Goal: Transaction & Acquisition: Purchase product/service

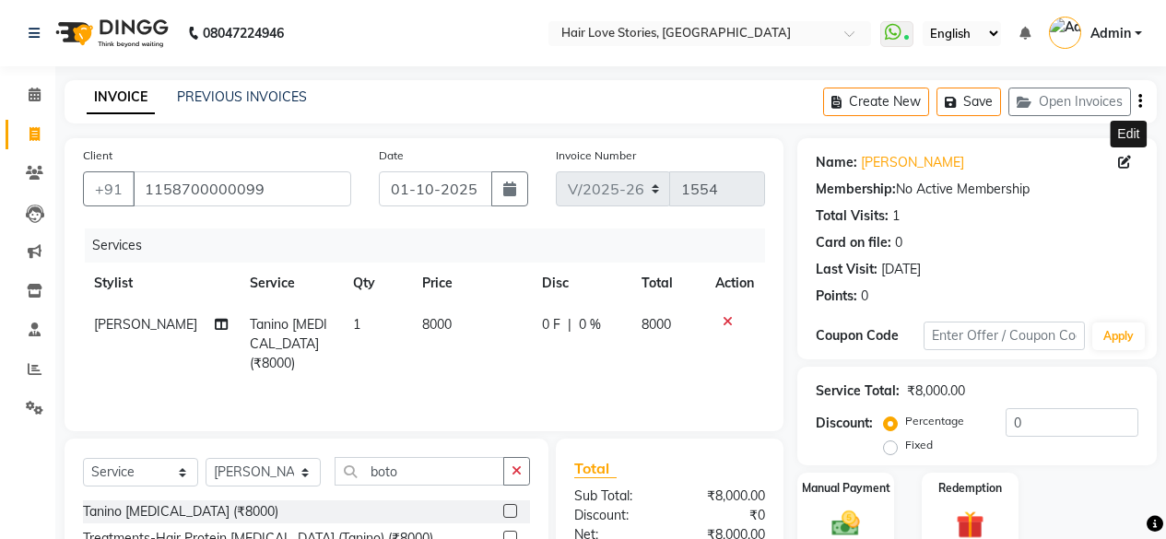
select select "3886"
select select "service"
select select "19044"
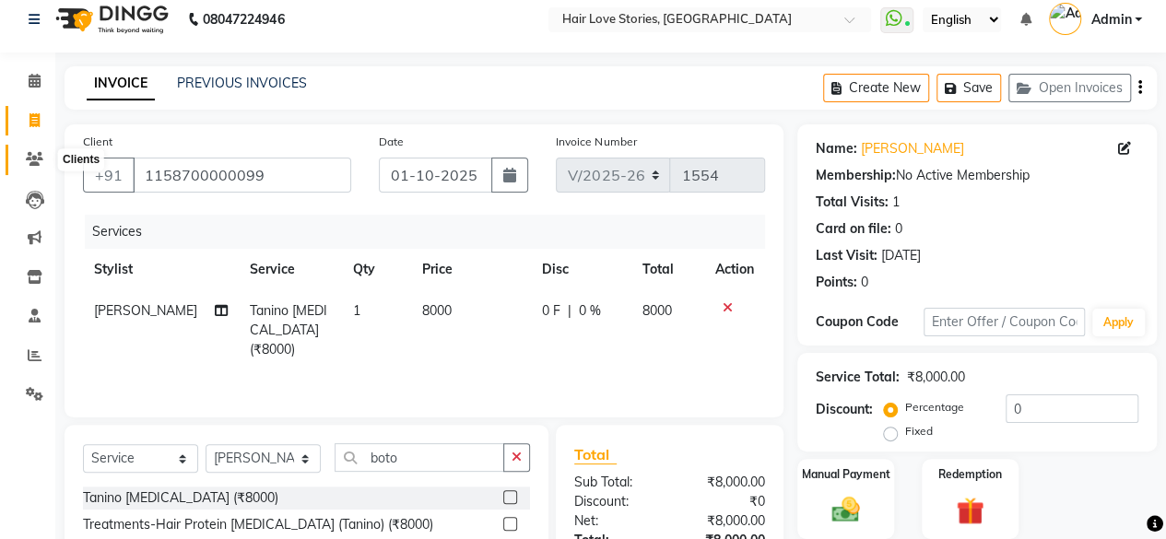
click at [24, 154] on span at bounding box center [34, 159] width 32 height 21
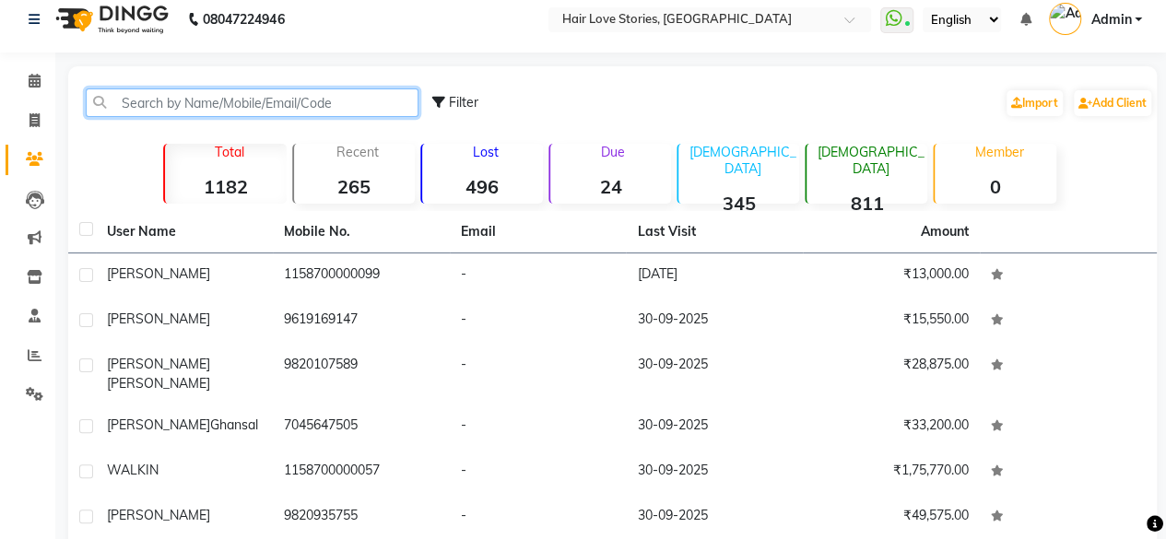
click at [163, 93] on input "text" at bounding box center [252, 103] width 333 height 29
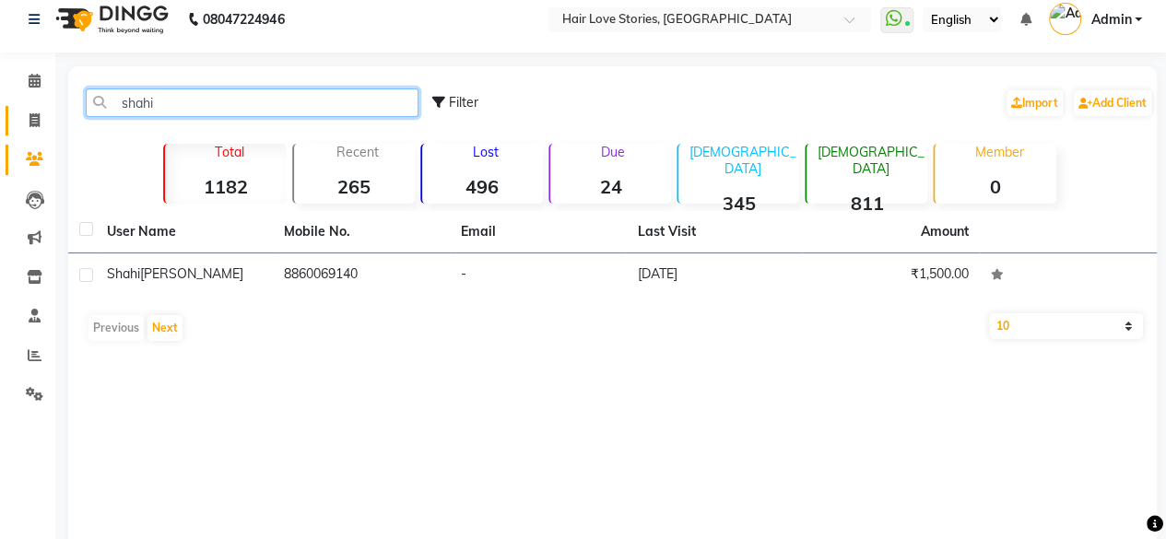
type input "shahi"
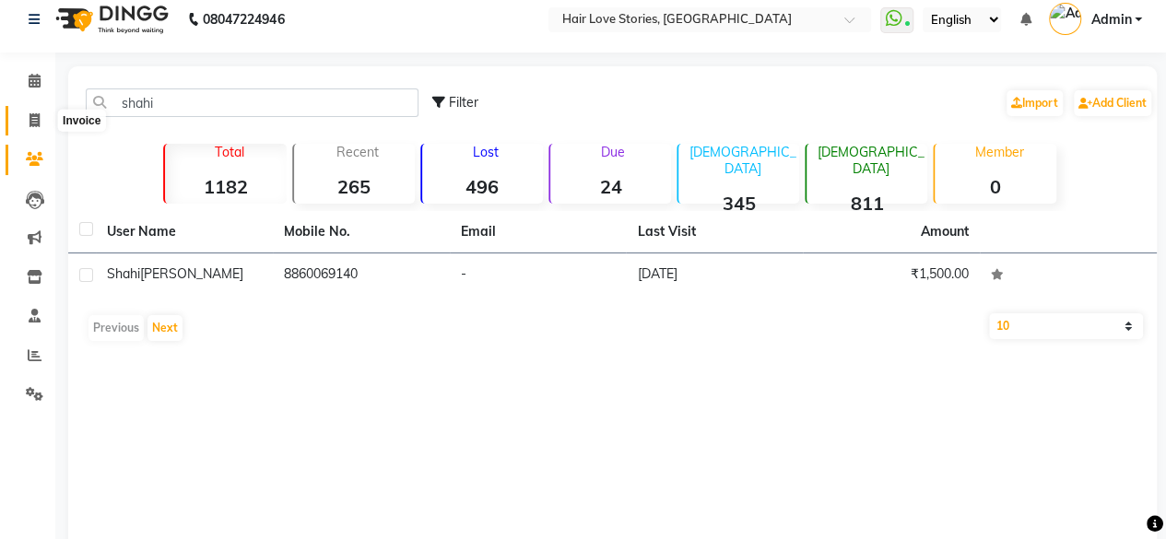
click at [30, 113] on icon at bounding box center [35, 120] width 10 height 14
select select "3886"
select select "service"
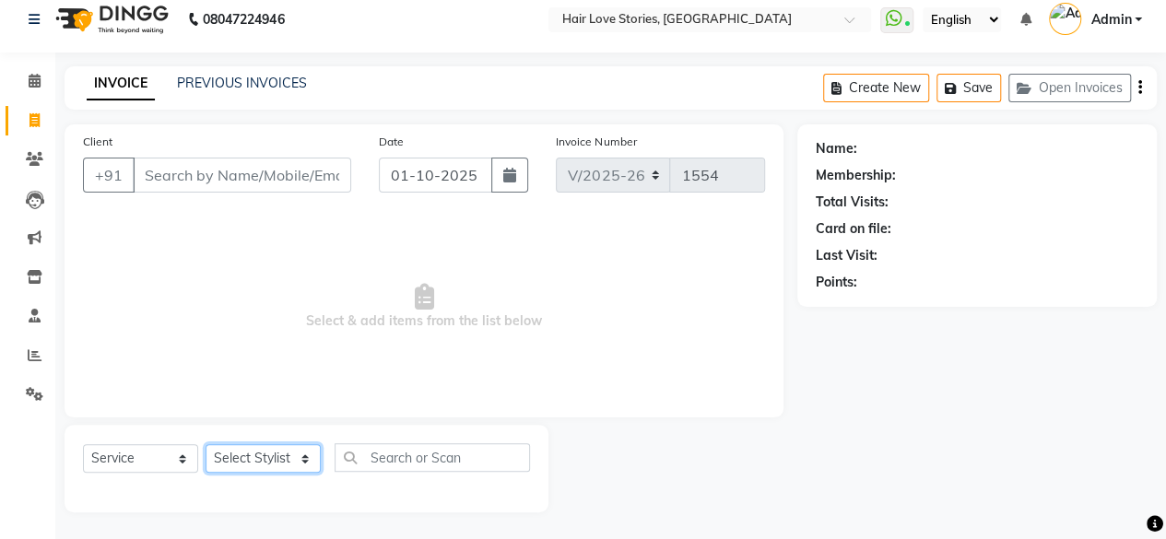
click at [306, 462] on select "Select Stylist [PERSON_NAME] FRONTDESK MANAGER [PERSON_NAME] MEENA MANE [PERSON…" at bounding box center [263, 458] width 115 height 29
select select "19053"
click at [206, 444] on select "Select Stylist [PERSON_NAME] FRONTDESK MANAGER [PERSON_NAME] MEENA MANE [PERSON…" at bounding box center [263, 458] width 115 height 29
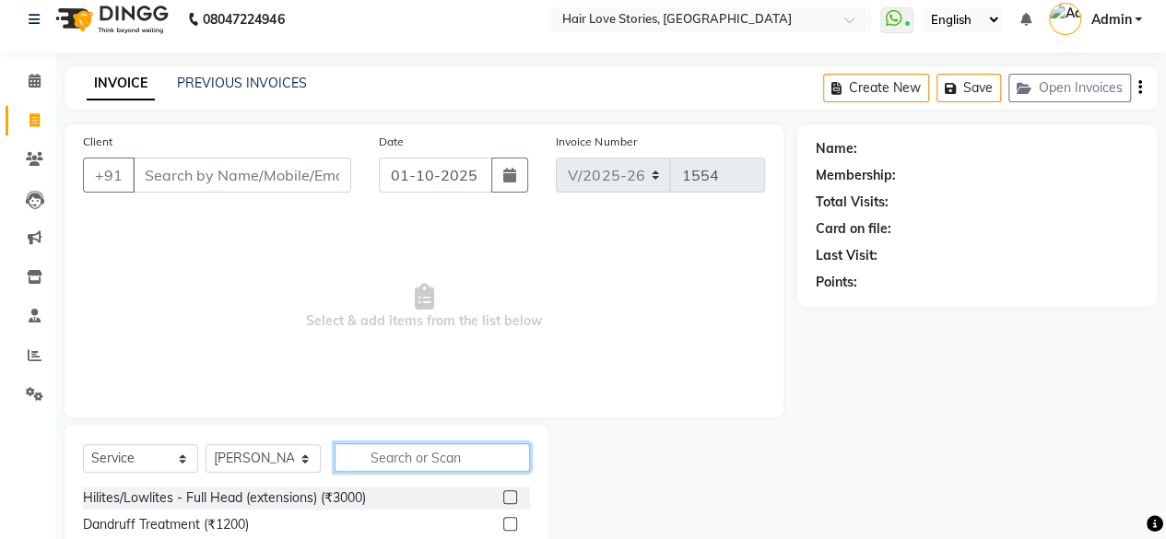
click at [379, 459] on input "text" at bounding box center [432, 458] width 195 height 29
type input "pedi"
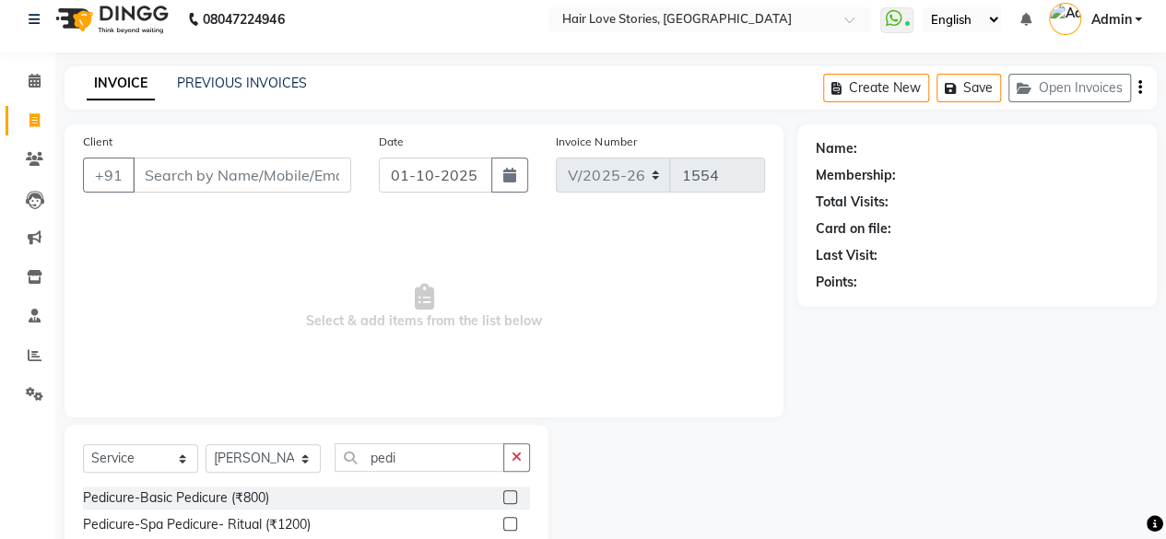
click at [505, 493] on label at bounding box center [510, 498] width 14 height 14
click at [505, 493] on input "checkbox" at bounding box center [509, 498] width 12 height 12
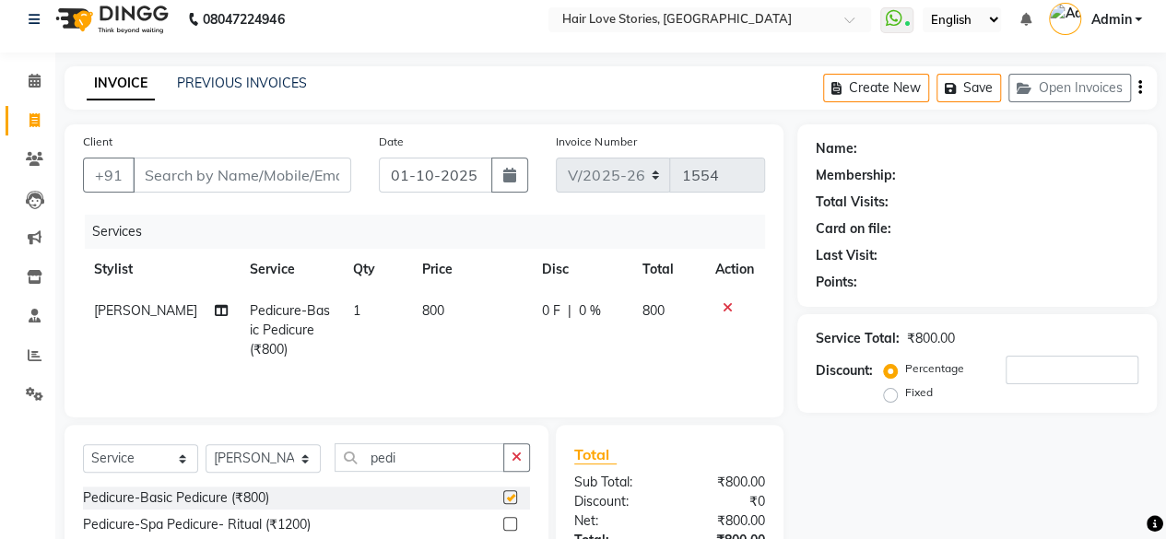
checkbox input "false"
click at [417, 321] on td "800" at bounding box center [471, 330] width 120 height 80
select select "19053"
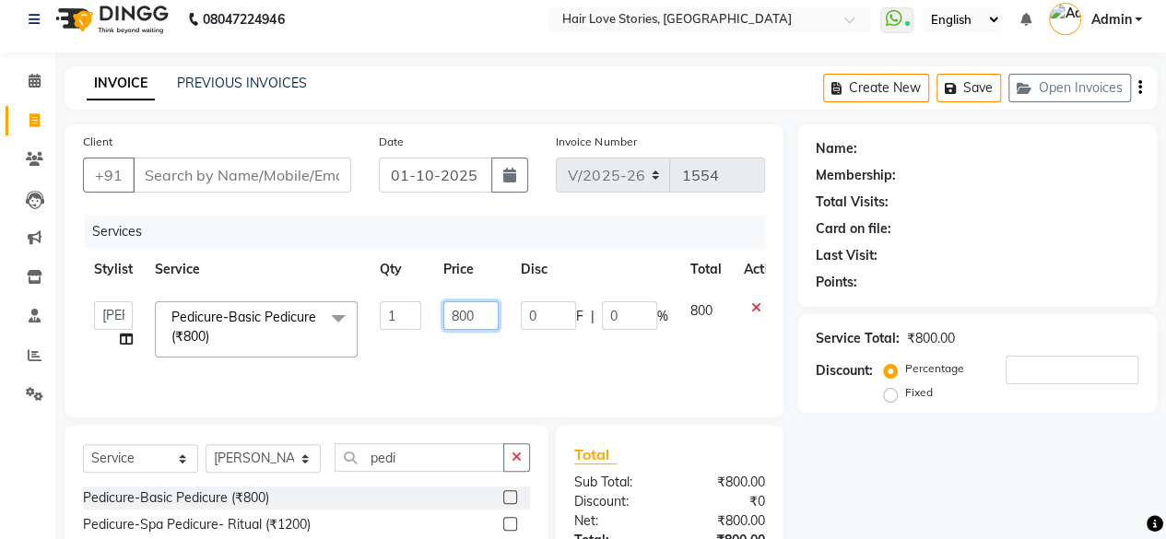
click at [463, 302] on input "800" at bounding box center [471, 316] width 55 height 29
click at [457, 314] on input "800" at bounding box center [471, 316] width 55 height 29
type input "900"
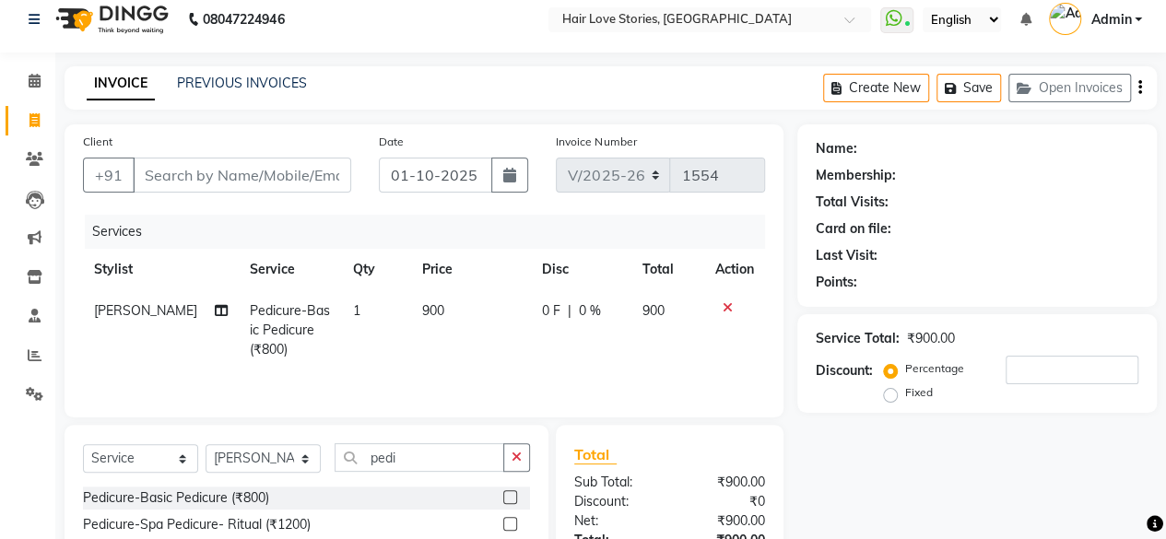
click at [944, 464] on div "Name: Membership: Total Visits: Card on file: Last Visit: Points: Service Total…" at bounding box center [984, 390] width 373 height 533
click at [1014, 383] on input "number" at bounding box center [1072, 370] width 133 height 29
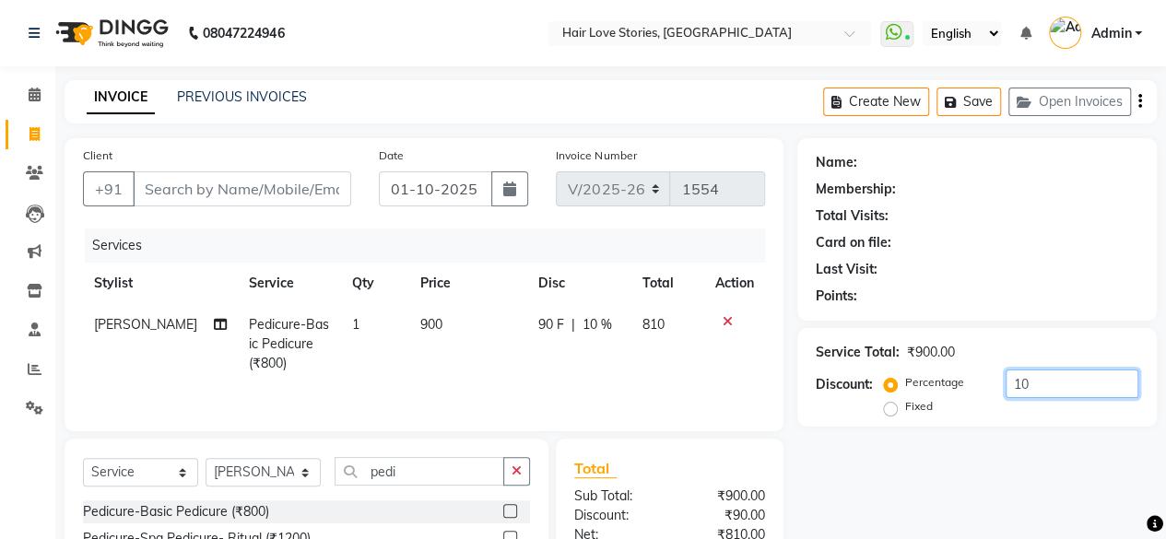
type input "10"
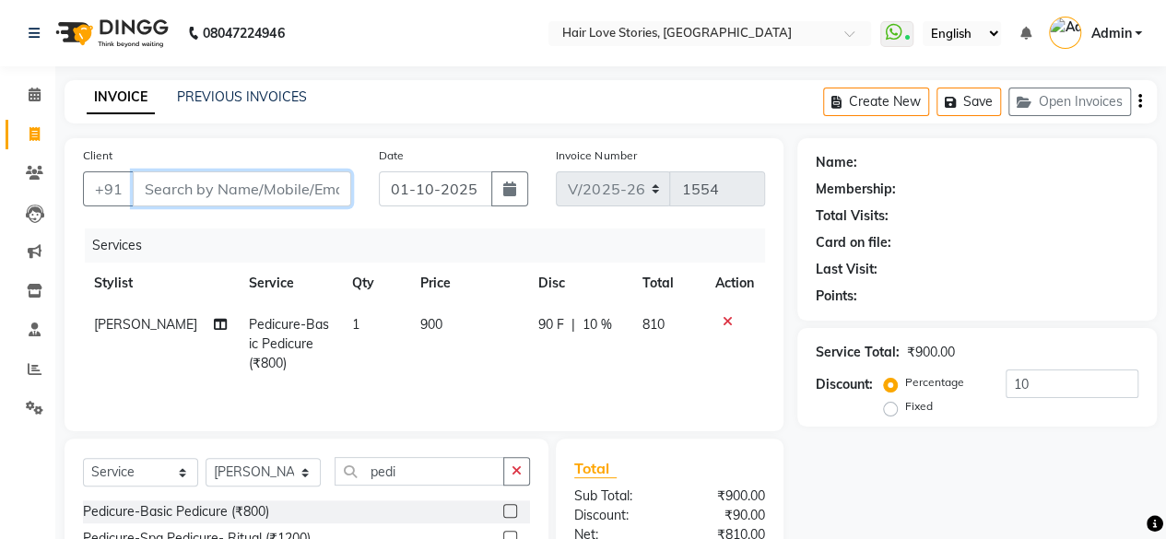
click at [166, 189] on input "Client" at bounding box center [242, 189] width 219 height 35
type input "9"
type input "0"
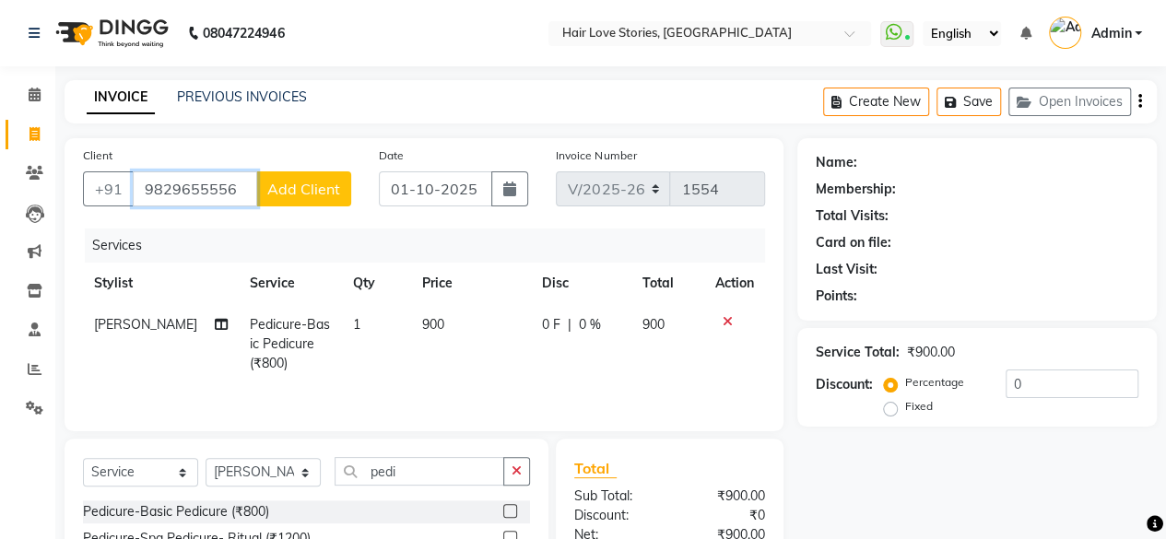
type input "9829655556"
click at [290, 191] on span "Add Client" at bounding box center [303, 189] width 73 height 18
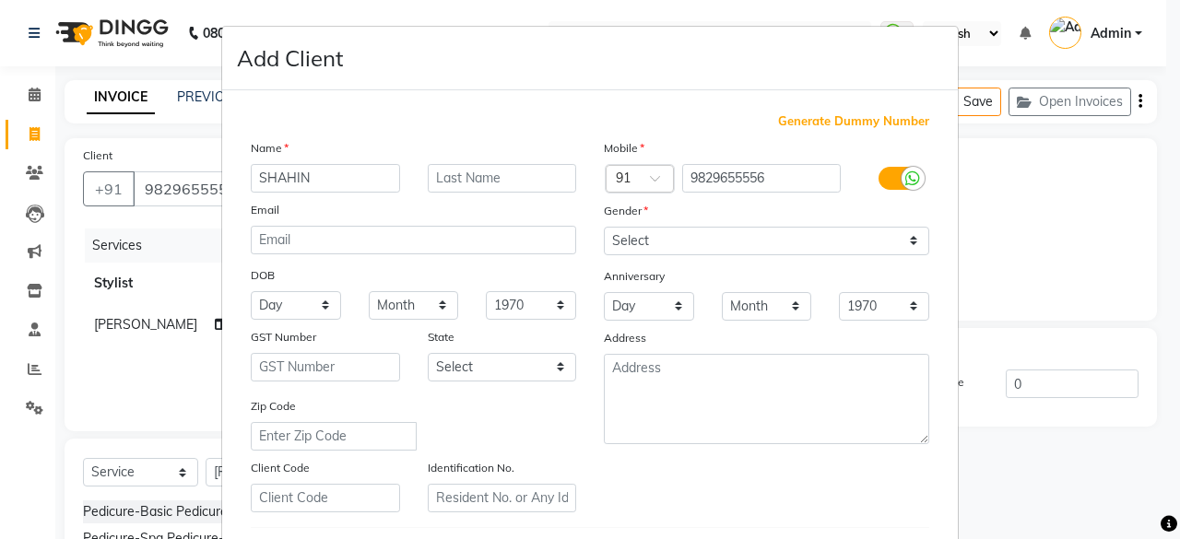
type input "SHAHIN"
click at [450, 183] on input "text" at bounding box center [502, 178] width 149 height 29
type input "BR"
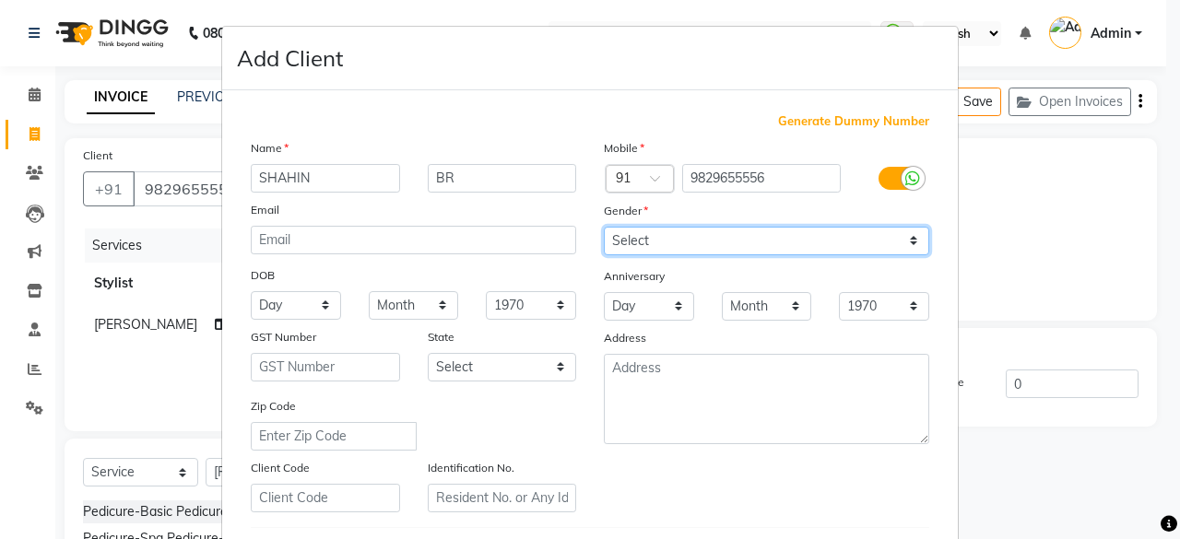
click at [669, 241] on select "Select [DEMOGRAPHIC_DATA] [DEMOGRAPHIC_DATA] Other Prefer Not To Say" at bounding box center [767, 241] width 326 height 29
select select "[DEMOGRAPHIC_DATA]"
click at [604, 227] on select "Select [DEMOGRAPHIC_DATA] [DEMOGRAPHIC_DATA] Other Prefer Not To Say" at bounding box center [767, 241] width 326 height 29
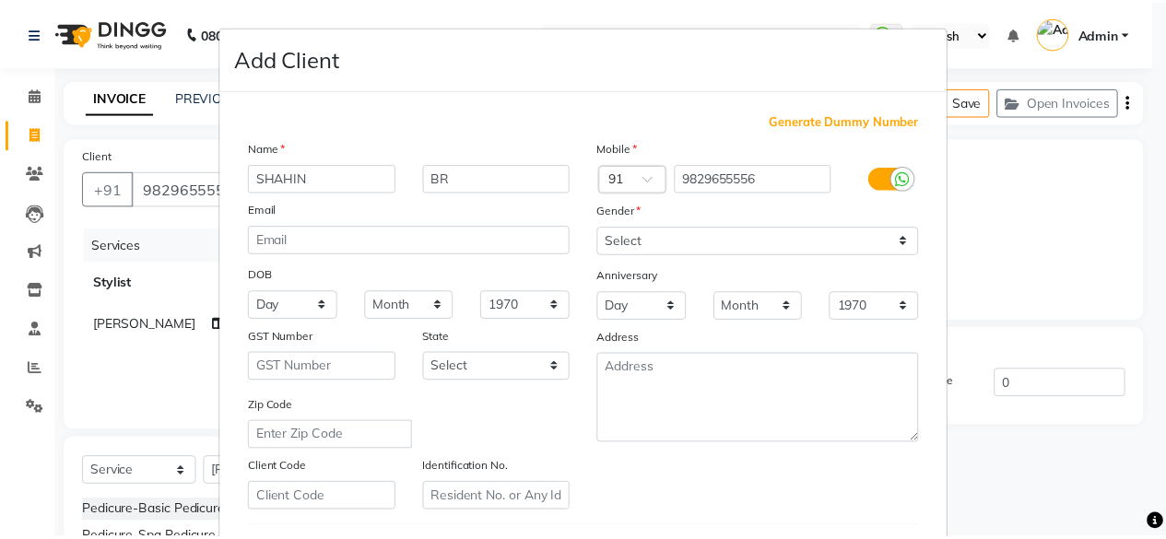
scroll to position [308, 0]
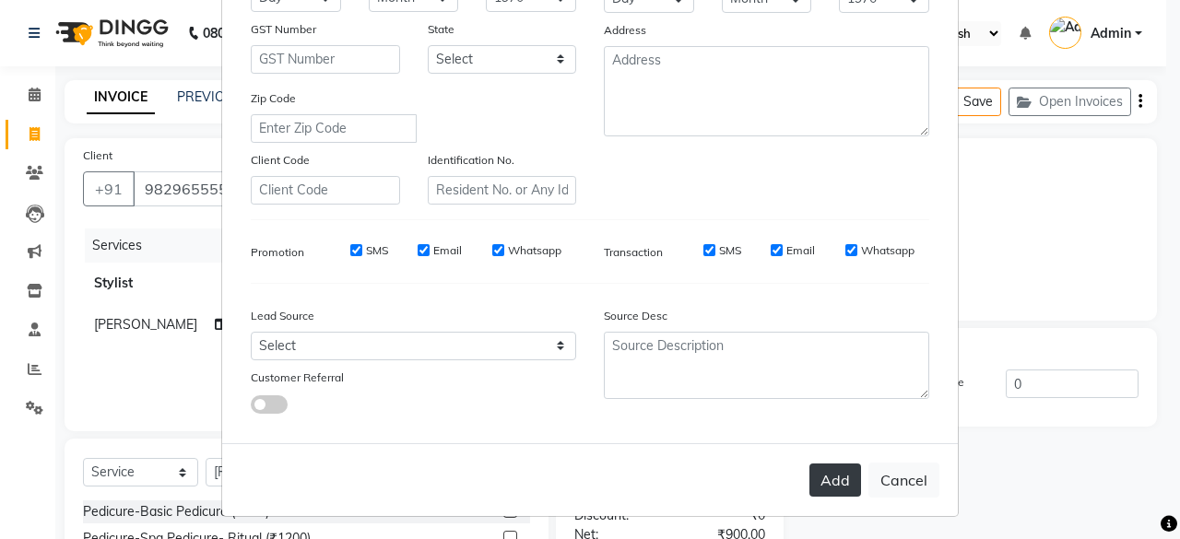
click at [812, 475] on button "Add" at bounding box center [836, 480] width 52 height 33
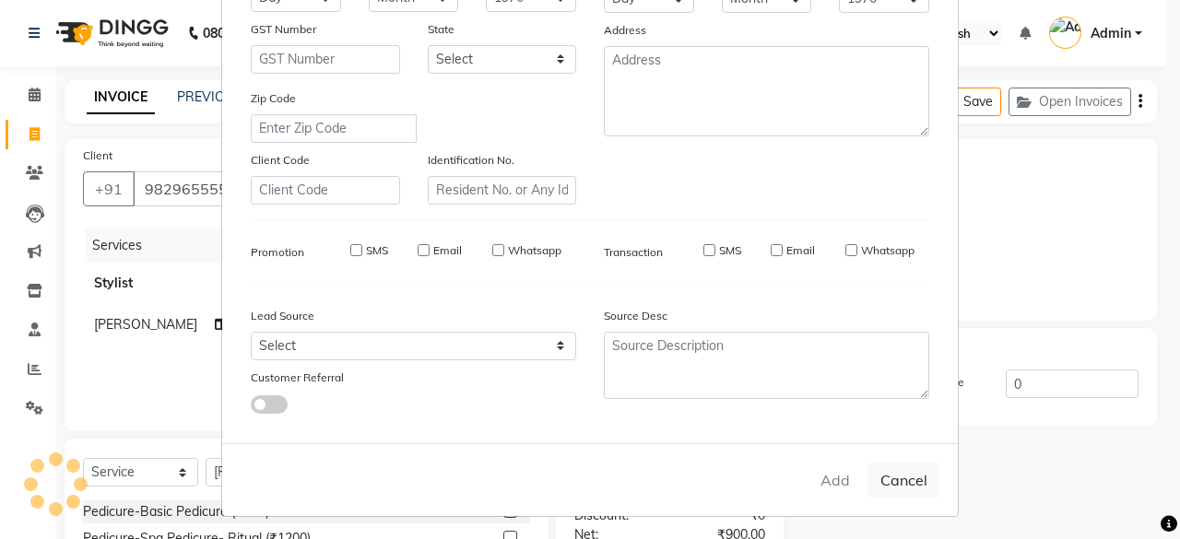
select select
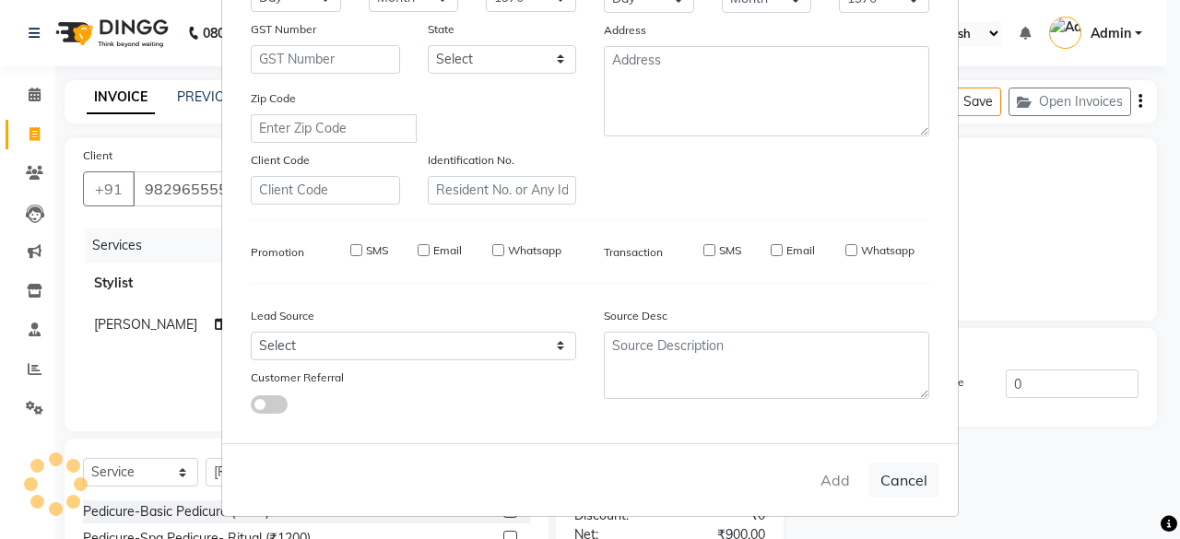
select select
checkbox input "false"
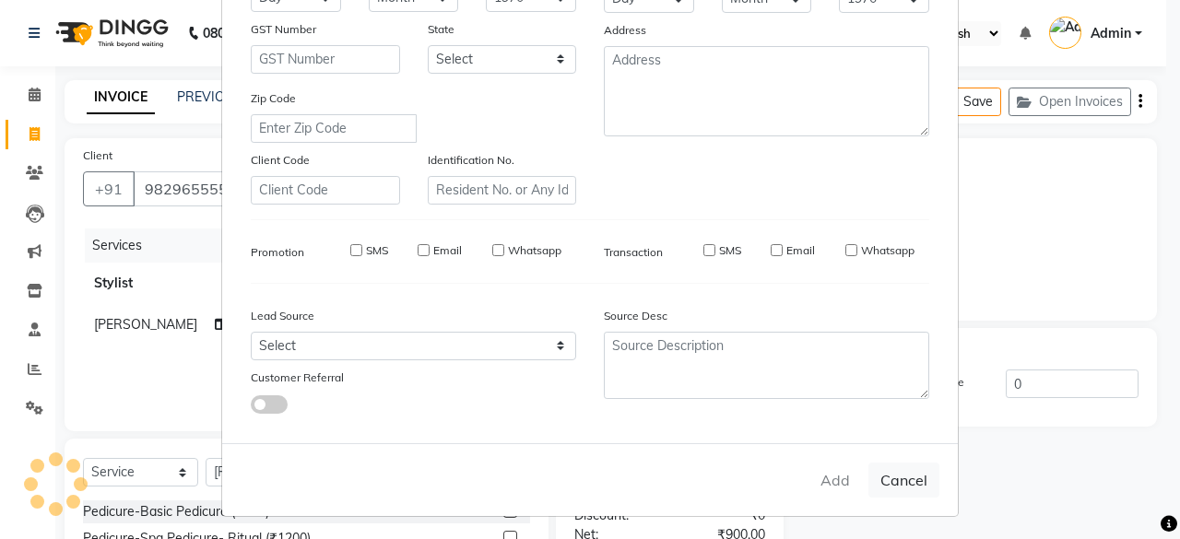
checkbox input "false"
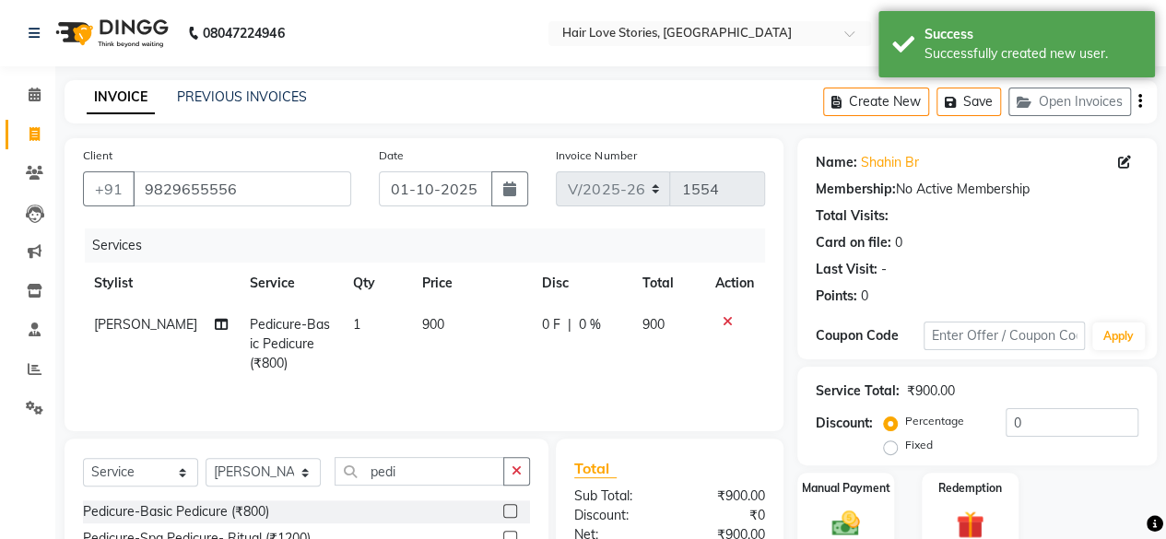
scroll to position [159, 0]
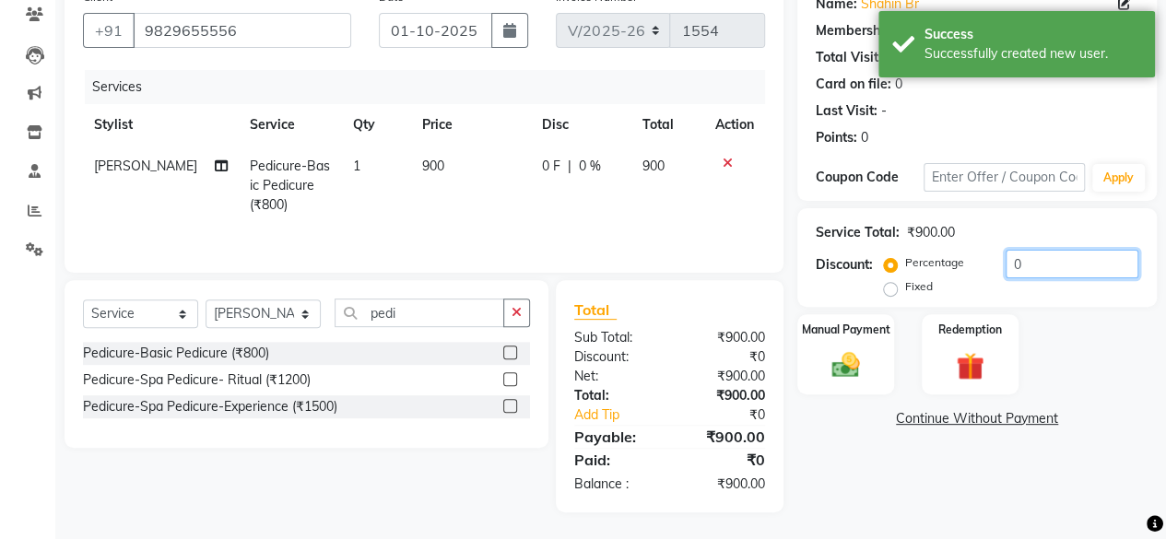
click at [1010, 268] on input "0" at bounding box center [1072, 264] width 133 height 29
type input "10"
click at [845, 349] on img at bounding box center [846, 365] width 47 height 33
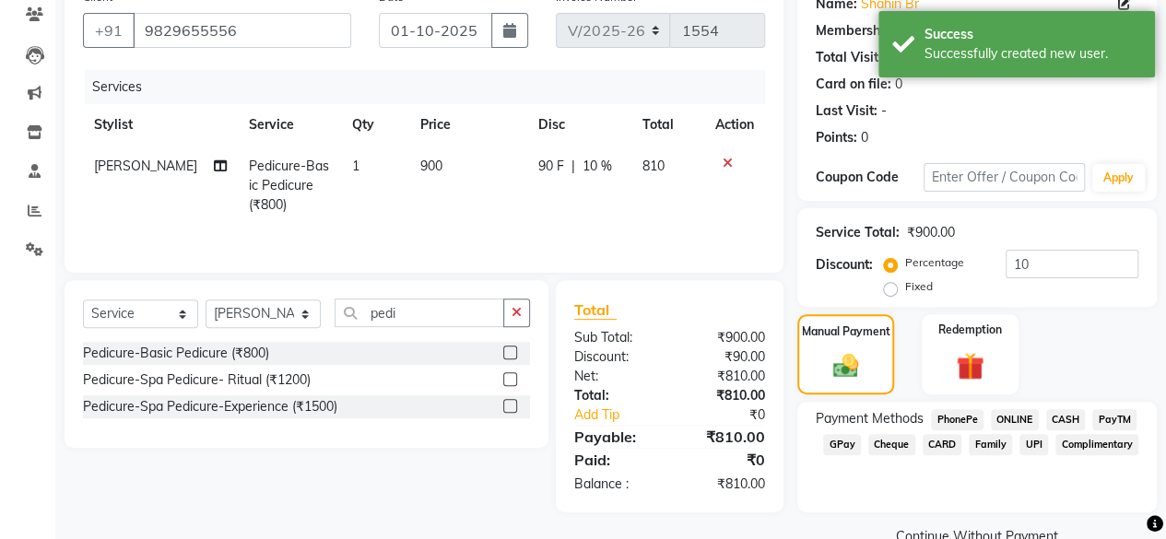
click at [840, 446] on span "GPay" at bounding box center [842, 444] width 38 height 21
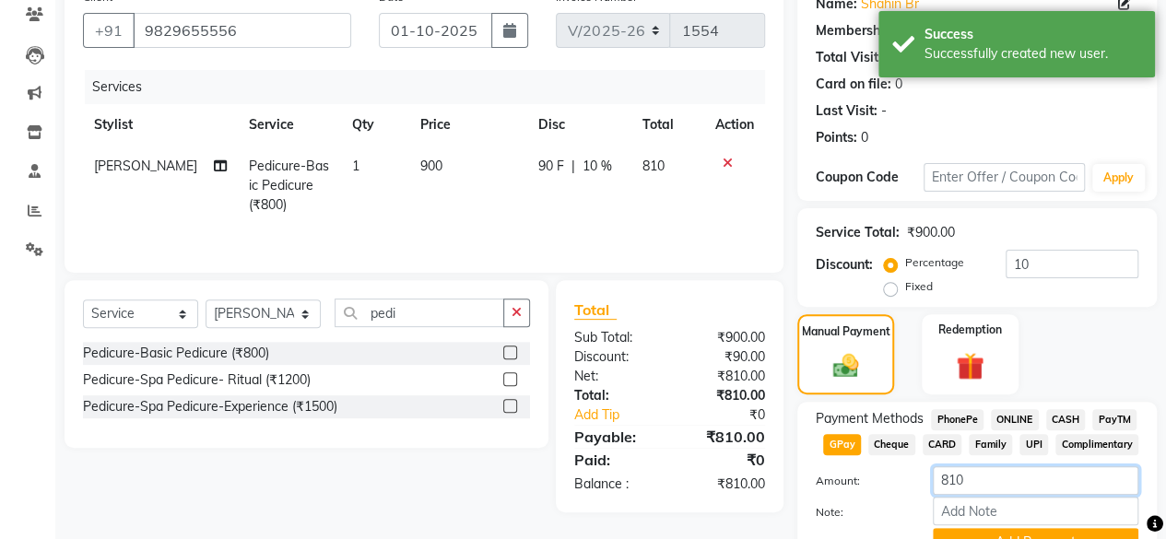
click at [958, 475] on input "810" at bounding box center [1036, 481] width 206 height 29
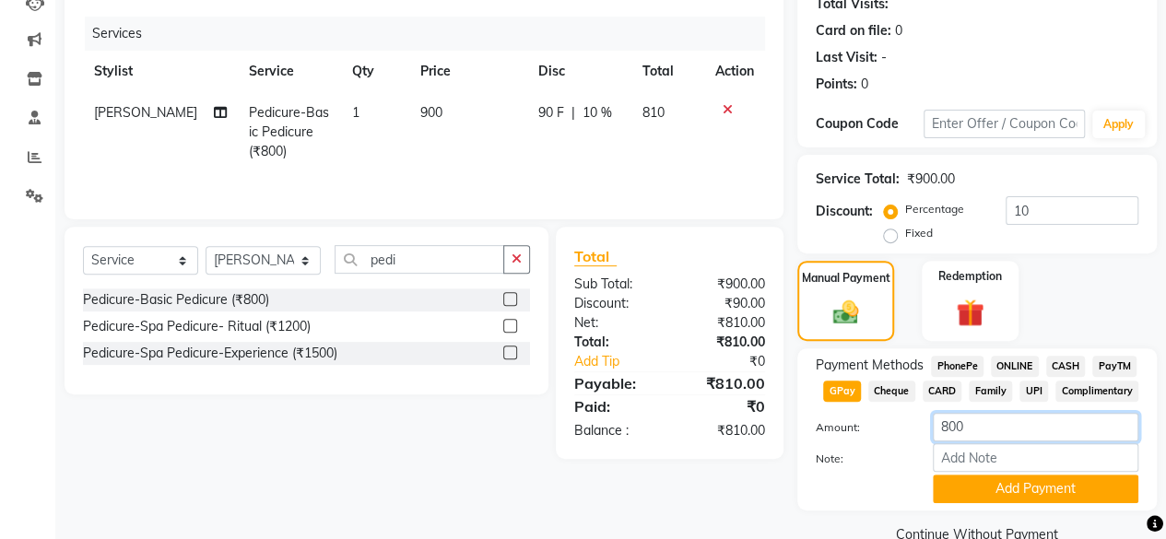
scroll to position [247, 0]
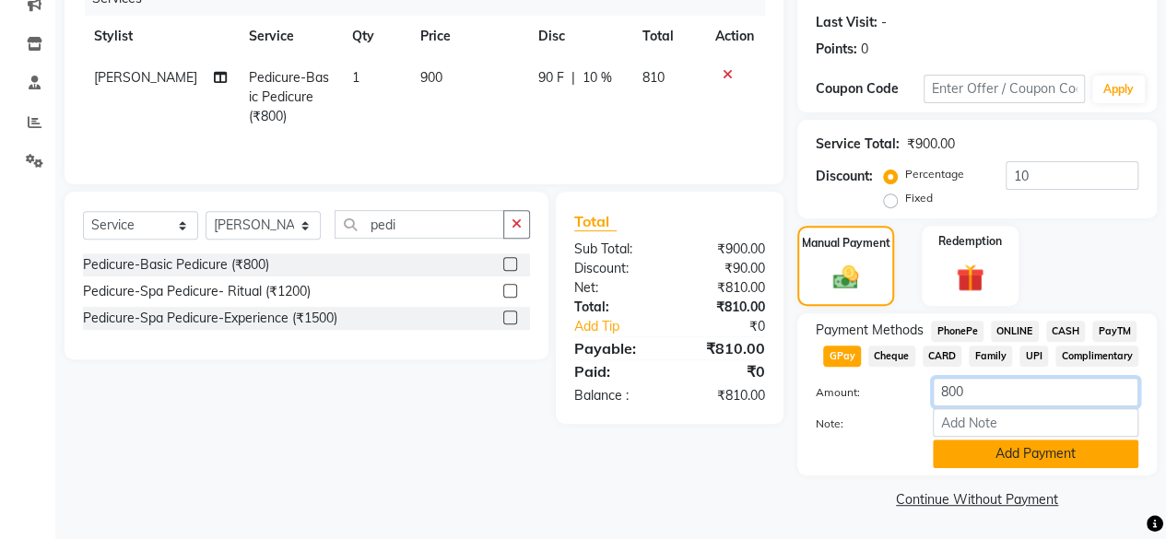
type input "800"
click at [1041, 456] on button "Add Payment" at bounding box center [1036, 454] width 206 height 29
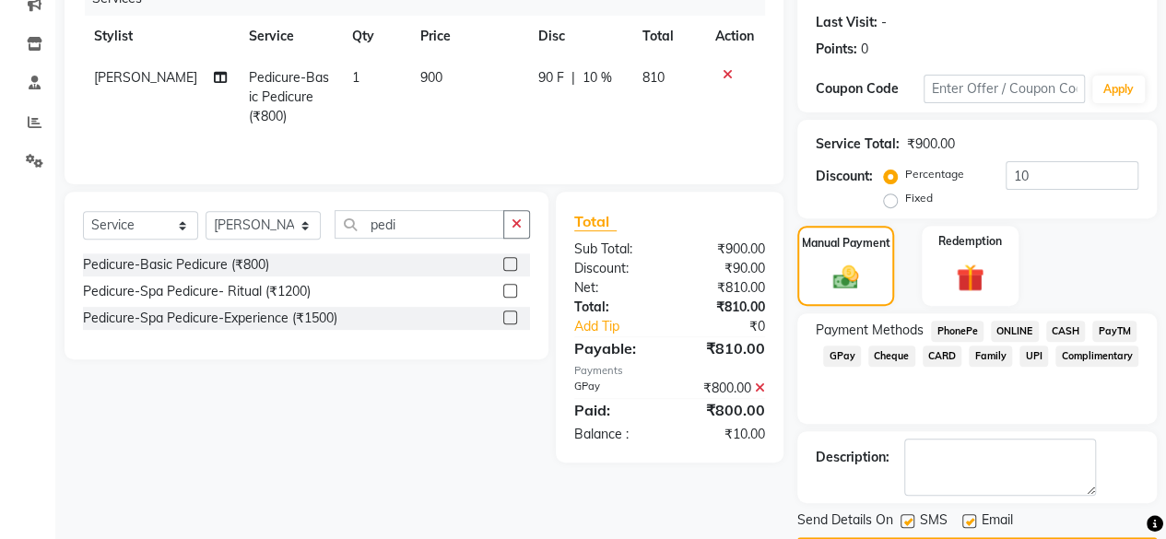
scroll to position [299, 0]
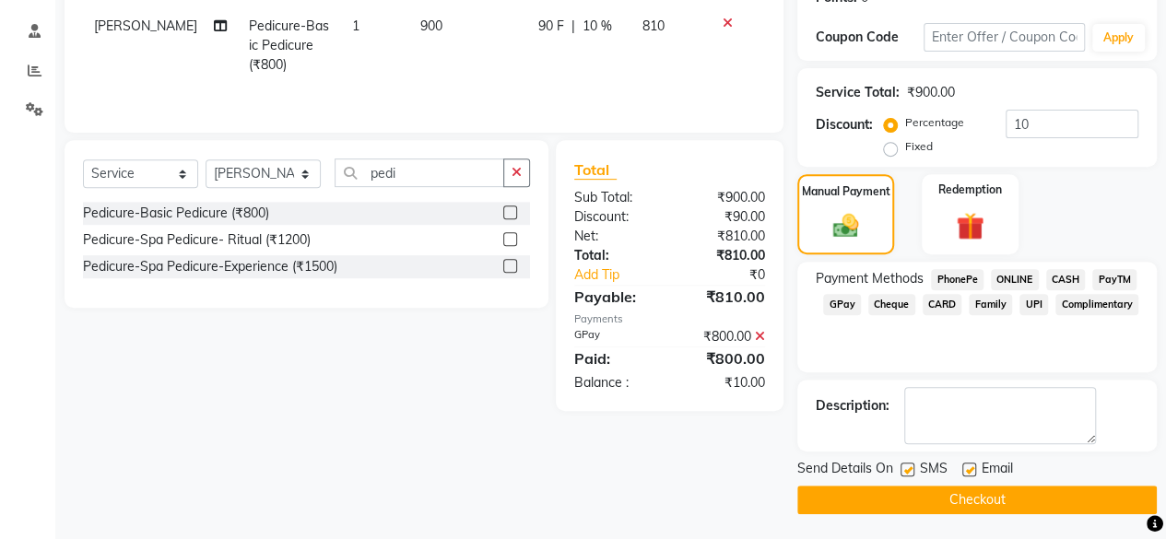
click at [944, 503] on button "Checkout" at bounding box center [978, 500] width 360 height 29
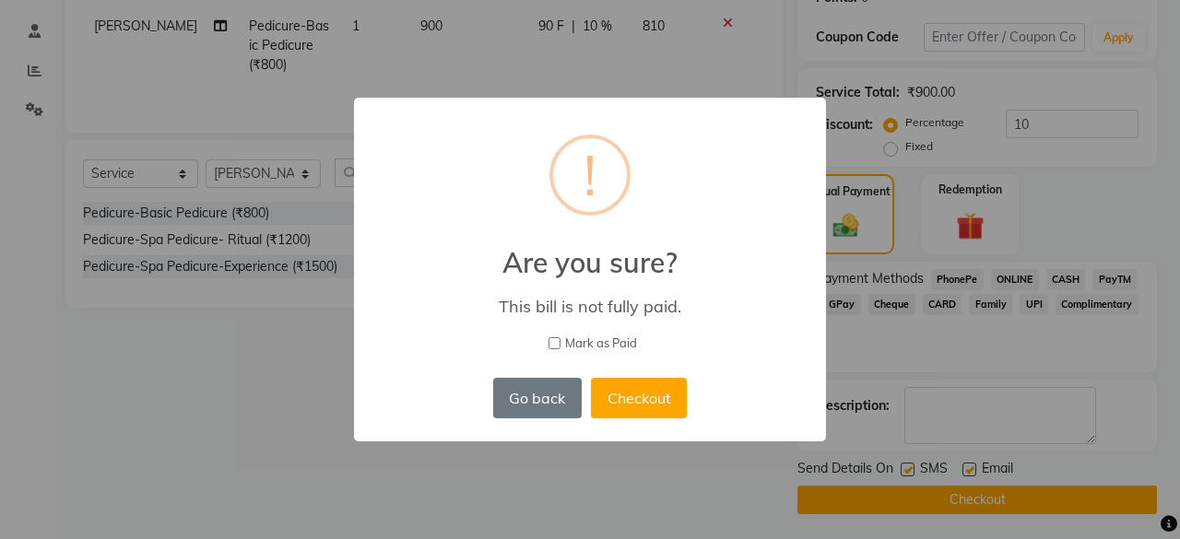
click at [551, 344] on input "Mark as Paid" at bounding box center [555, 343] width 12 height 12
checkbox input "true"
click at [598, 394] on button "Checkout" at bounding box center [639, 398] width 96 height 41
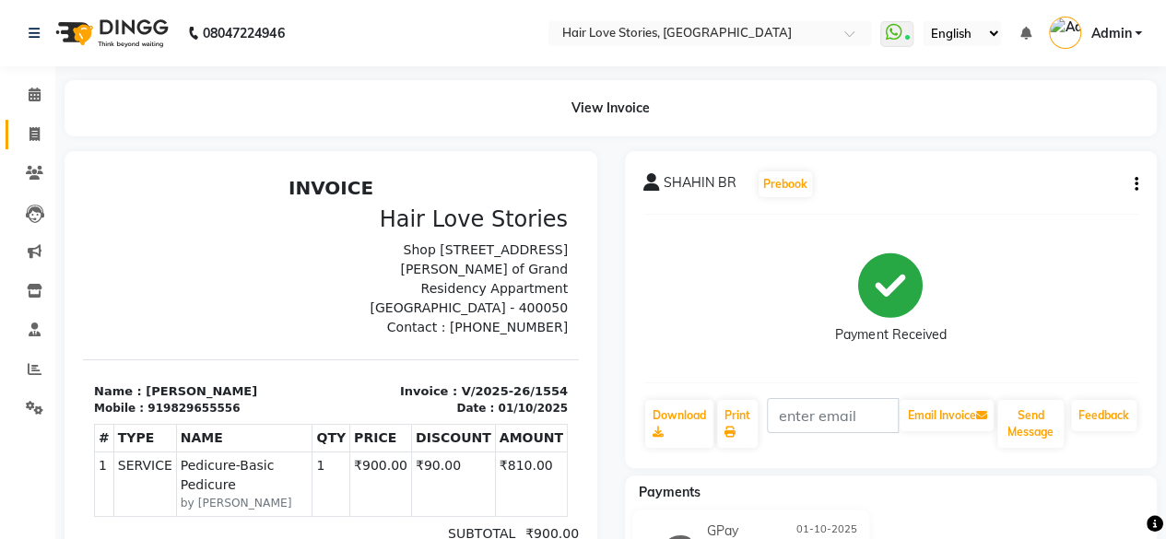
click at [38, 125] on span at bounding box center [34, 134] width 32 height 21
select select "3886"
select select "service"
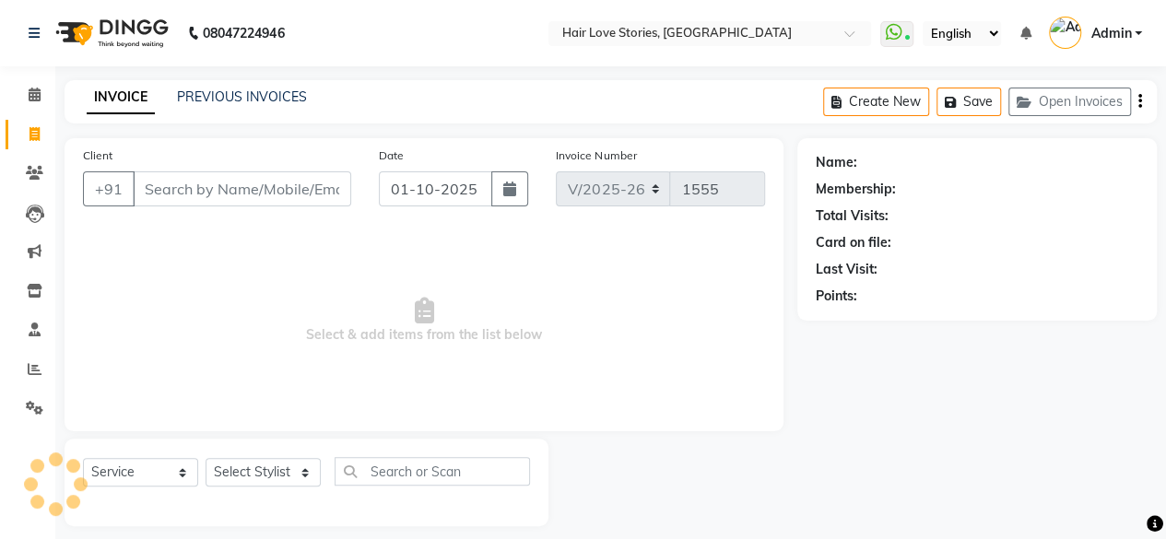
scroll to position [14, 0]
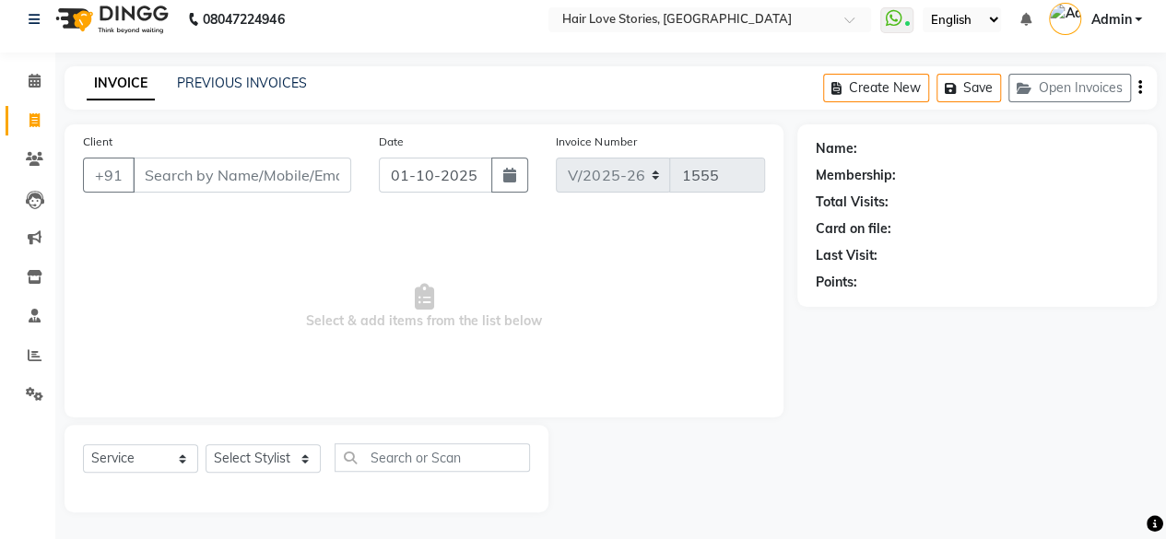
click at [326, 178] on input "Client" at bounding box center [242, 175] width 219 height 35
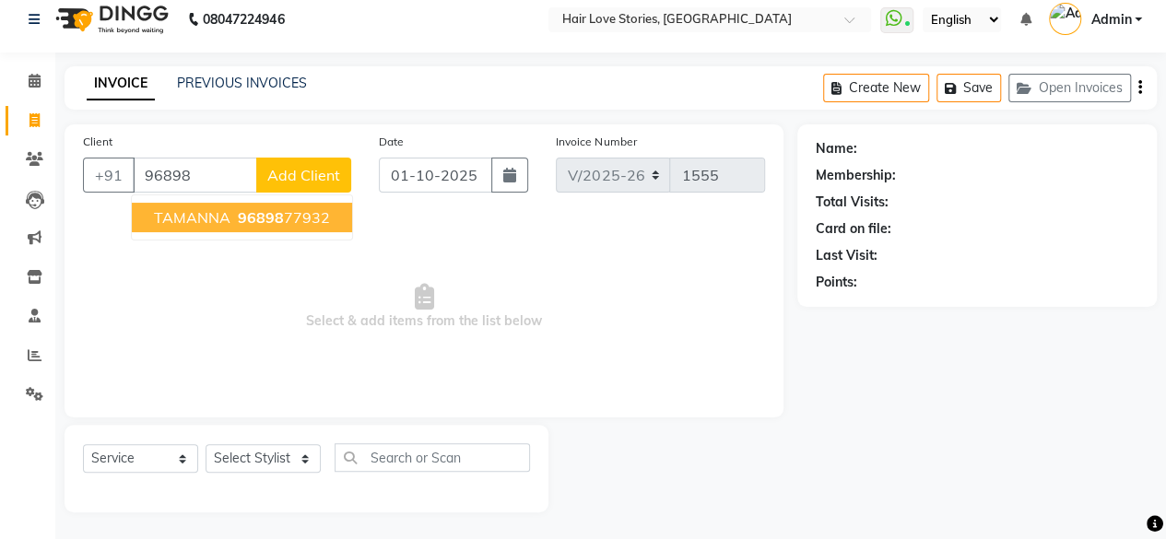
click at [234, 209] on ngb-highlight "96898 77932" at bounding box center [282, 217] width 96 height 18
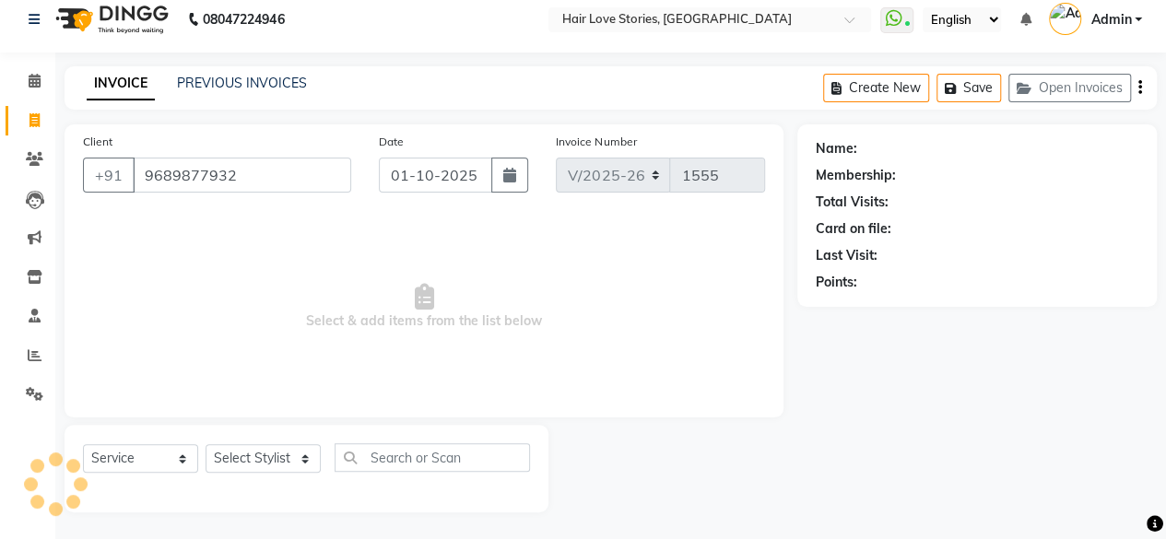
type input "9689877932"
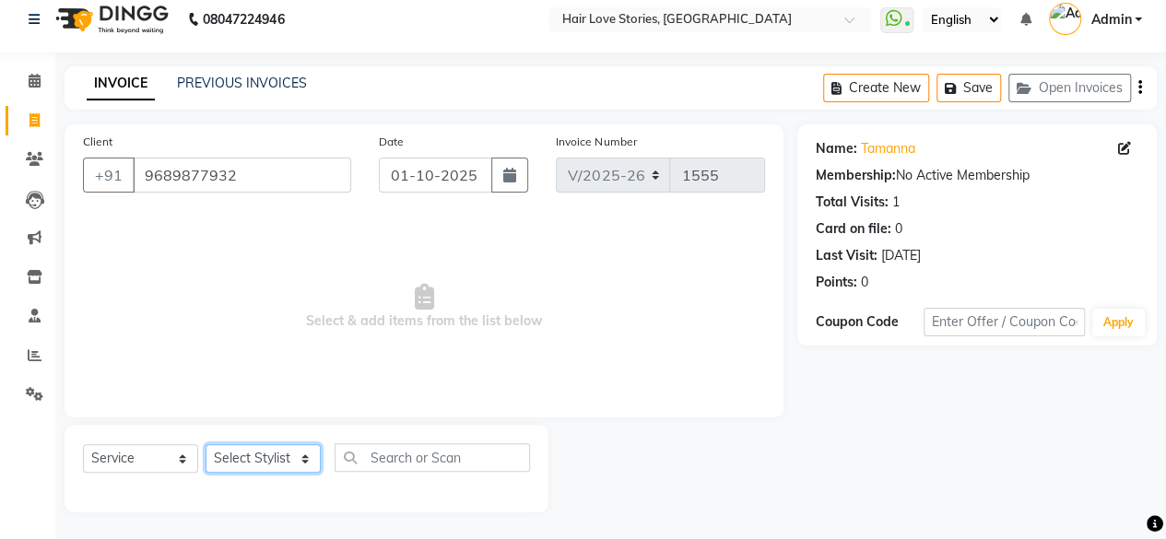
click at [284, 468] on select "Select Stylist [PERSON_NAME] FRONTDESK MANAGER [PERSON_NAME] MEENA MANE [PERSON…" at bounding box center [263, 458] width 115 height 29
select select "31041"
click at [206, 444] on select "Select Stylist [PERSON_NAME] FRONTDESK MANAGER [PERSON_NAME] MEENA MANE [PERSON…" at bounding box center [263, 458] width 115 height 29
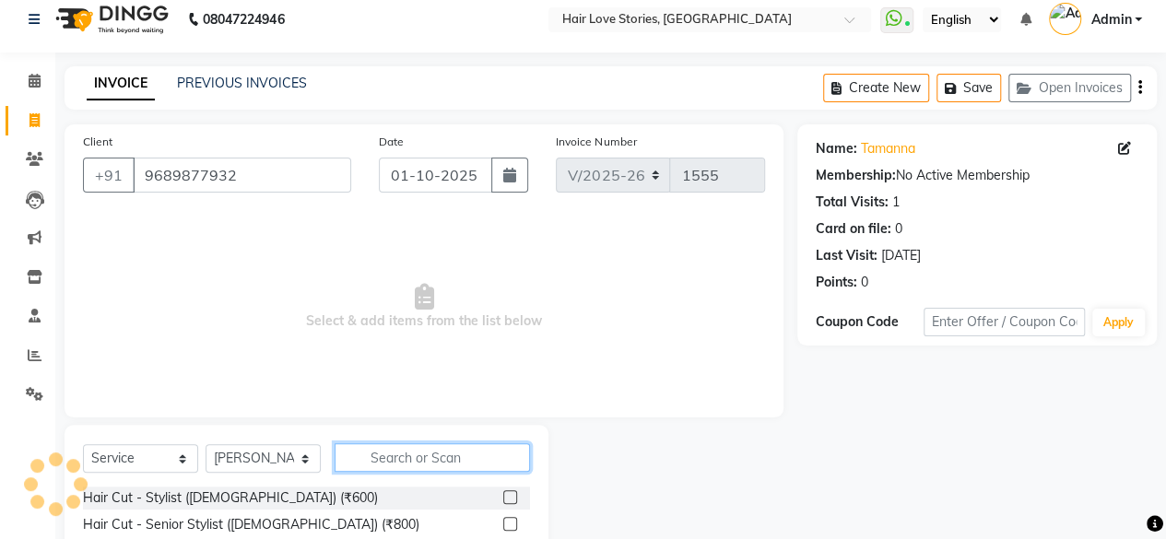
click at [364, 464] on input "text" at bounding box center [432, 458] width 195 height 29
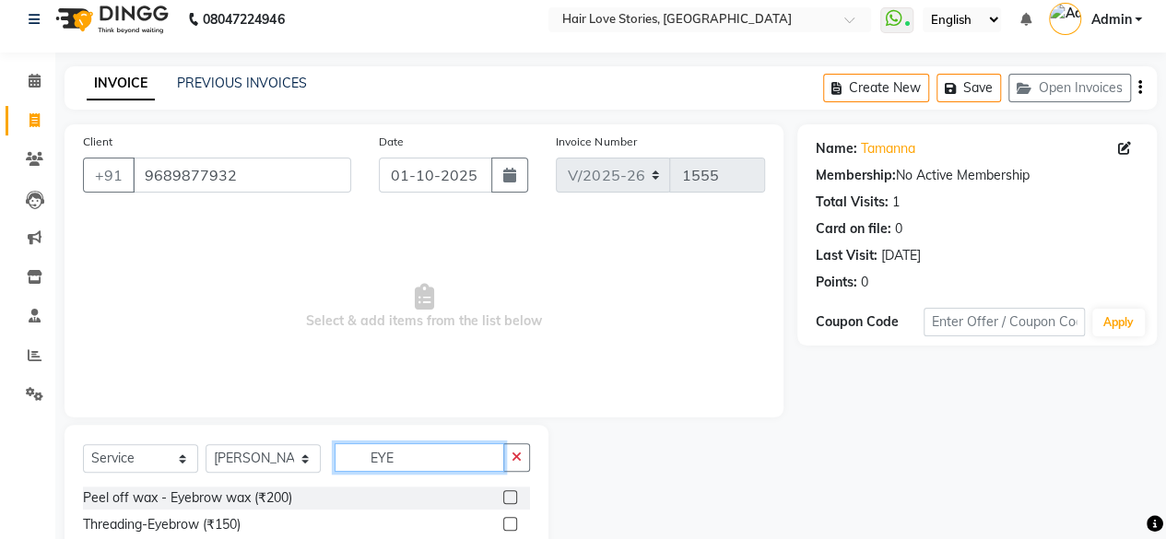
type input "EYE"
click at [507, 523] on label at bounding box center [510, 524] width 14 height 14
click at [507, 523] on input "checkbox" at bounding box center [509, 525] width 12 height 12
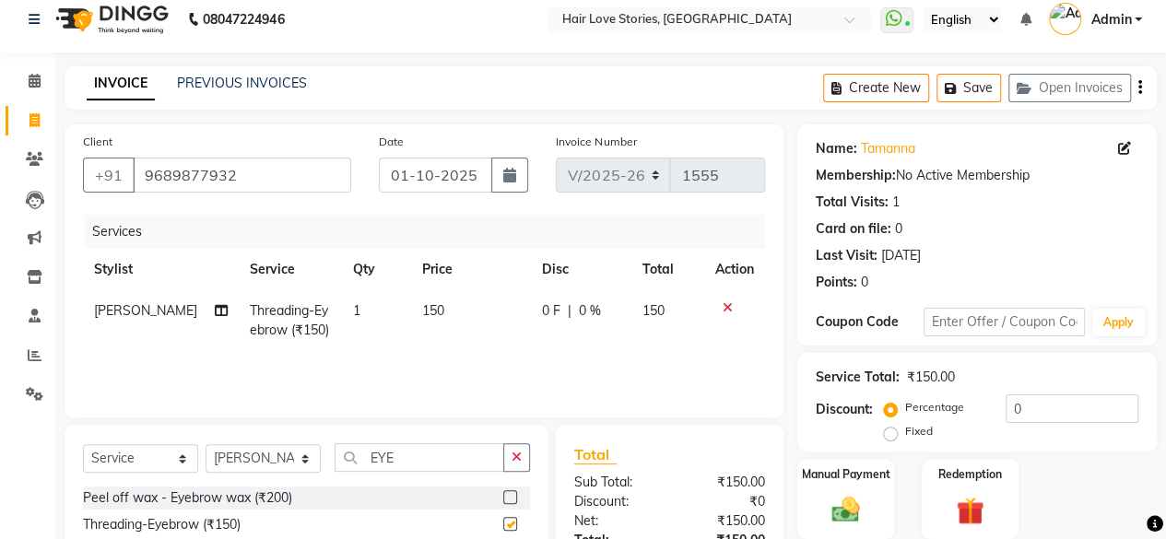
checkbox input "false"
click at [267, 456] on select "Select Stylist [PERSON_NAME] FRONTDESK MANAGER [PERSON_NAME] MEENA MANE [PERSON…" at bounding box center [263, 458] width 115 height 29
select select "19054"
click at [206, 444] on select "Select Stylist [PERSON_NAME] FRONTDESK MANAGER [PERSON_NAME] MEENA MANE [PERSON…" at bounding box center [263, 458] width 115 height 29
click at [513, 458] on icon "button" at bounding box center [517, 457] width 10 height 13
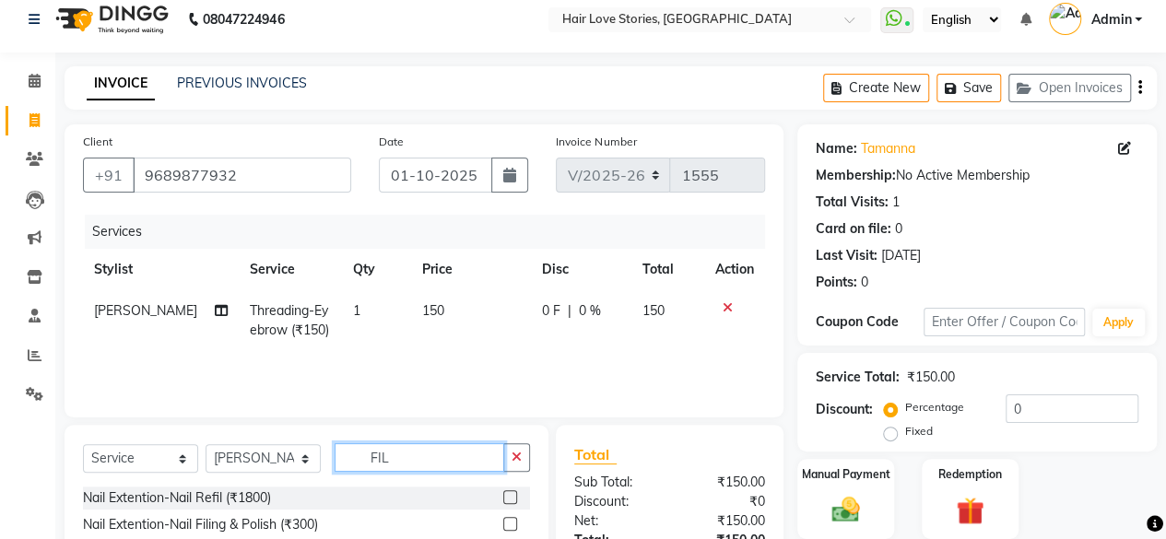
type input "FIL"
click at [510, 528] on label at bounding box center [510, 524] width 14 height 14
click at [510, 528] on input "checkbox" at bounding box center [509, 525] width 12 height 12
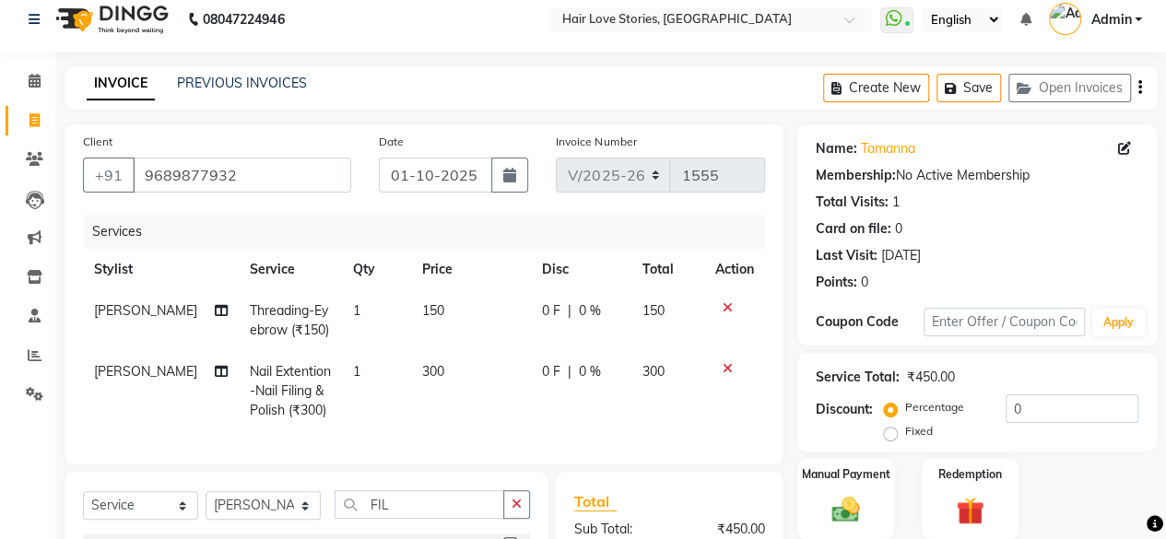
checkbox input "false"
click at [846, 524] on img at bounding box center [846, 509] width 47 height 33
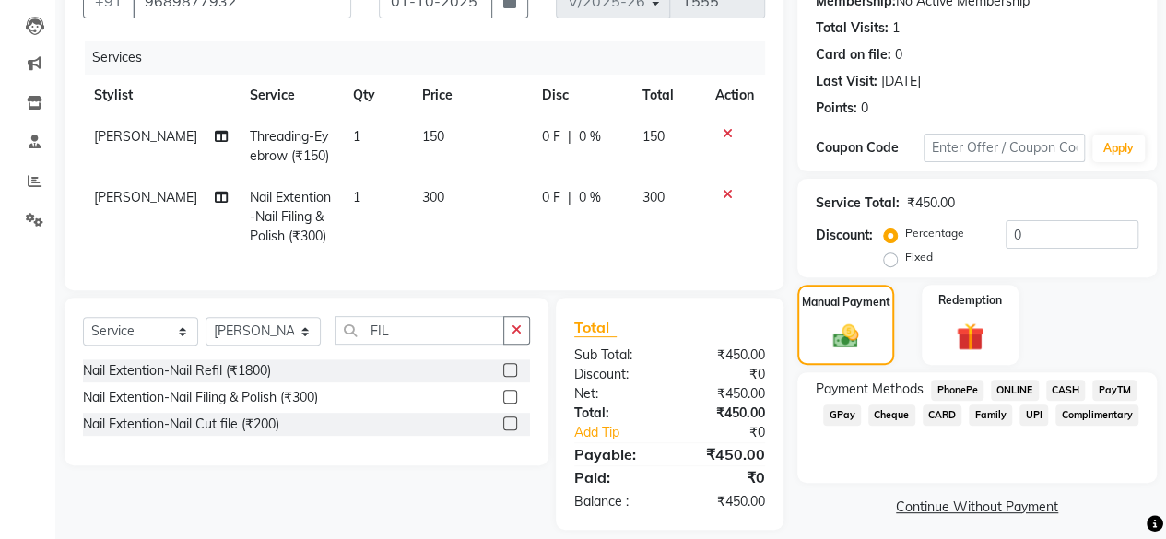
scroll to position [219, 0]
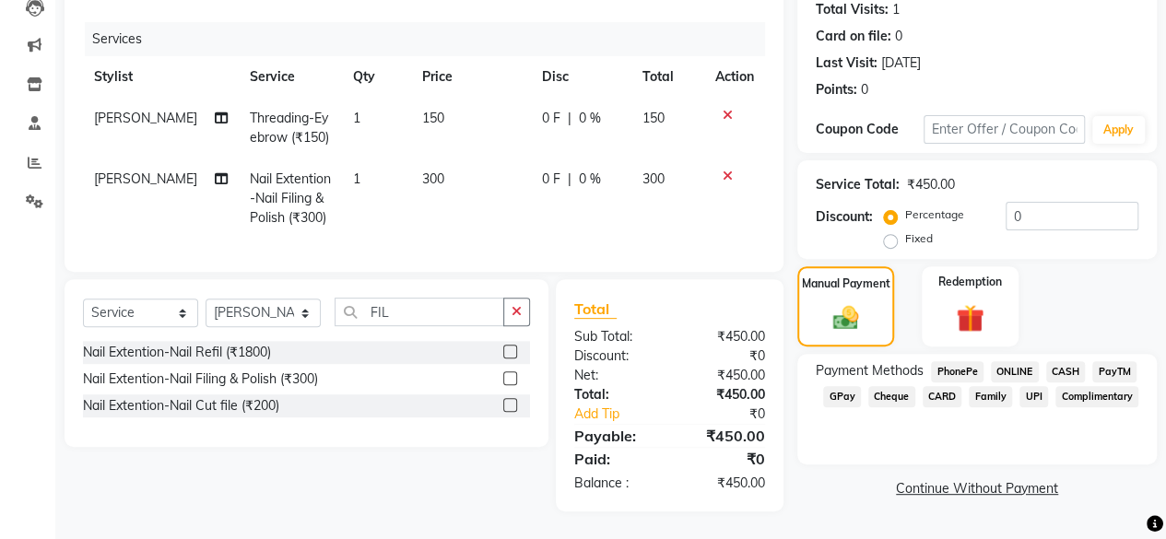
click at [835, 386] on span "GPay" at bounding box center [842, 396] width 38 height 21
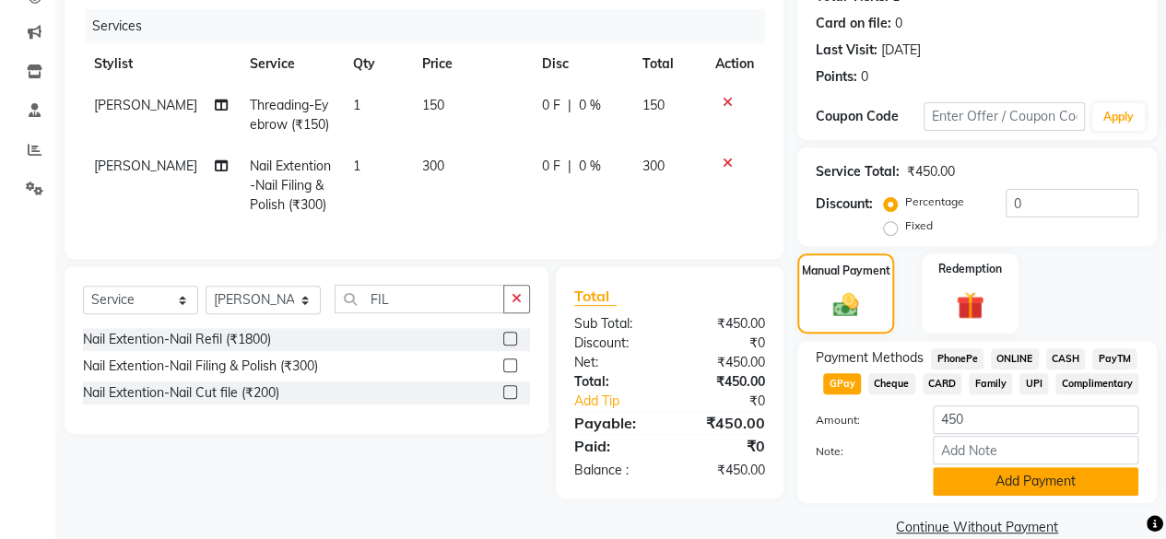
click at [957, 480] on button "Add Payment" at bounding box center [1036, 482] width 206 height 29
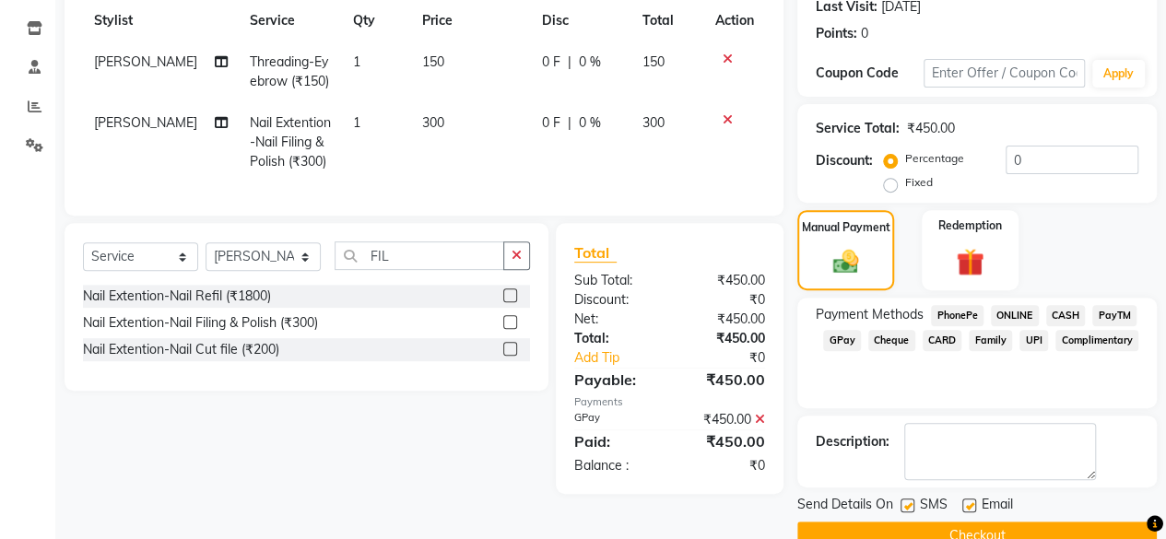
scroll to position [299, 0]
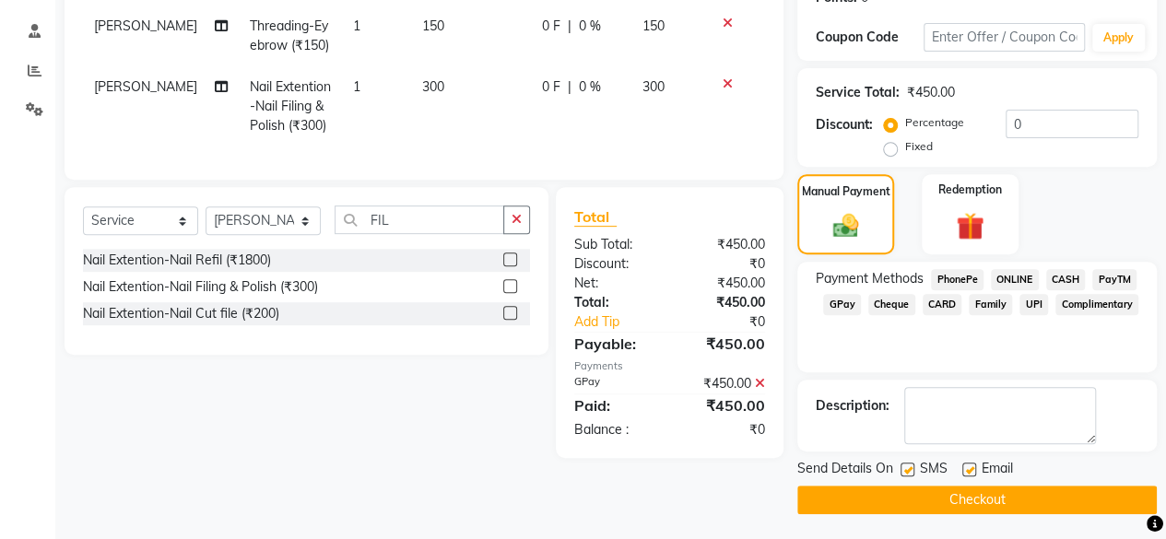
click at [908, 491] on button "Checkout" at bounding box center [978, 500] width 360 height 29
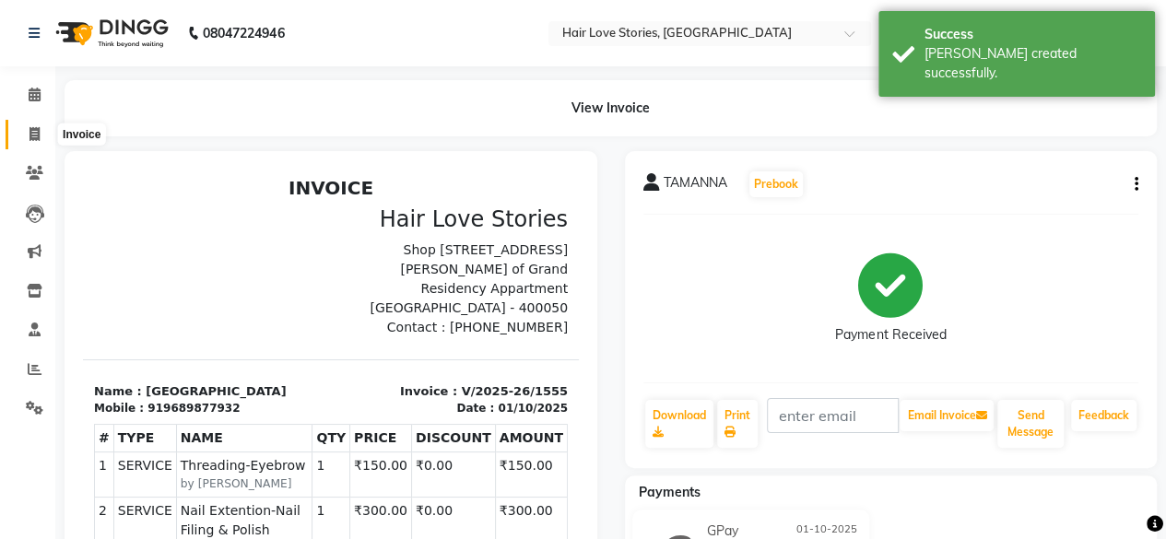
click at [37, 137] on icon at bounding box center [35, 134] width 10 height 14
select select "service"
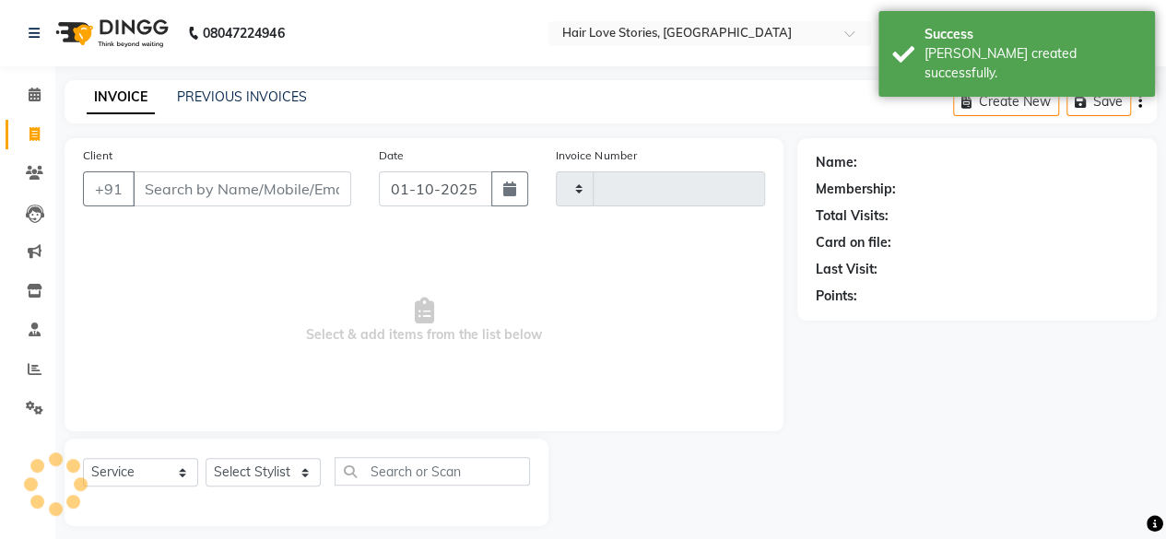
type input "1556"
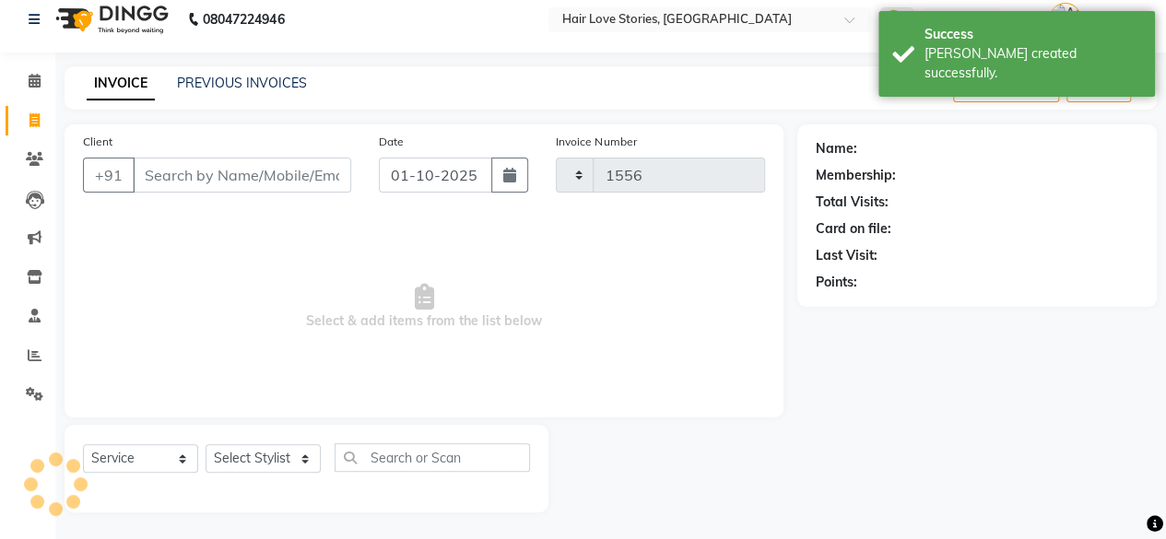
select select "3886"
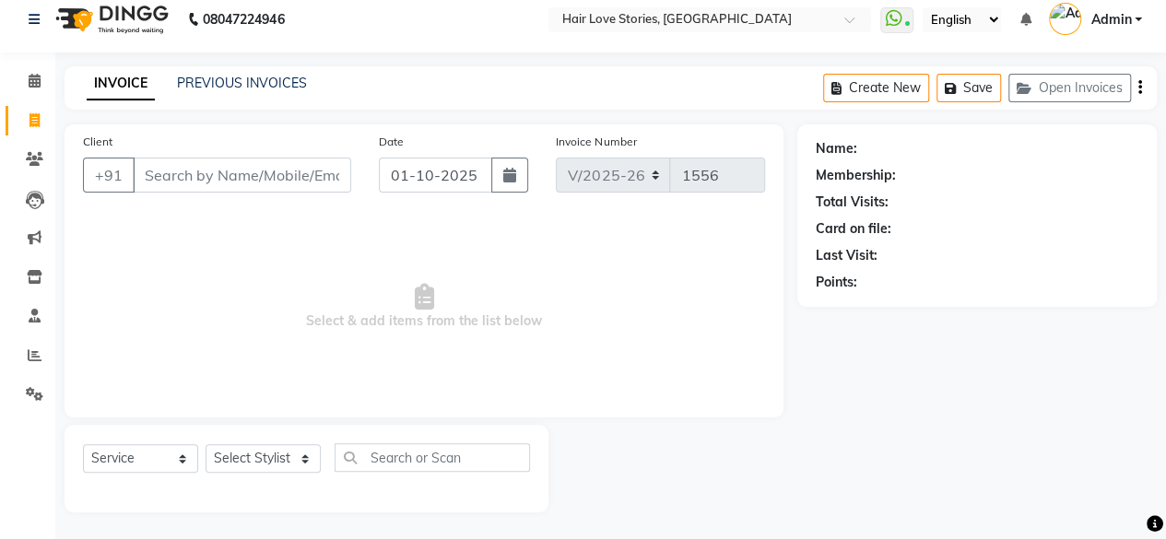
type input "8"
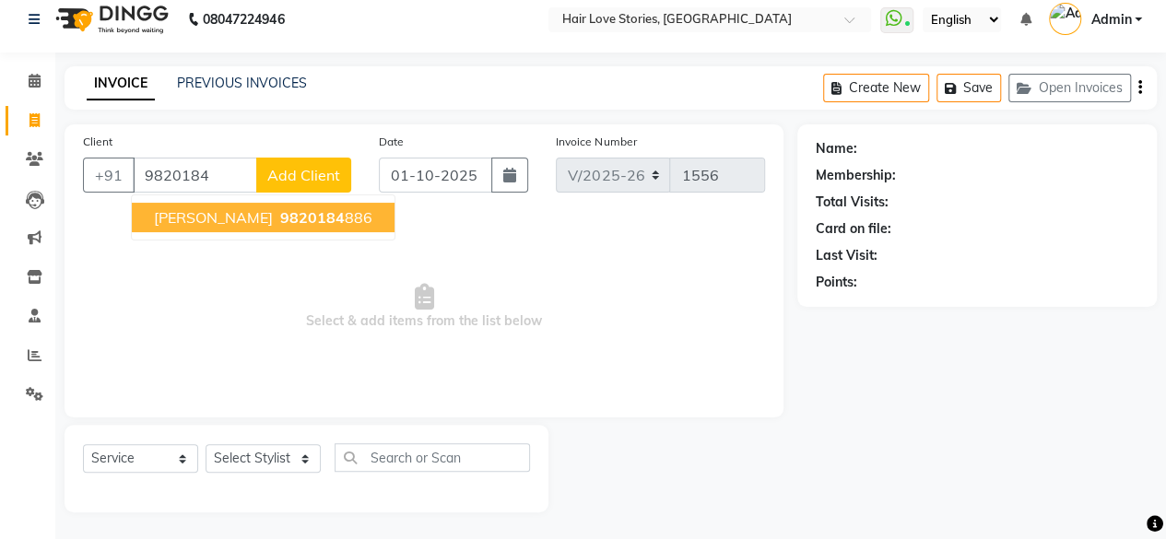
click at [178, 213] on span "[PERSON_NAME]" at bounding box center [213, 217] width 119 height 18
type input "9820184886"
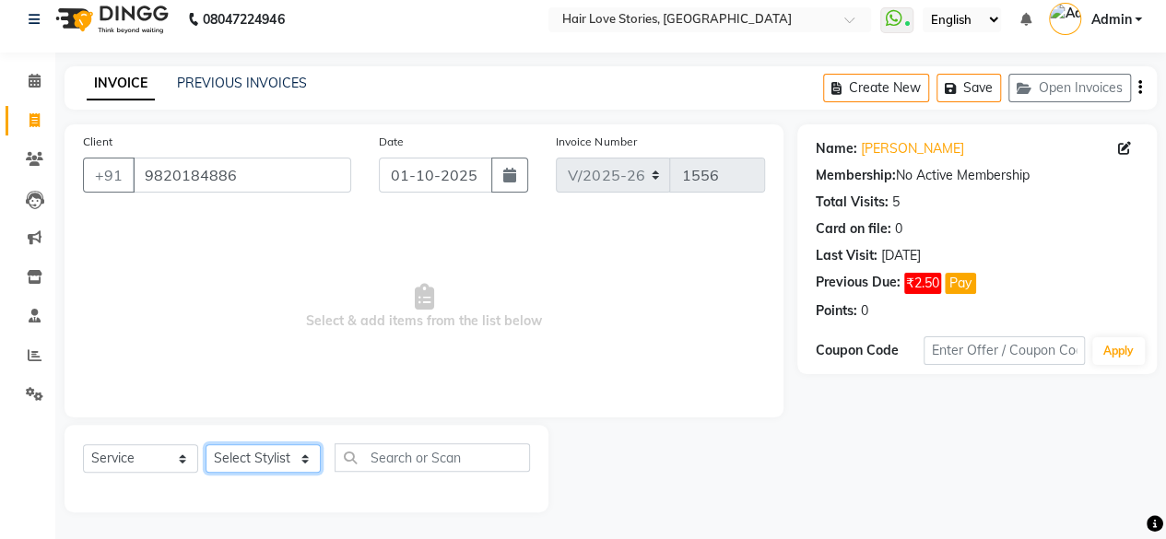
click at [256, 447] on select "Select Stylist [PERSON_NAME] FRONTDESK MANAGER [PERSON_NAME] MEENA MANE [PERSON…" at bounding box center [263, 458] width 115 height 29
select select "31041"
click at [206, 444] on select "Select Stylist [PERSON_NAME] FRONTDESK MANAGER [PERSON_NAME] MEENA MANE [PERSON…" at bounding box center [263, 458] width 115 height 29
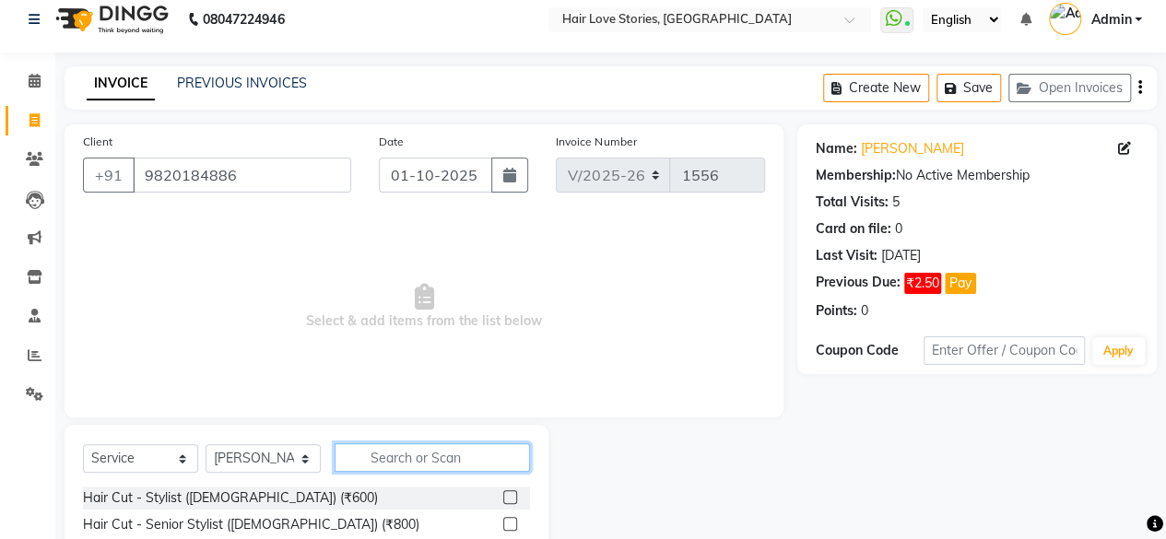
click at [385, 466] on input "text" at bounding box center [432, 458] width 195 height 29
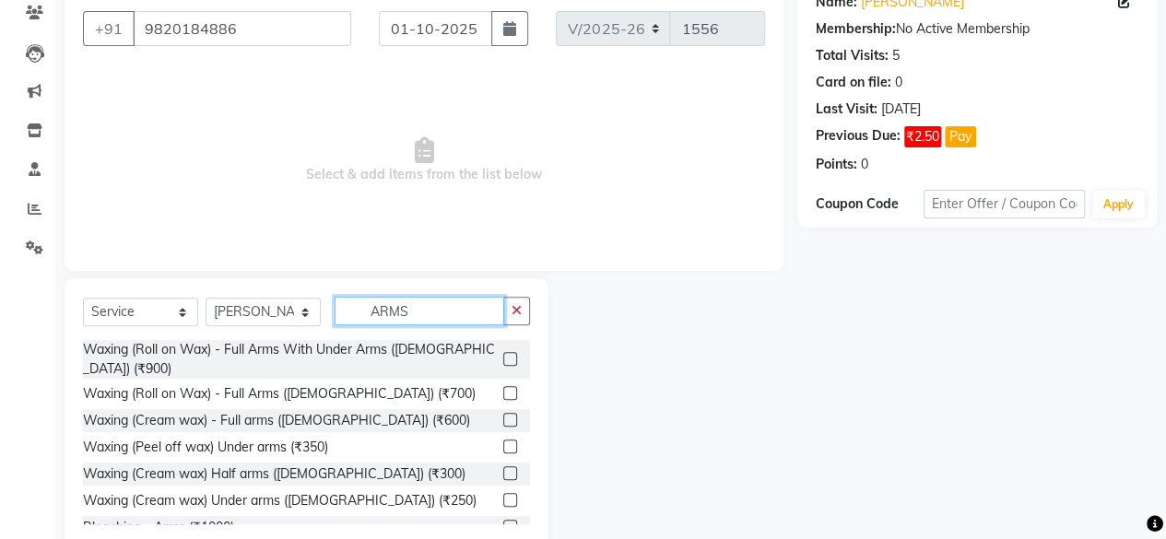
scroll to position [198, 0]
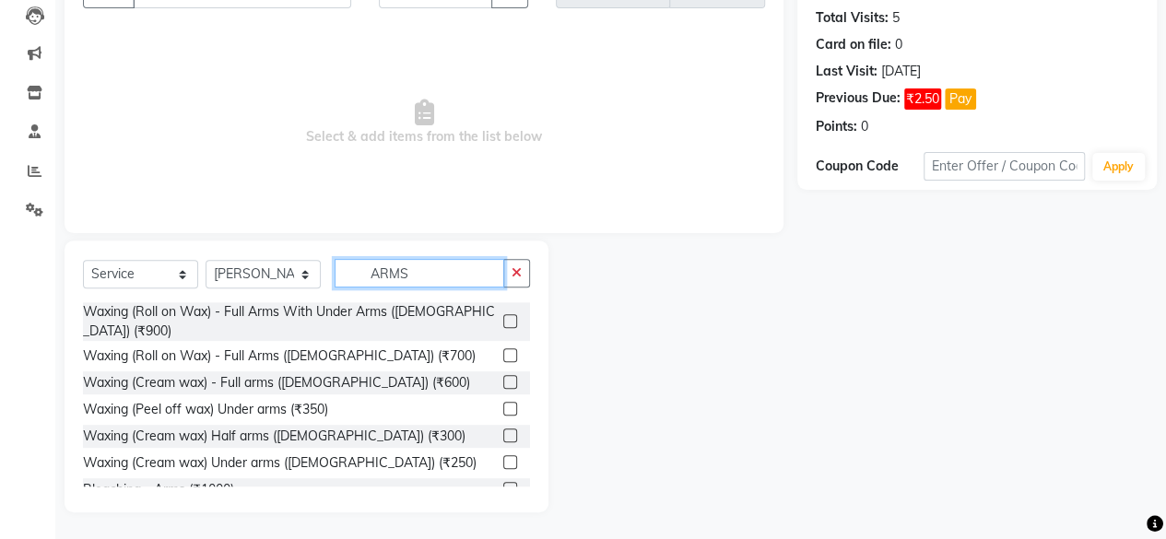
type input "ARMS"
click at [503, 349] on label at bounding box center [510, 356] width 14 height 14
click at [503, 350] on input "checkbox" at bounding box center [509, 356] width 12 height 12
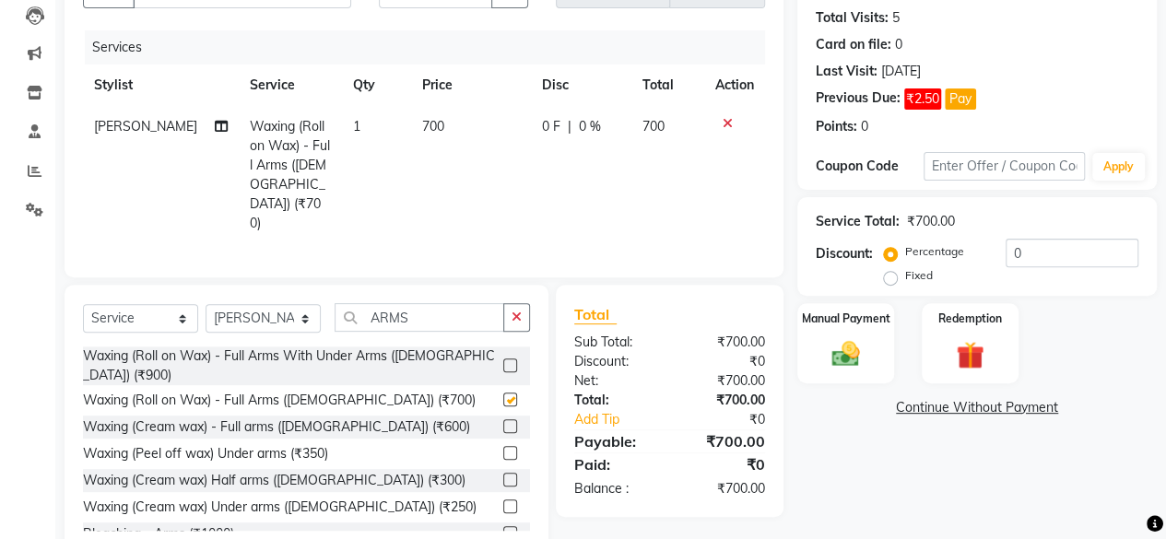
checkbox input "false"
click at [513, 311] on icon "button" at bounding box center [517, 317] width 10 height 13
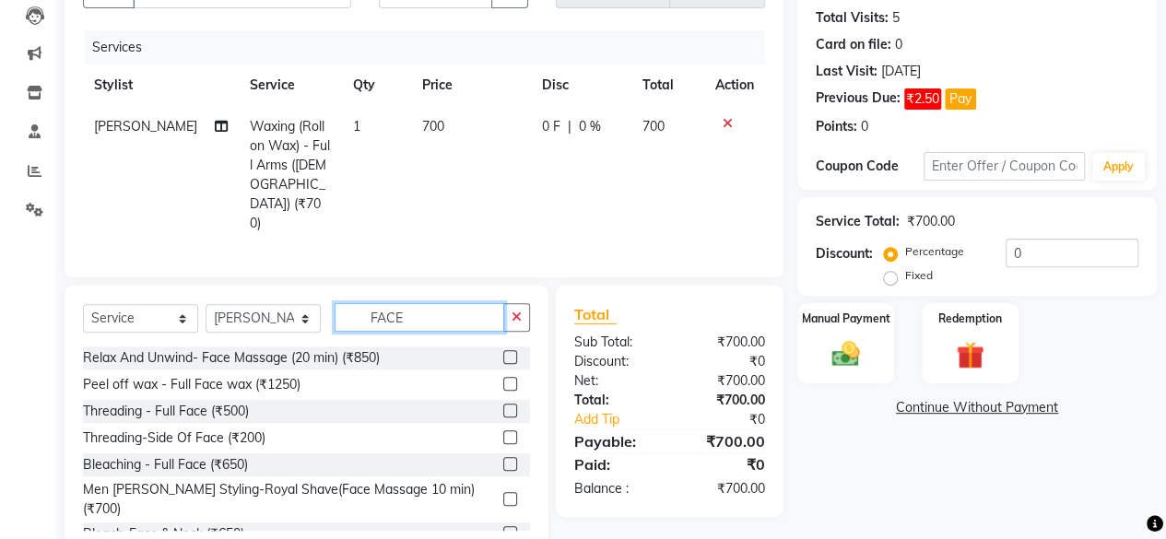
type input "FACE"
click at [503, 350] on label at bounding box center [510, 357] width 14 height 14
click at [503, 352] on input "checkbox" at bounding box center [509, 358] width 12 height 12
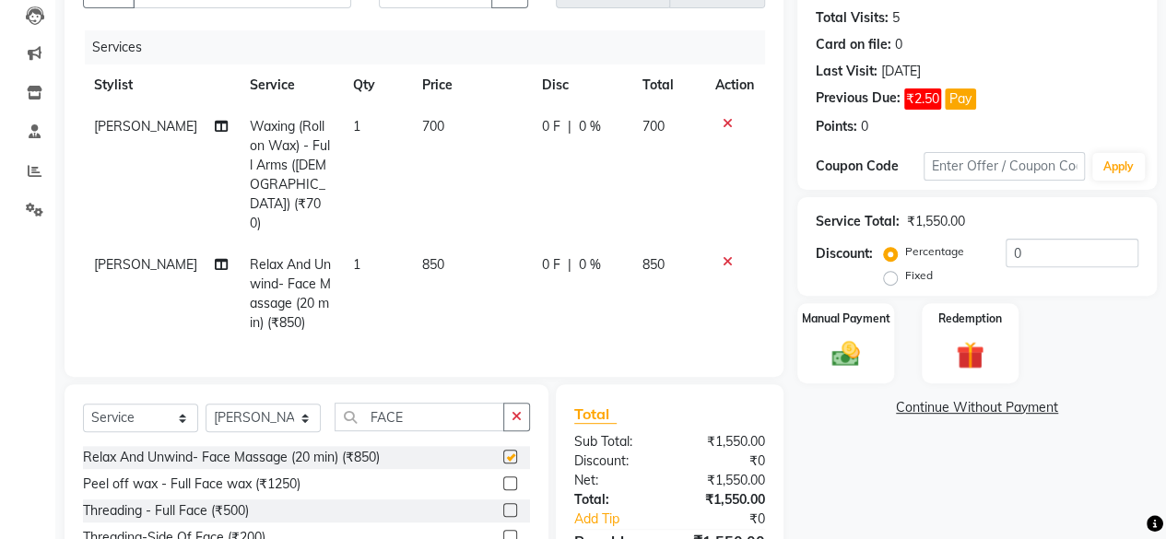
checkbox input "false"
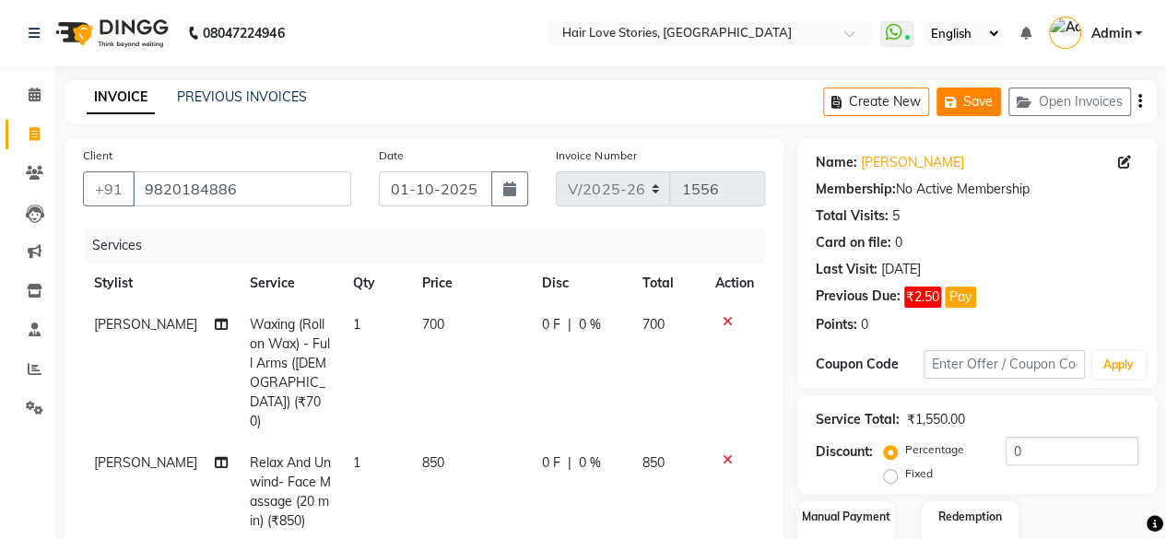
click at [971, 102] on button "Save" at bounding box center [969, 102] width 65 height 29
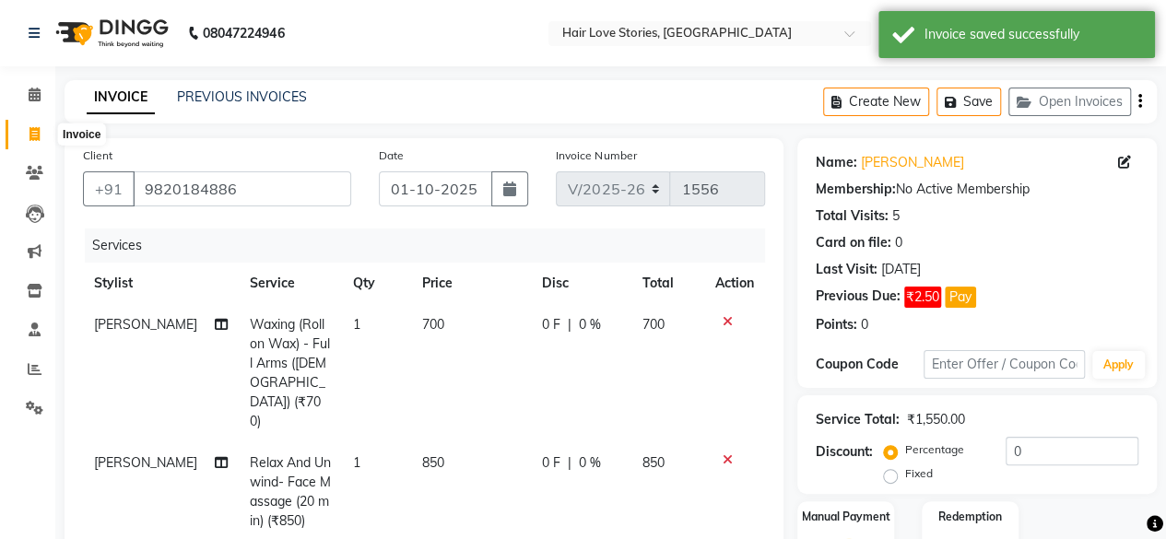
click at [36, 139] on icon at bounding box center [35, 134] width 10 height 14
select select "3886"
select select "service"
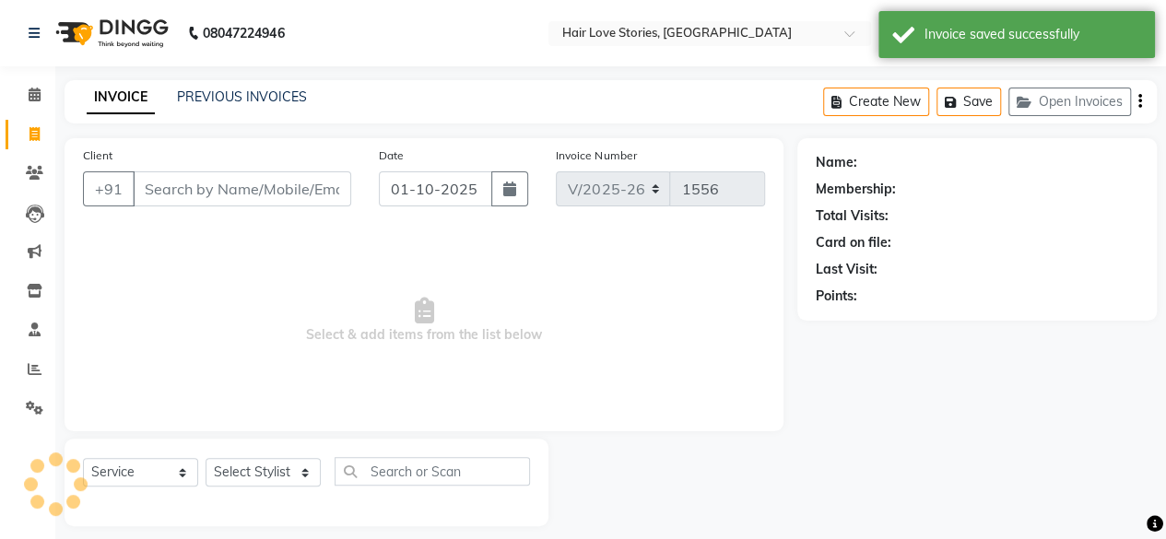
scroll to position [14, 0]
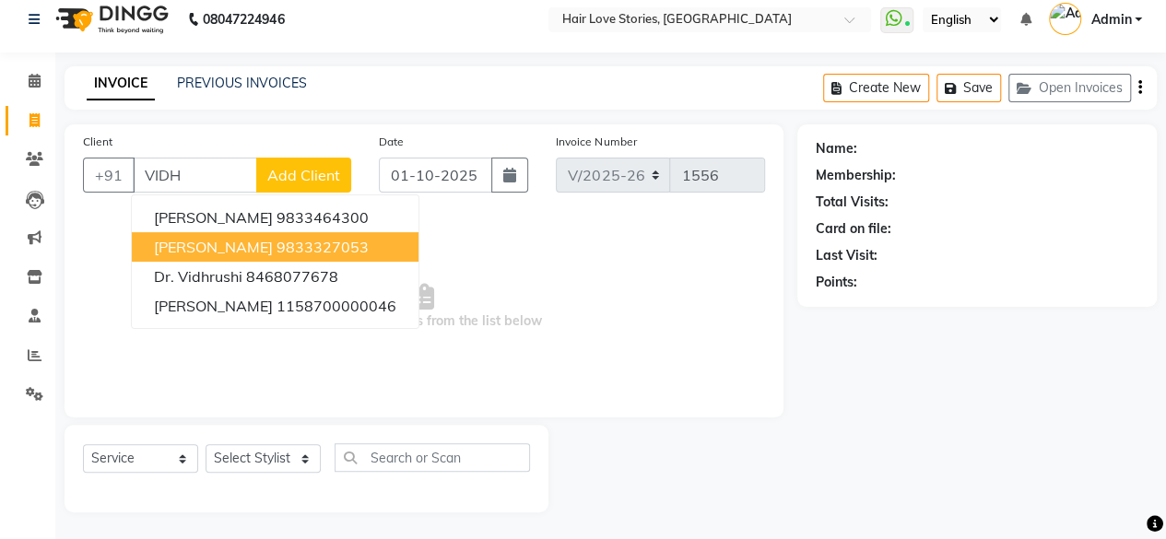
click at [205, 255] on span "[PERSON_NAME]" at bounding box center [213, 247] width 119 height 18
type input "9833327053"
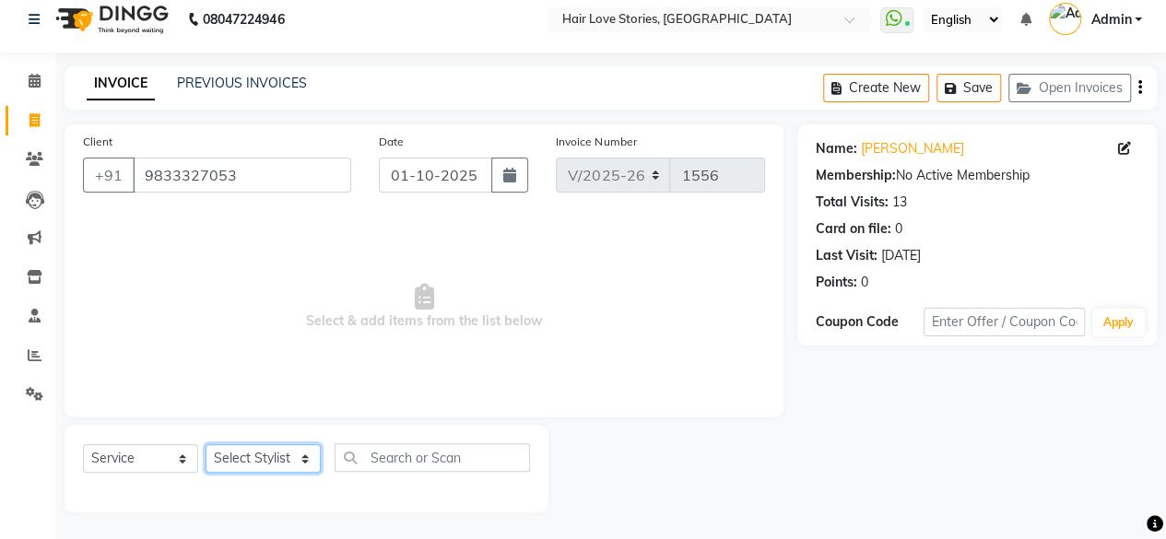
click at [246, 458] on select "Select Stylist [PERSON_NAME] FRONTDESK MANAGER [PERSON_NAME] MEENA MANE [PERSON…" at bounding box center [263, 458] width 115 height 29
select select "19044"
click at [206, 444] on select "Select Stylist [PERSON_NAME] FRONTDESK MANAGER [PERSON_NAME] MEENA MANE [PERSON…" at bounding box center [263, 458] width 115 height 29
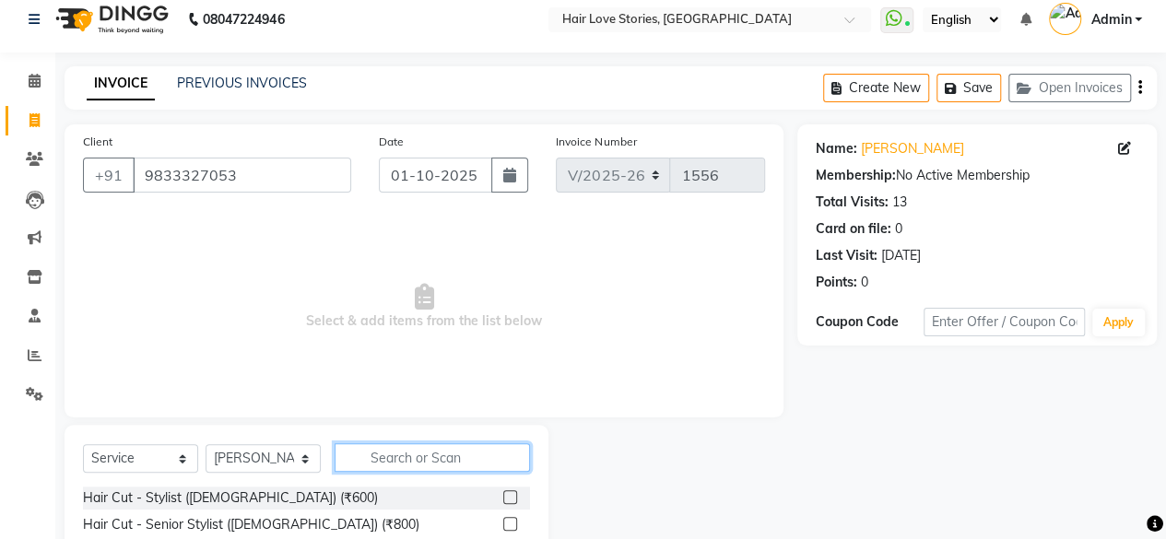
click at [374, 453] on input "text" at bounding box center [432, 458] width 195 height 29
click at [387, 457] on input "text" at bounding box center [432, 458] width 195 height 29
type input "CRO"
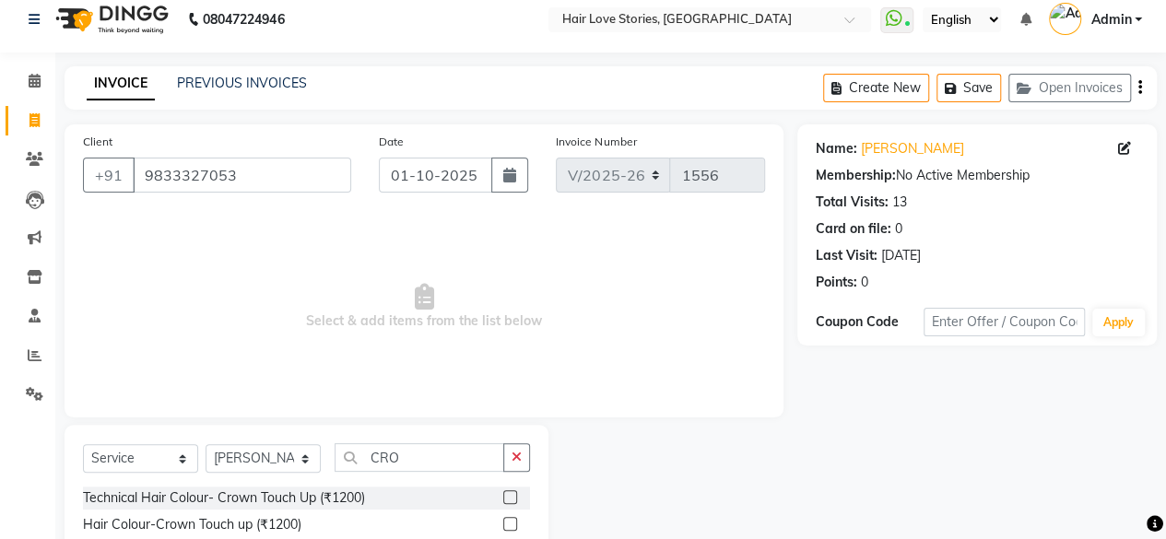
click at [509, 524] on label at bounding box center [510, 524] width 14 height 14
click at [509, 524] on input "checkbox" at bounding box center [509, 525] width 12 height 12
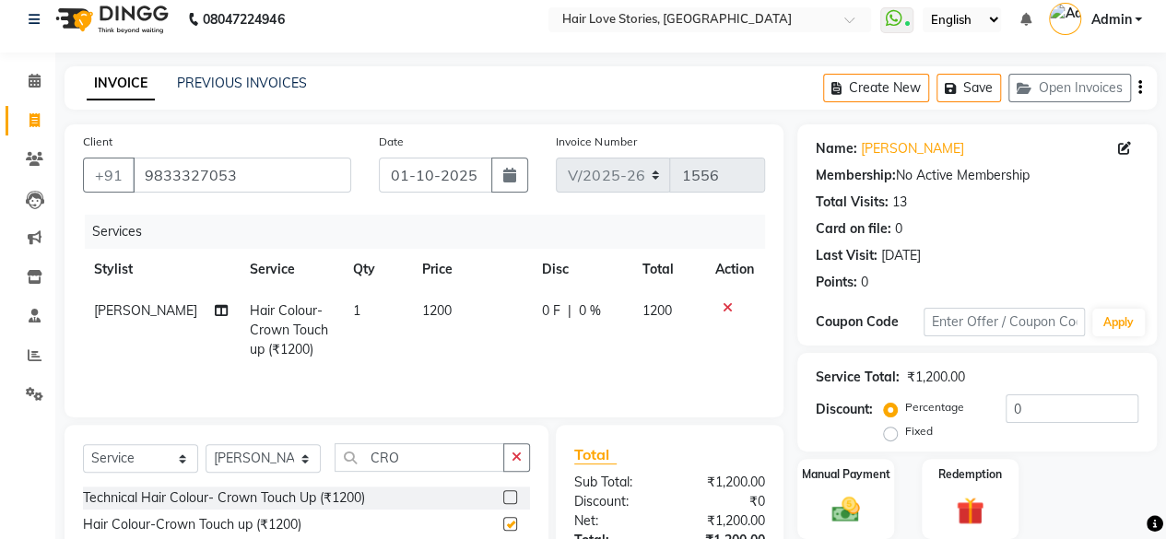
checkbox input "false"
click at [298, 457] on select "Select Stylist [PERSON_NAME] FRONTDESK MANAGER [PERSON_NAME] MEENA MANE [PERSON…" at bounding box center [263, 458] width 115 height 29
select select "31041"
click at [206, 444] on select "Select Stylist [PERSON_NAME] FRONTDESK MANAGER [PERSON_NAME] MEENA MANE [PERSON…" at bounding box center [263, 458] width 115 height 29
click at [522, 455] on icon "button" at bounding box center [517, 457] width 10 height 13
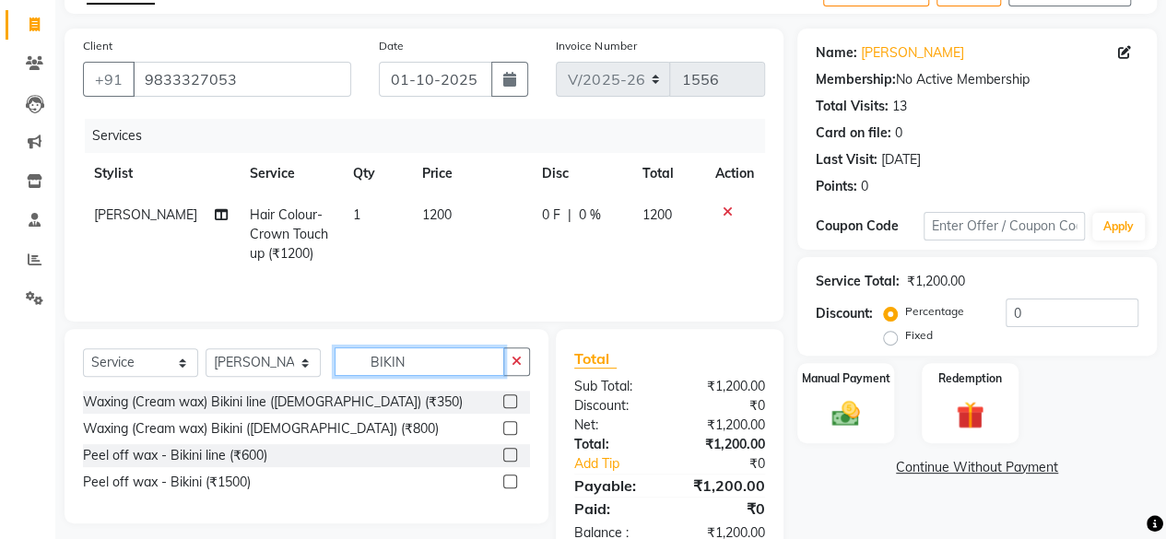
scroll to position [159, 0]
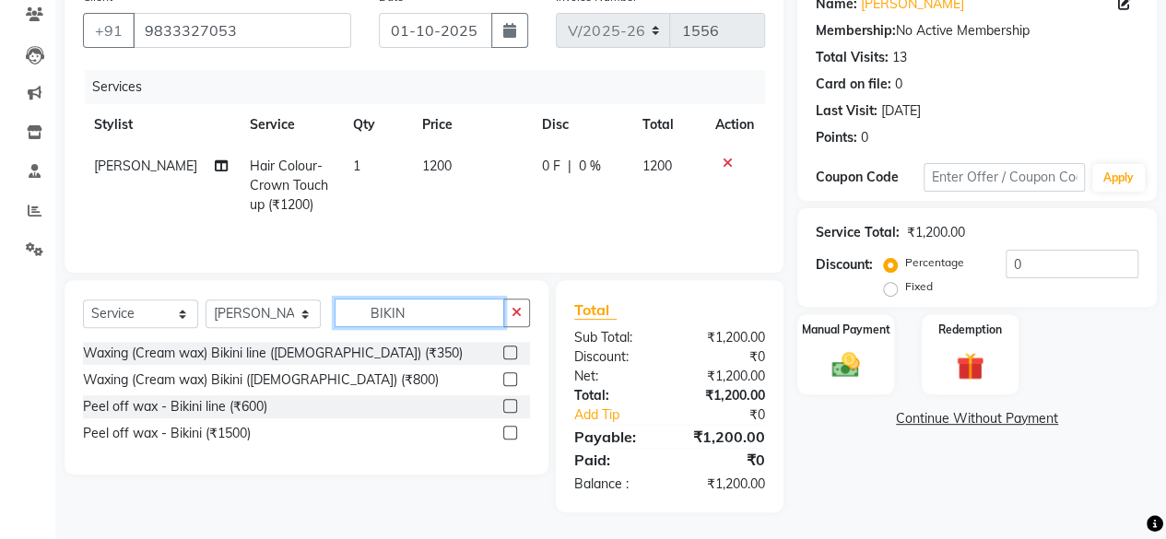
type input "BIKIN"
click at [509, 406] on label at bounding box center [510, 406] width 14 height 14
click at [509, 406] on input "checkbox" at bounding box center [509, 407] width 12 height 12
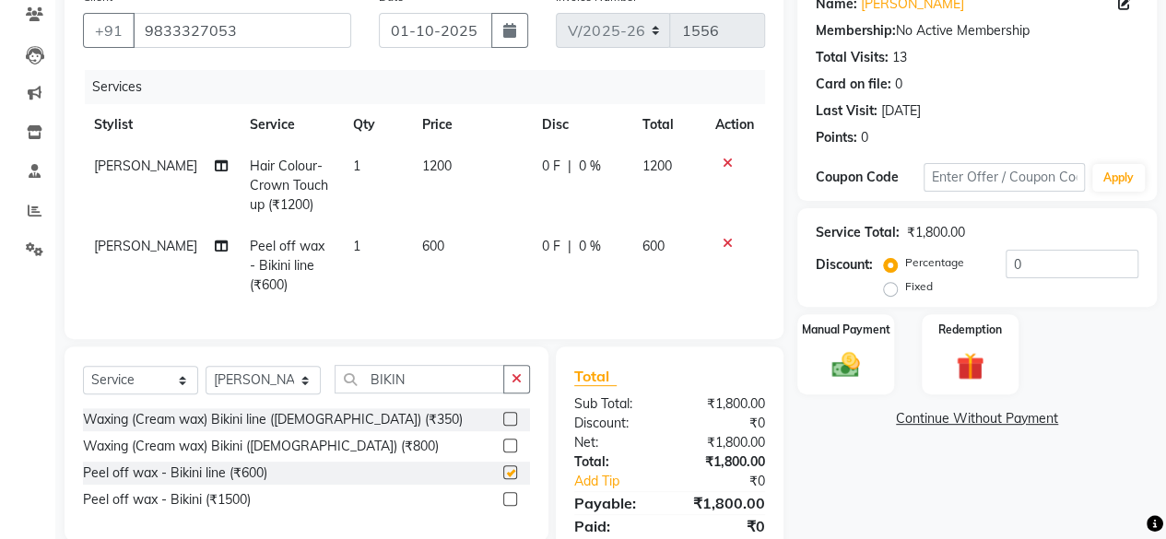
checkbox input "false"
click at [290, 395] on select "Select Stylist [PERSON_NAME] FRONTDESK MANAGER [PERSON_NAME] MEENA MANE [PERSON…" at bounding box center [263, 380] width 115 height 29
select select "19054"
click at [206, 380] on select "Select Stylist [PERSON_NAME] FRONTDESK MANAGER [PERSON_NAME] MEENA MANE [PERSON…" at bounding box center [263, 380] width 115 height 29
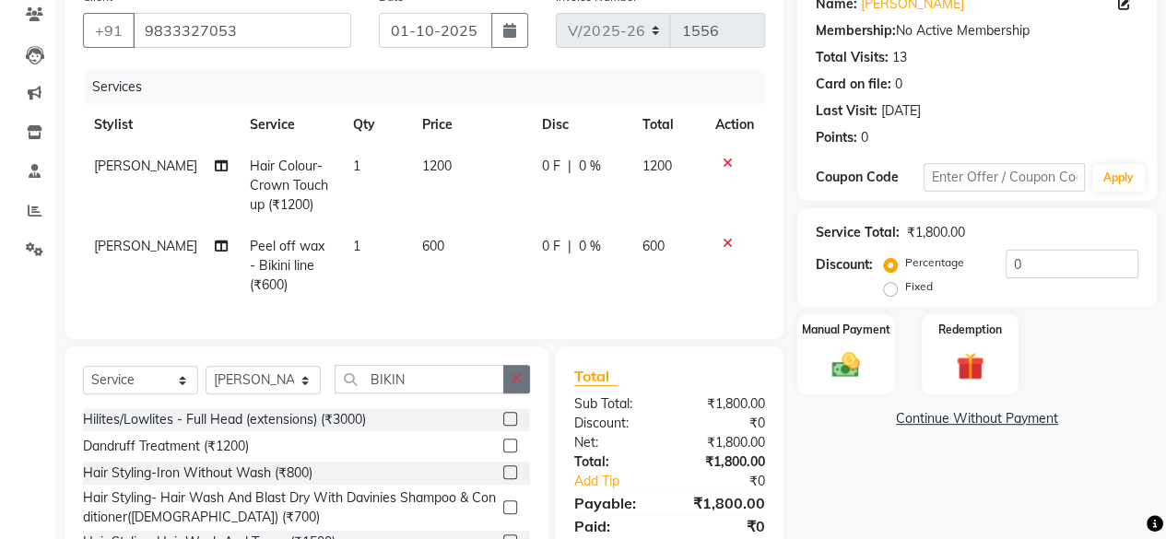
click at [515, 394] on button "button" at bounding box center [516, 379] width 27 height 29
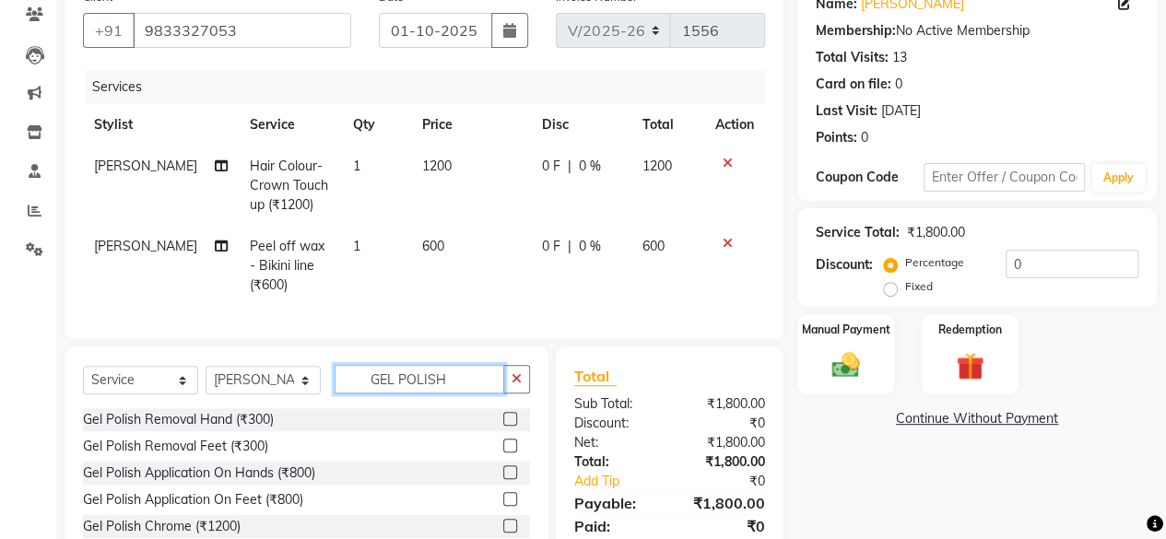
type input "GEL POLISH"
click at [503, 480] on label at bounding box center [510, 473] width 14 height 14
click at [503, 480] on input "checkbox" at bounding box center [509, 474] width 12 height 12
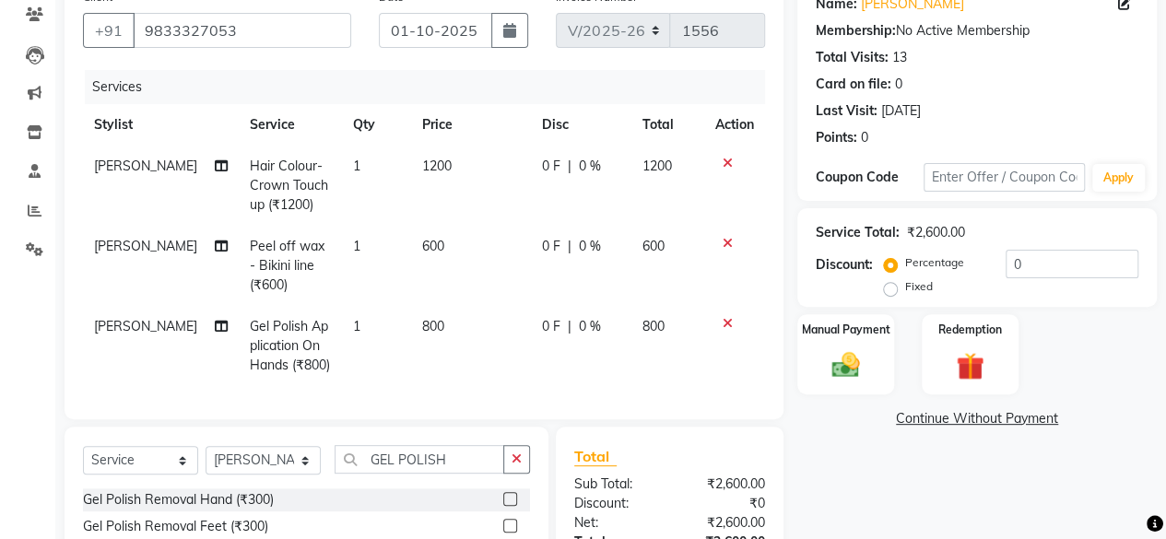
checkbox input "false"
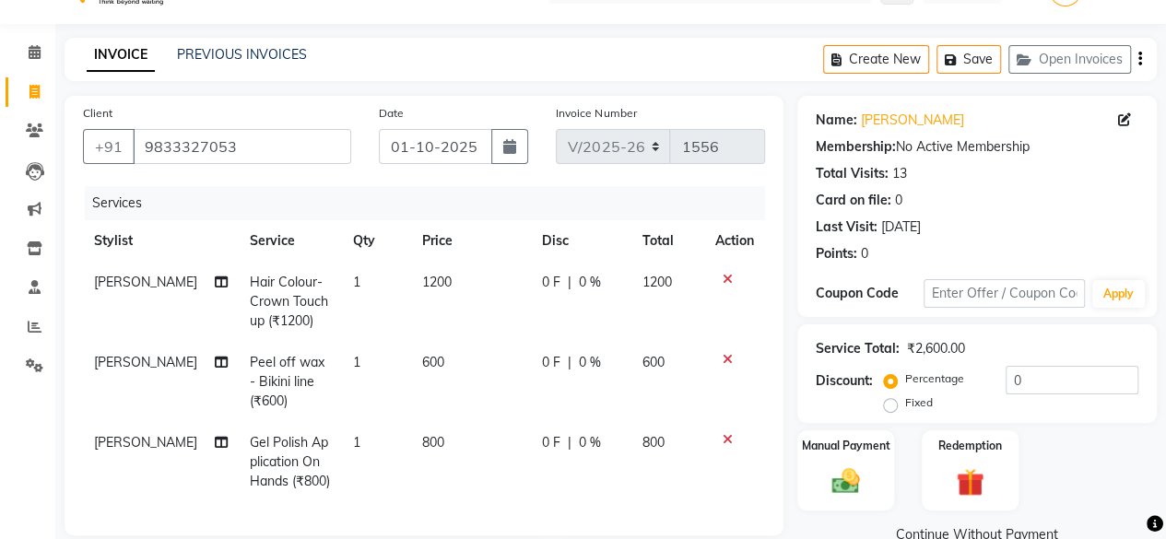
scroll to position [0, 0]
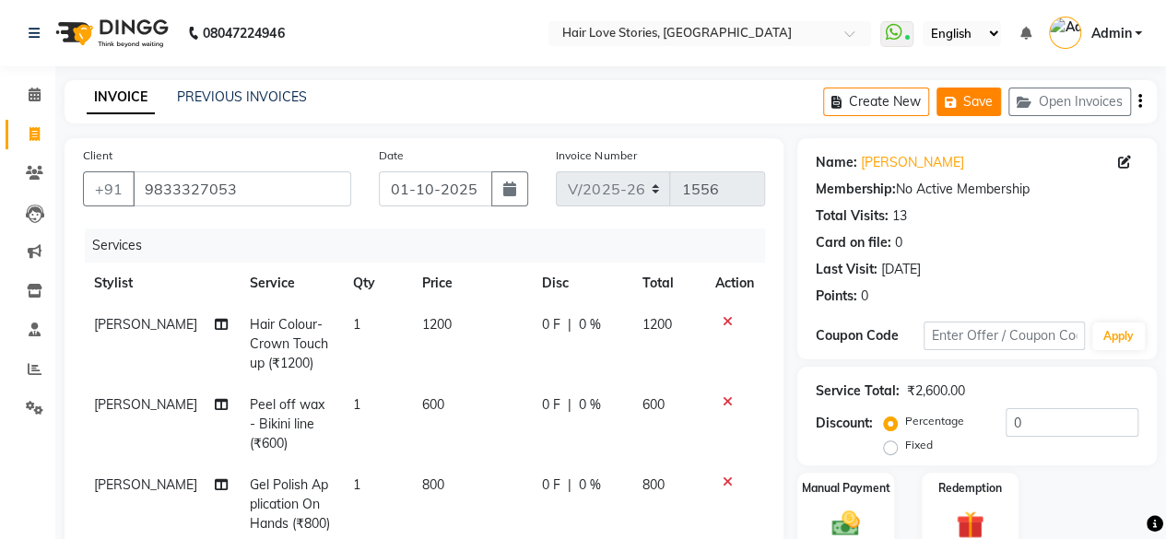
click at [990, 99] on button "Save" at bounding box center [969, 102] width 65 height 29
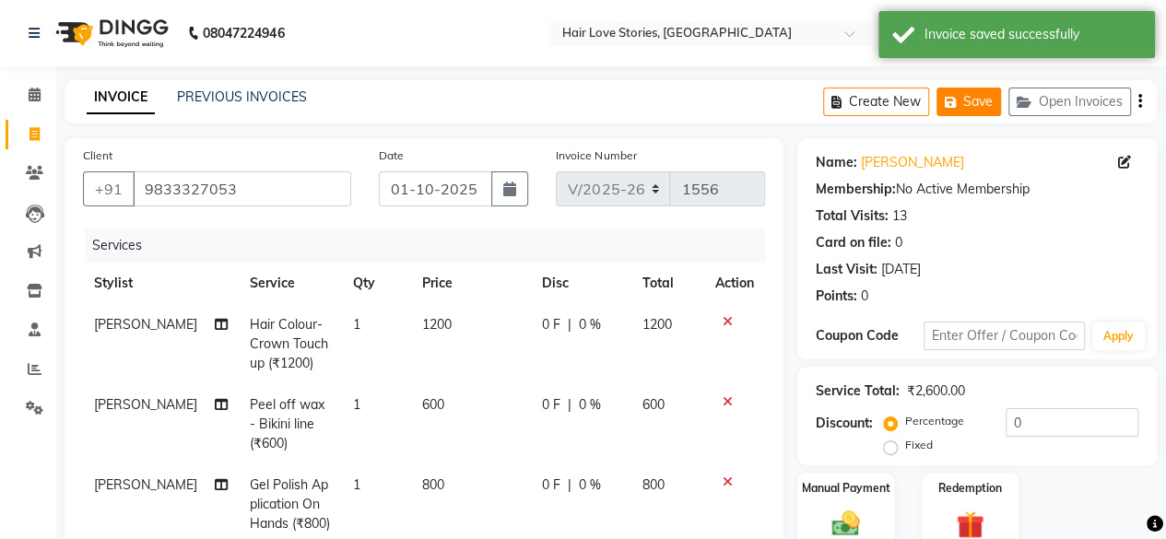
click at [990, 99] on button "Save" at bounding box center [969, 102] width 65 height 29
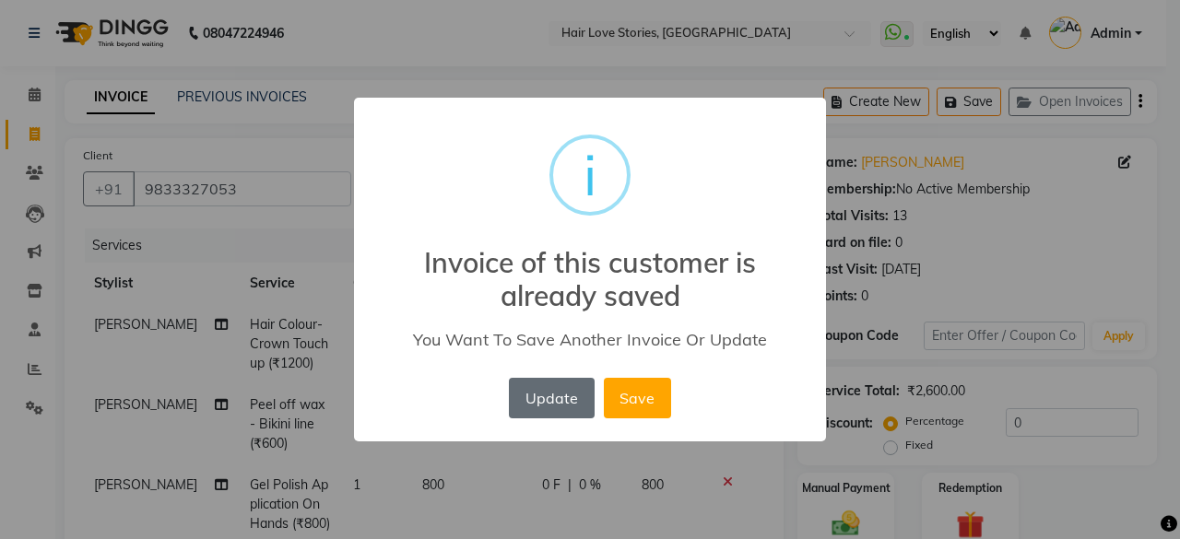
click at [548, 405] on button "Update" at bounding box center [551, 398] width 85 height 41
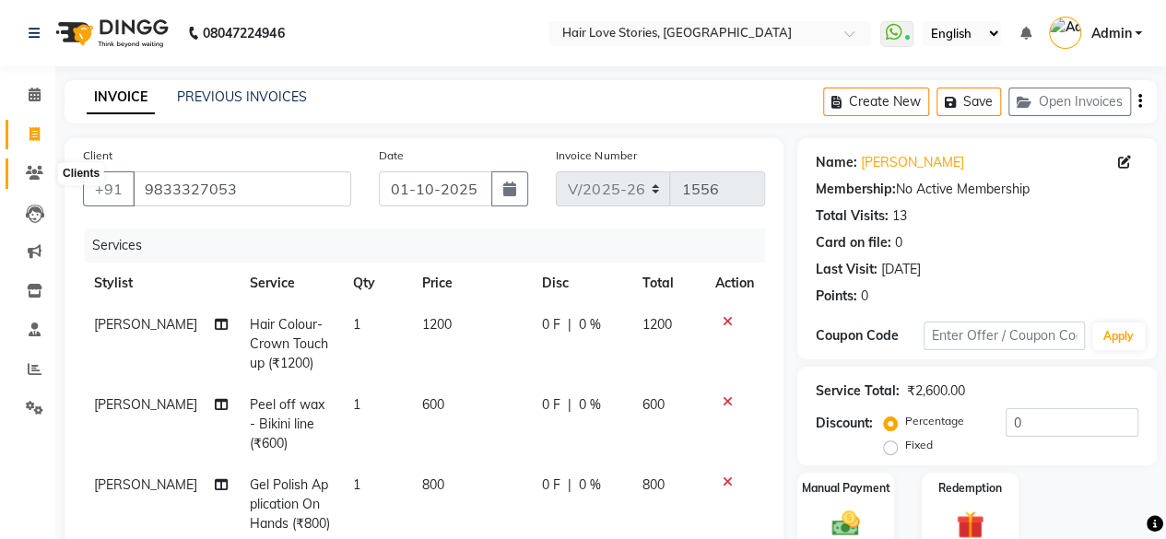
click at [26, 165] on span at bounding box center [34, 173] width 32 height 21
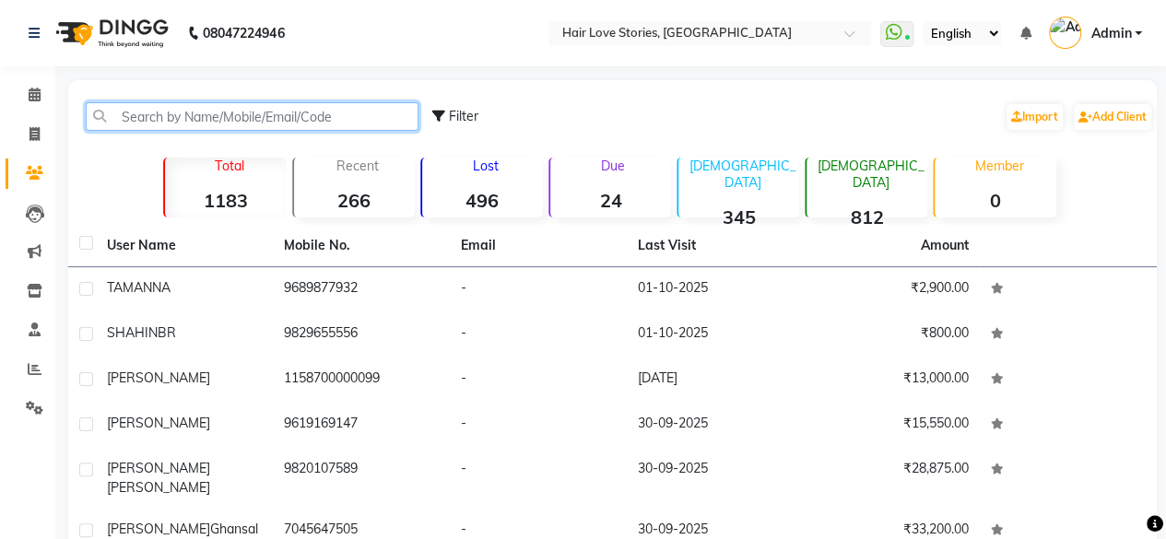
click at [134, 120] on input "text" at bounding box center [252, 116] width 333 height 29
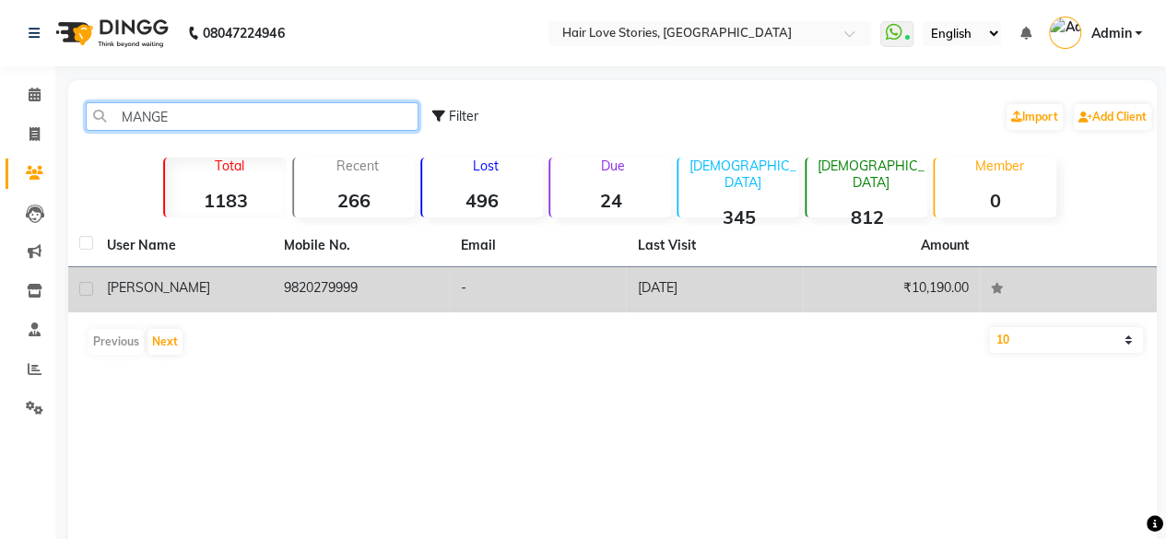
type input "MANGE"
click at [222, 302] on td "[PERSON_NAME]" at bounding box center [184, 289] width 177 height 45
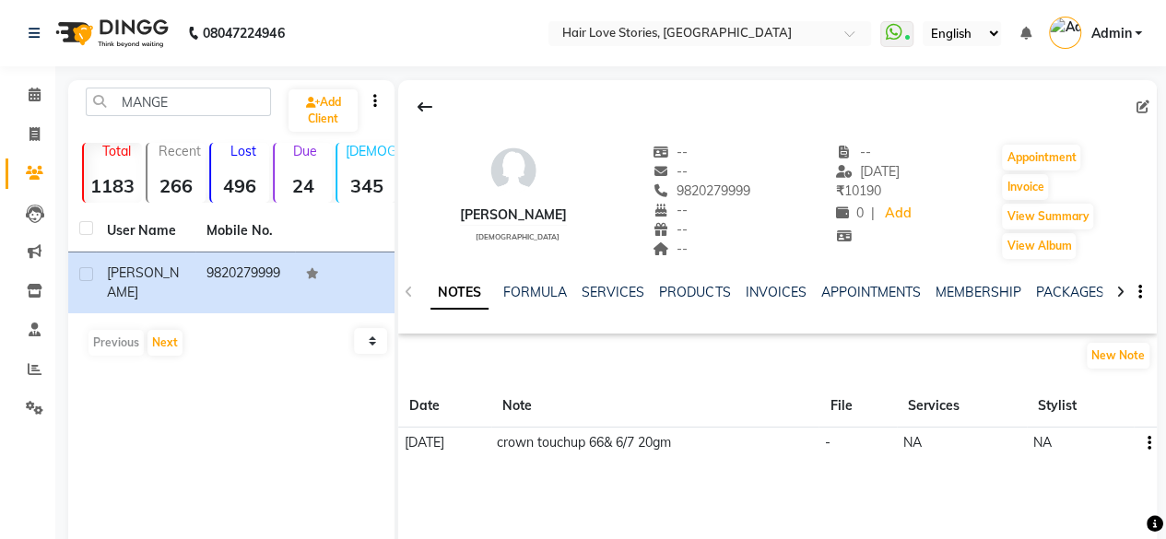
click at [1149, 444] on icon "button" at bounding box center [1150, 444] width 4 height 1
click at [1111, 434] on div "Edit" at bounding box center [1106, 443] width 30 height 23
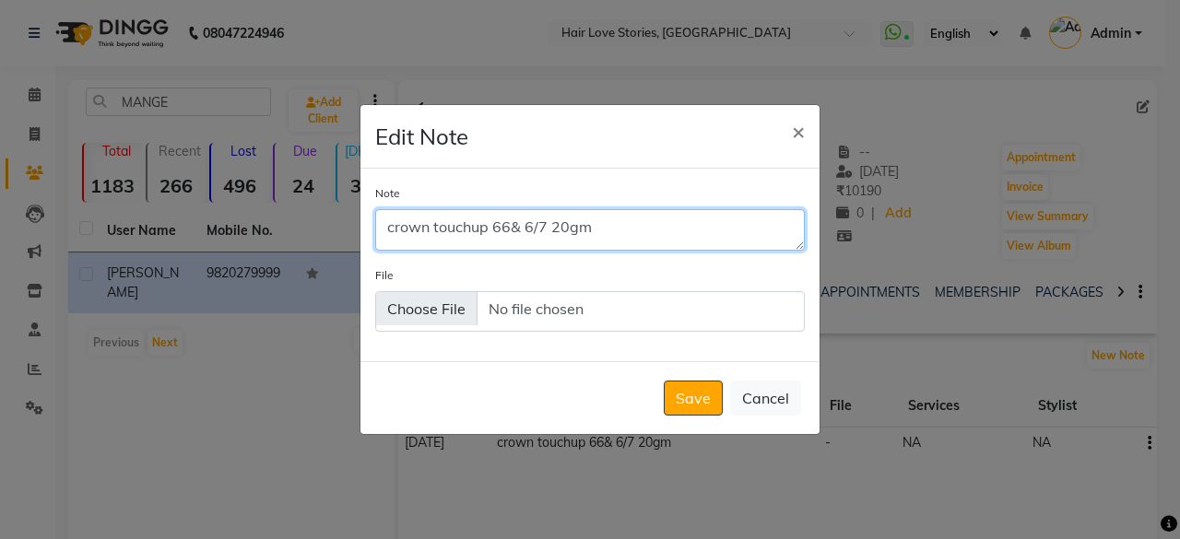
click at [510, 233] on textarea "crown touchup 66& 6/7 20gm" at bounding box center [590, 229] width 430 height 41
click at [619, 225] on textarea "crown touchup 66/0 20GM & 6/7 20gm" at bounding box center [590, 229] width 430 height 41
type textarea "crown touchup 66/0 20GM & 6/7 10gm"
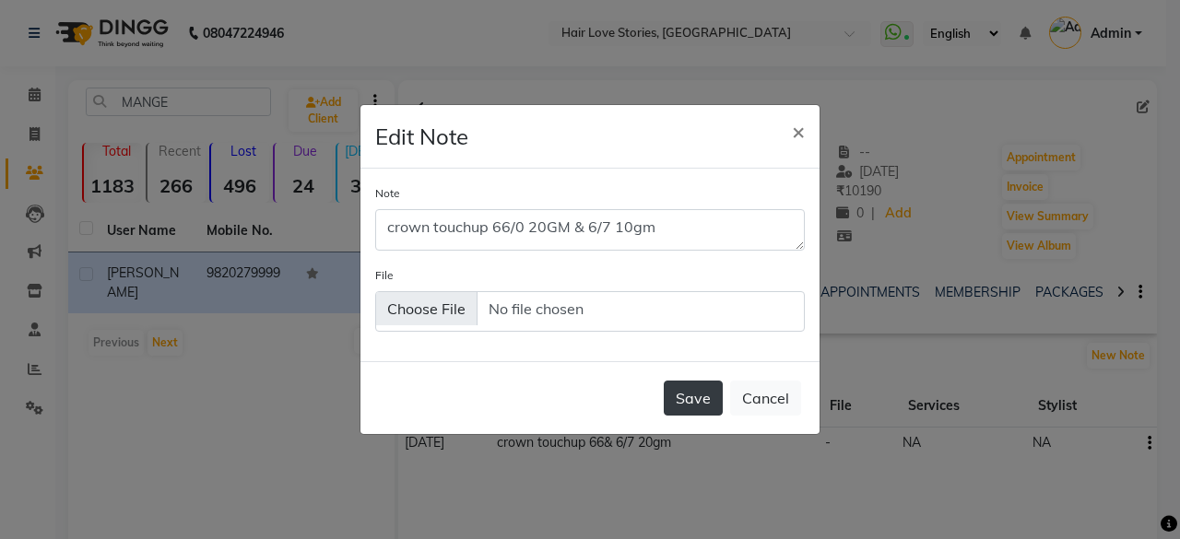
click at [690, 410] on button "Save" at bounding box center [693, 398] width 59 height 35
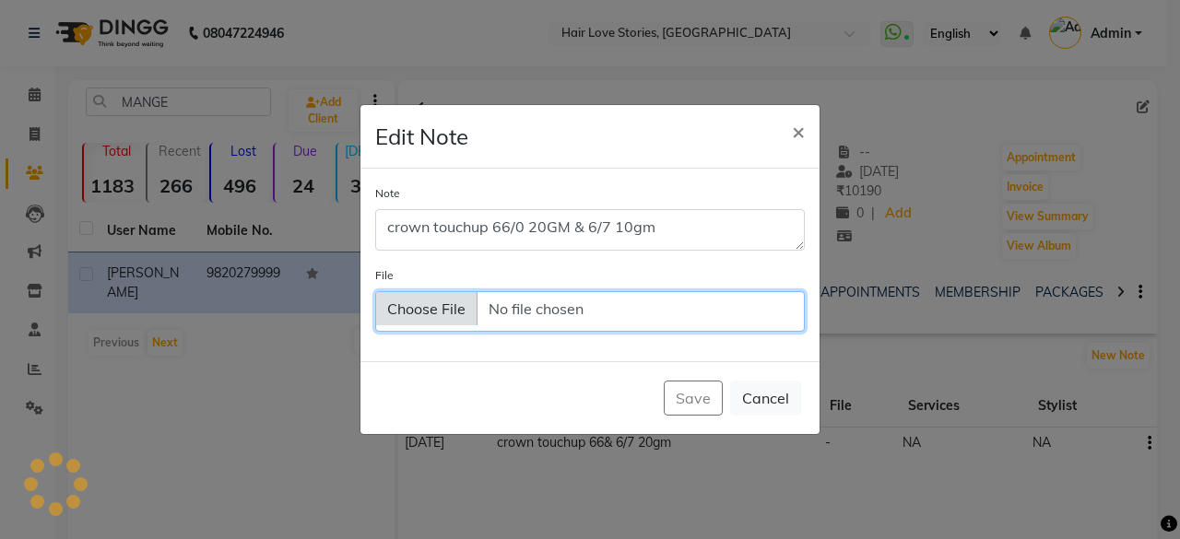
click at [559, 304] on input "File" at bounding box center [590, 311] width 430 height 41
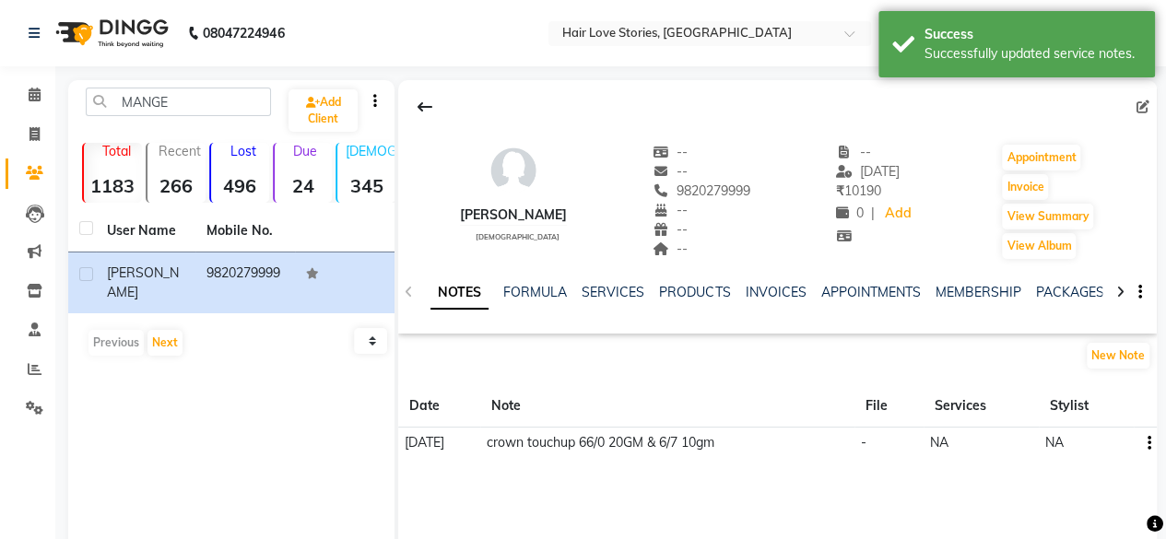
click at [1148, 444] on icon "button" at bounding box center [1150, 444] width 4 height 1
click at [1094, 446] on div "Edit" at bounding box center [1106, 443] width 30 height 23
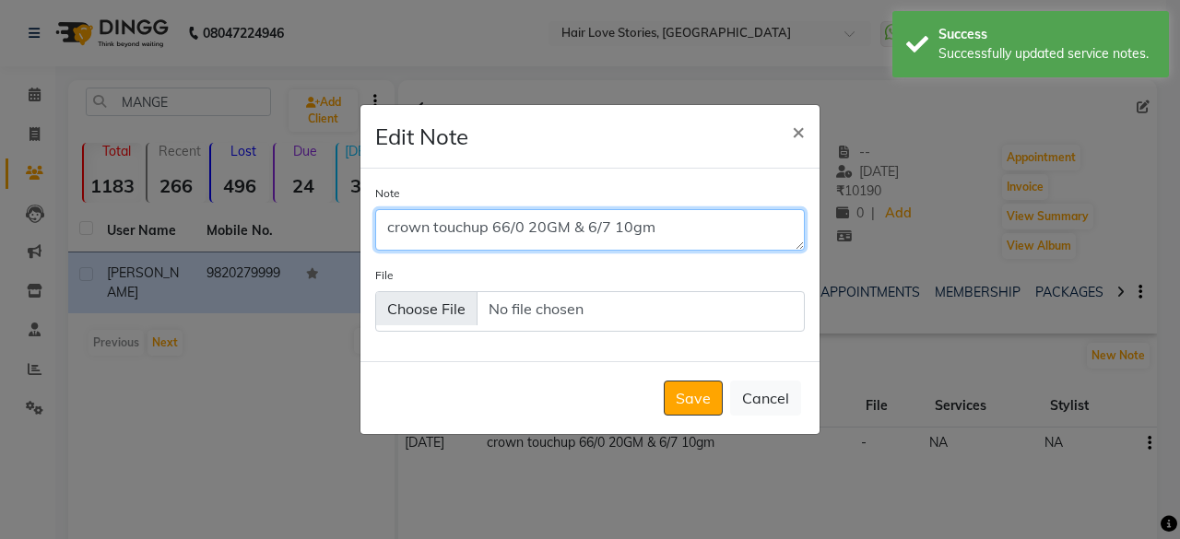
click at [380, 232] on textarea "crown touchup 66/0 20GM & 6/7 10gm" at bounding box center [590, 229] width 430 height 41
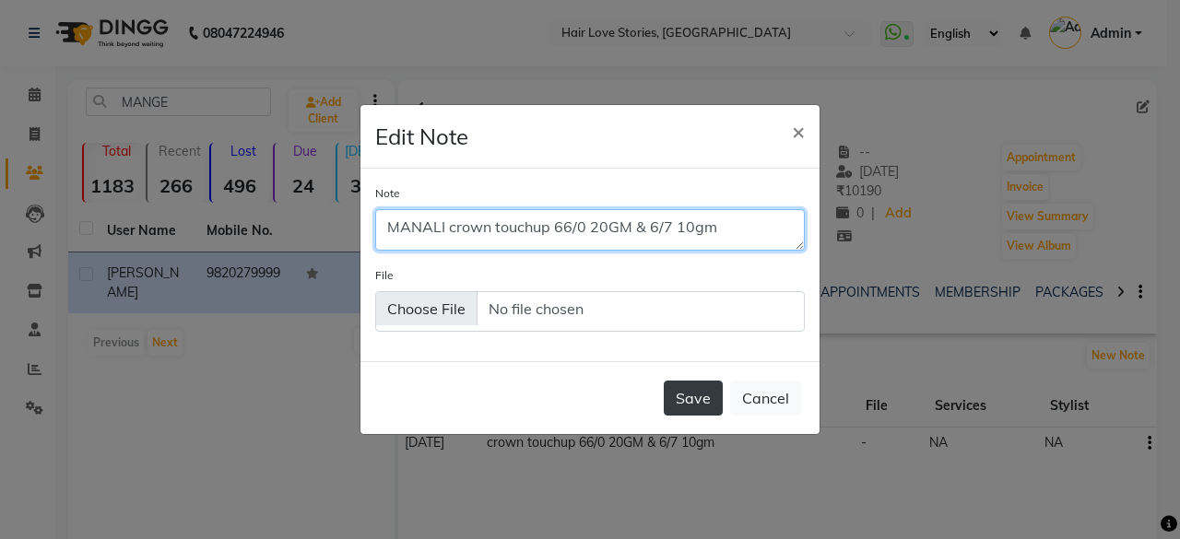
type textarea "MANALI crown touchup 66/0 20GM & 6/7 10gm"
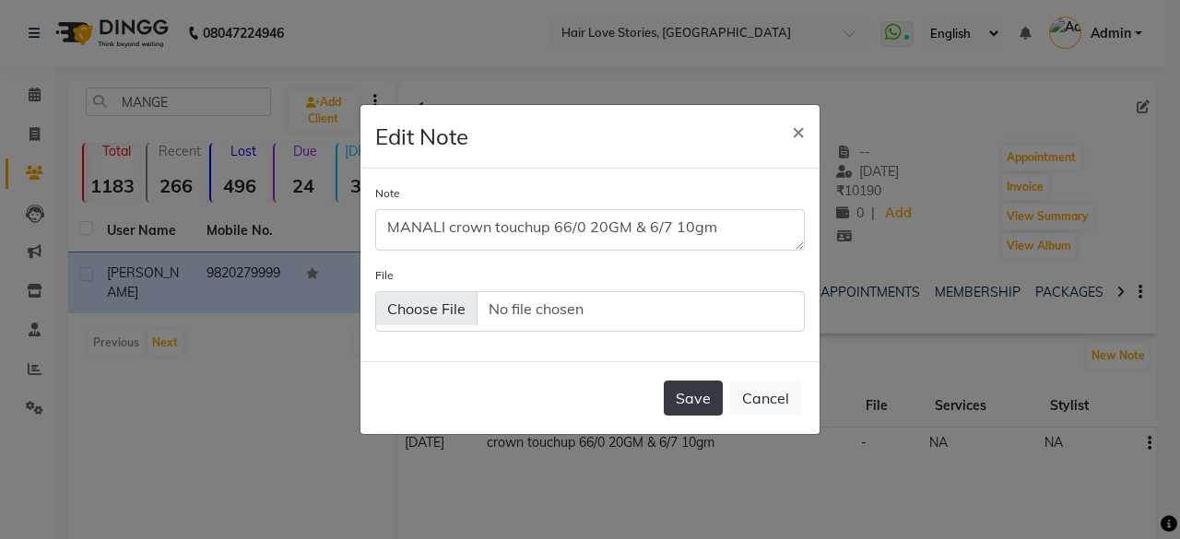
click at [692, 399] on button "Save" at bounding box center [693, 398] width 59 height 35
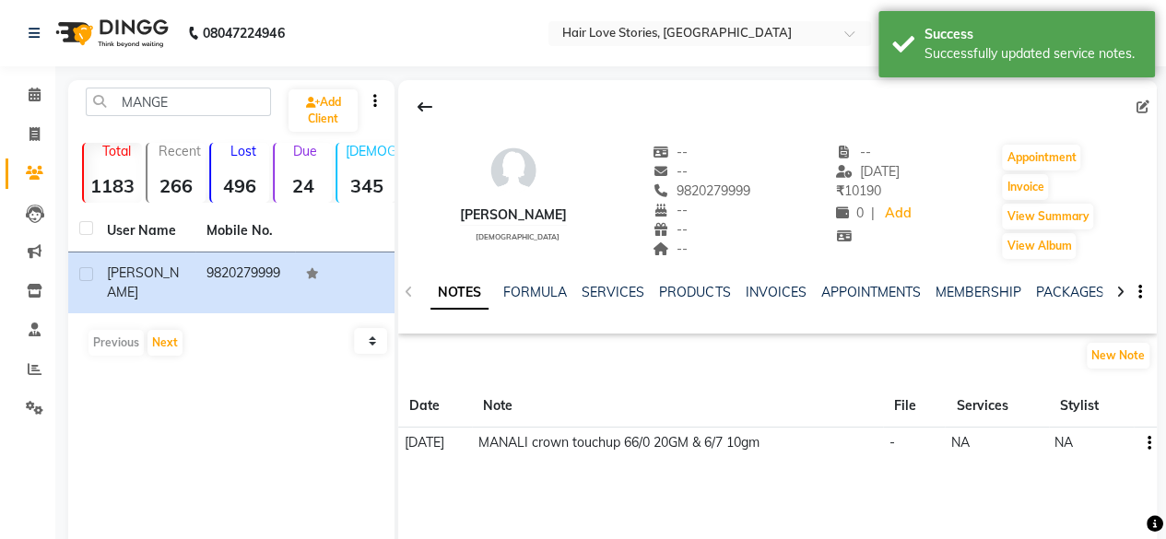
drag, startPoint x: 692, startPoint y: 399, endPoint x: 701, endPoint y: 183, distance: 216.9
click at [701, 183] on div "[PERSON_NAME] [DEMOGRAPHIC_DATA] -- -- 9820279999 -- -- -- -- [DATE] ₹ 10190 0 …" at bounding box center [777, 277] width 759 height 394
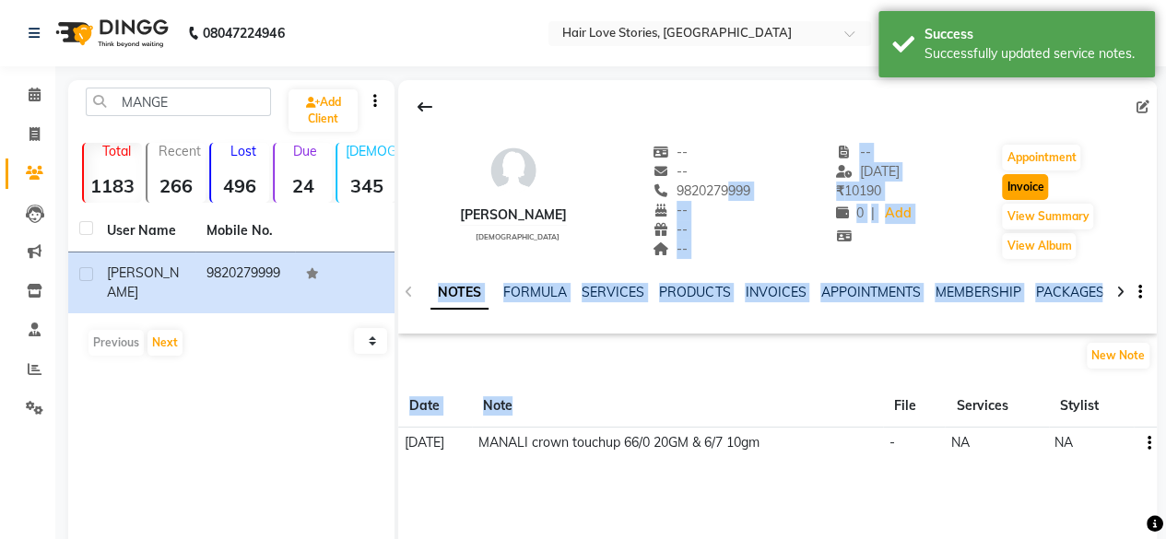
click at [1022, 191] on button "Invoice" at bounding box center [1025, 187] width 46 height 26
select select "service"
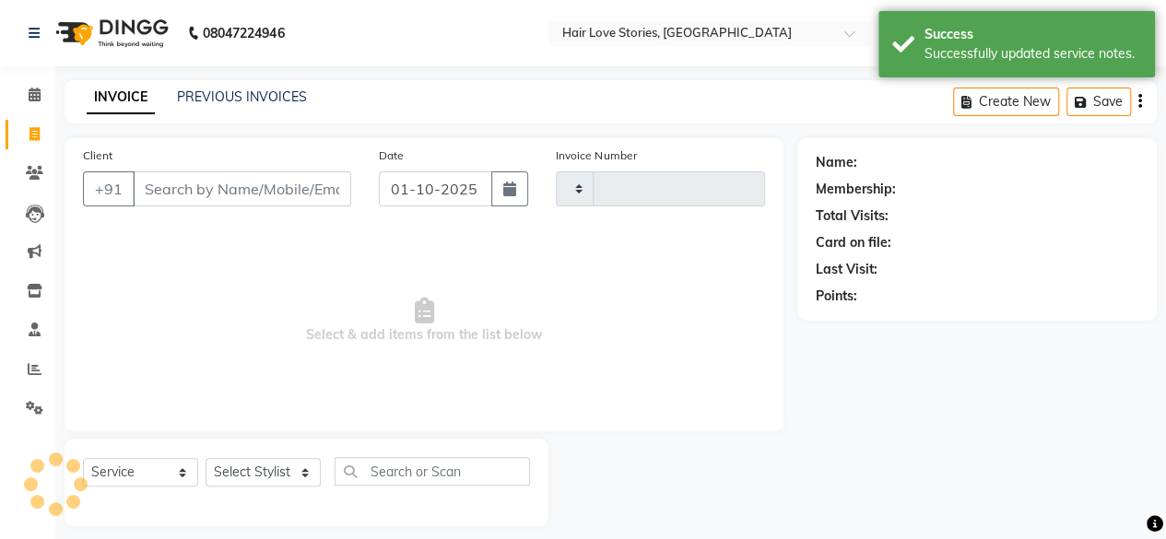
type input "1556"
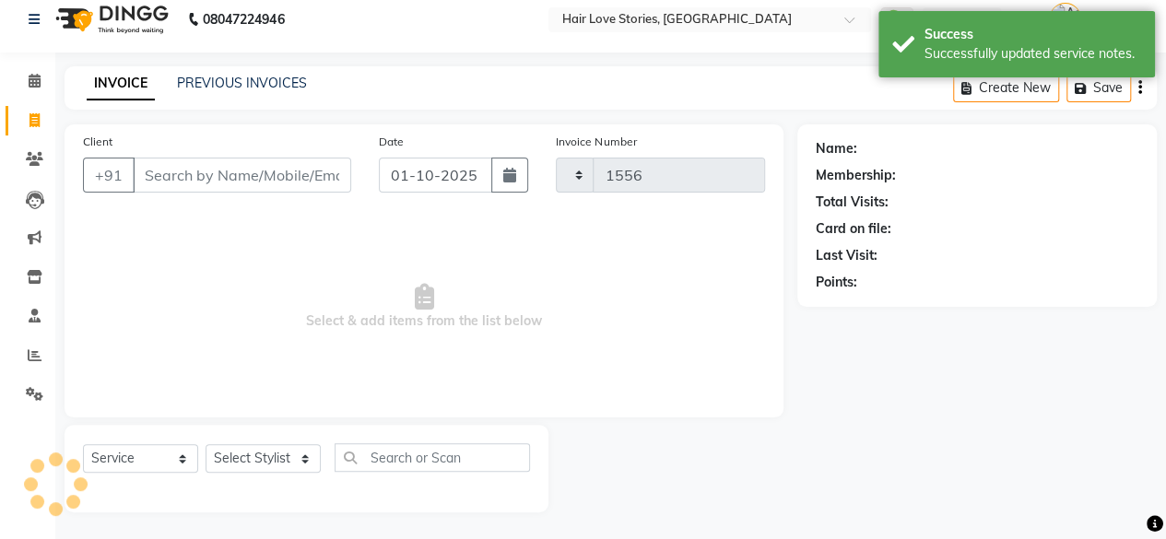
select select "3886"
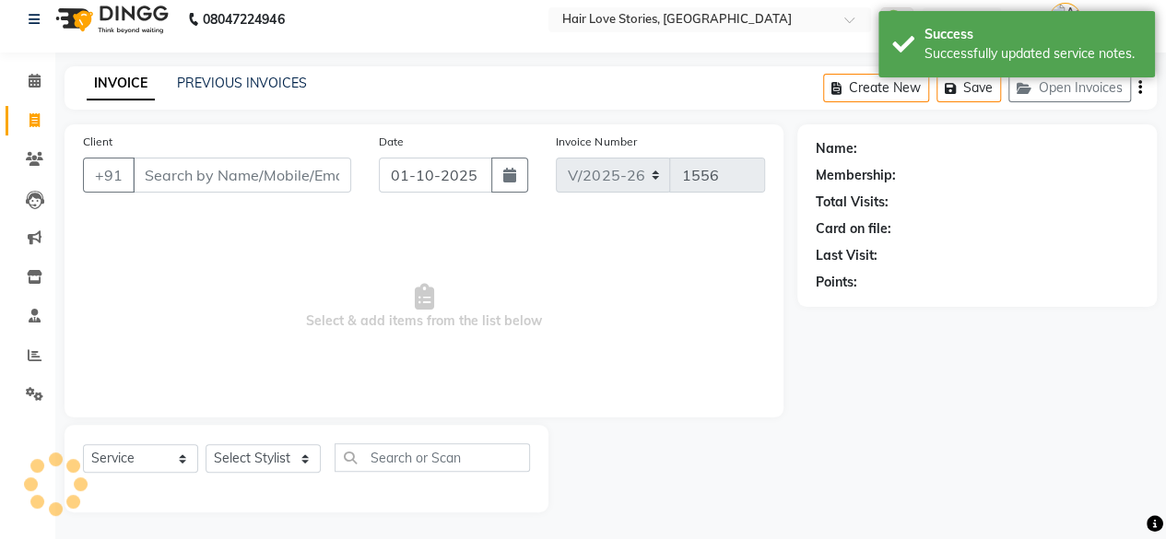
type input "9820279999"
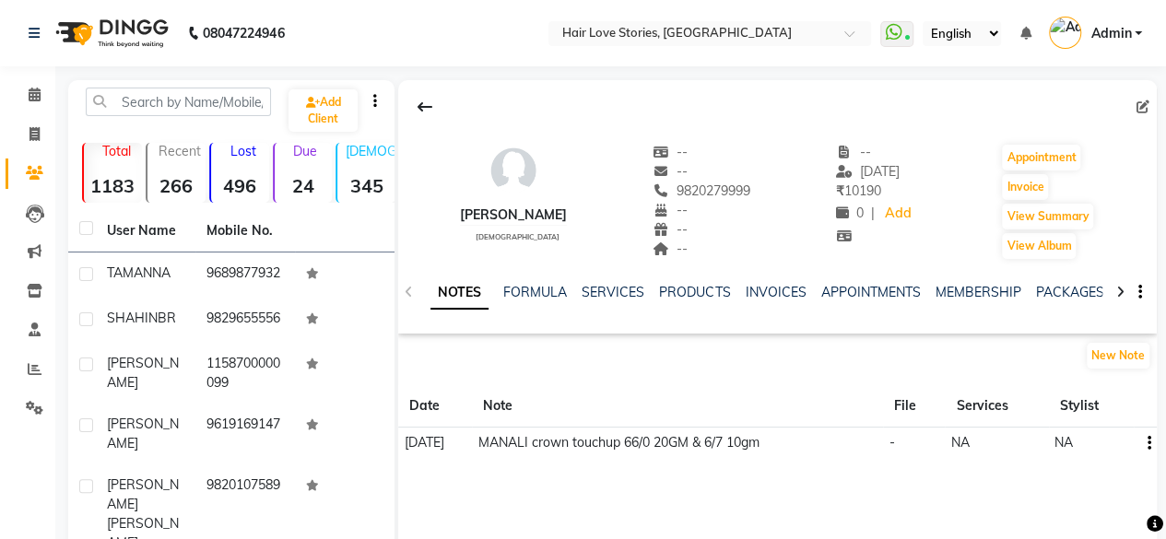
click at [617, 300] on div "SERVICES" at bounding box center [613, 292] width 63 height 19
click at [610, 266] on div "NOTES FORMULA SERVICES PRODUCTS INVOICES APPOINTMENTS MEMBERSHIP PACKAGES VOUCH…" at bounding box center [777, 293] width 759 height 64
click at [609, 286] on link "SERVICES" at bounding box center [613, 292] width 63 height 17
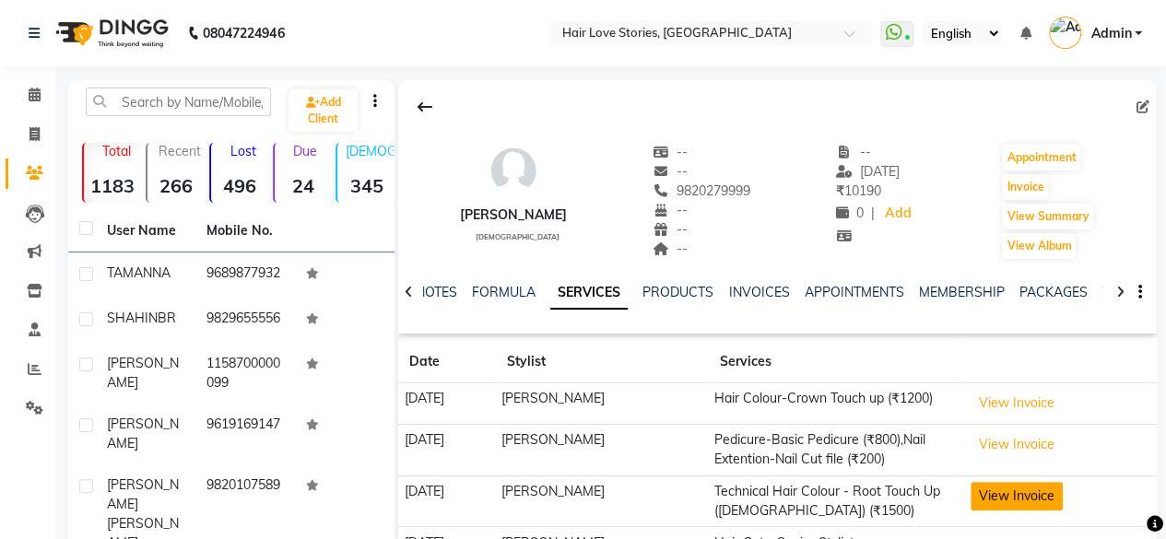
click at [1000, 497] on button "View Invoice" at bounding box center [1017, 496] width 92 height 29
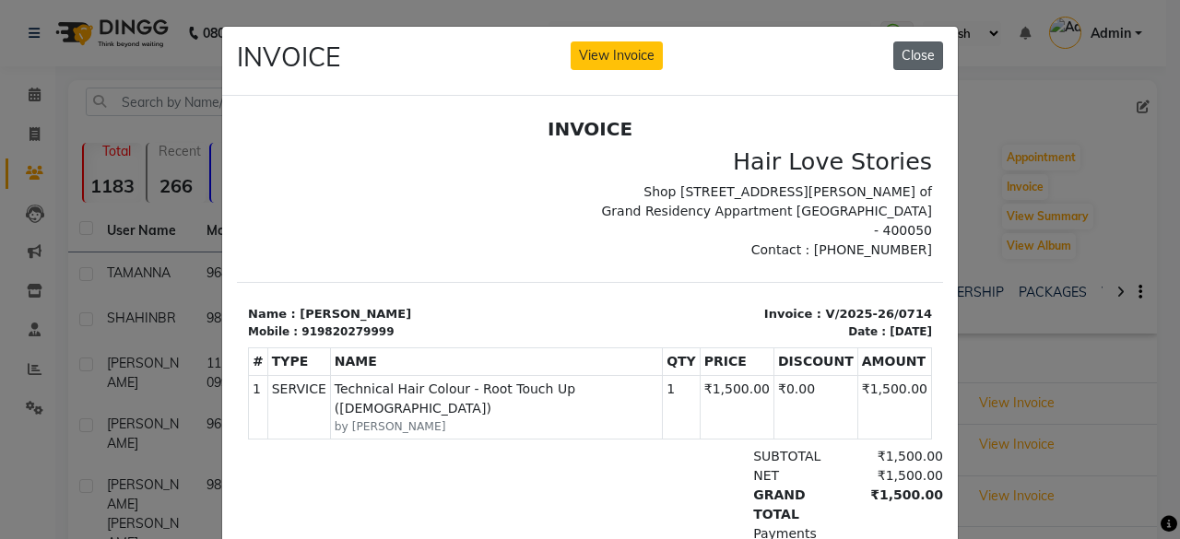
click at [904, 49] on button "Close" at bounding box center [919, 55] width 50 height 29
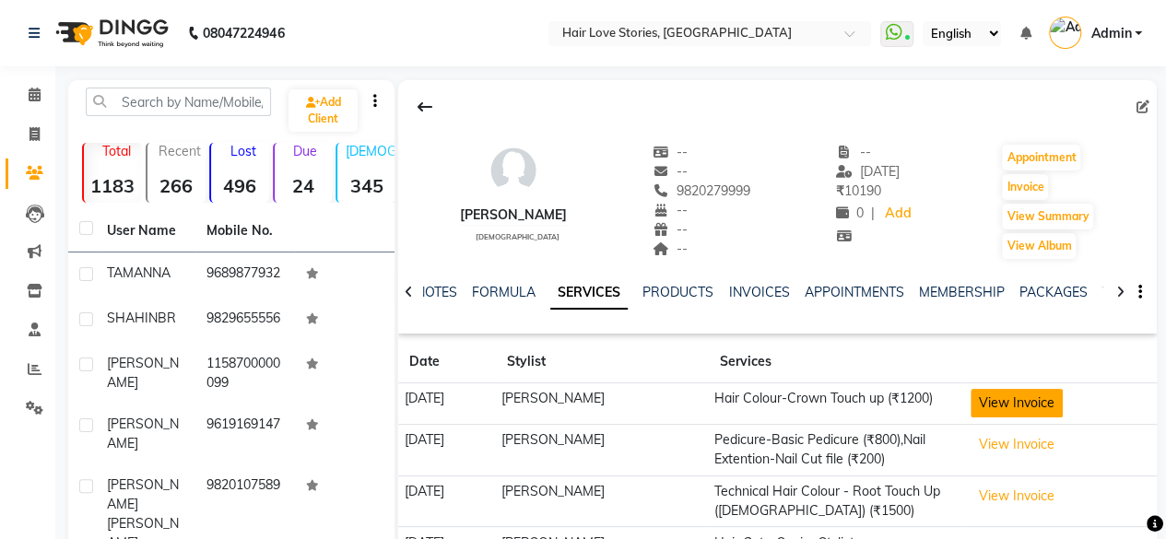
click at [987, 410] on button "View Invoice" at bounding box center [1017, 403] width 92 height 29
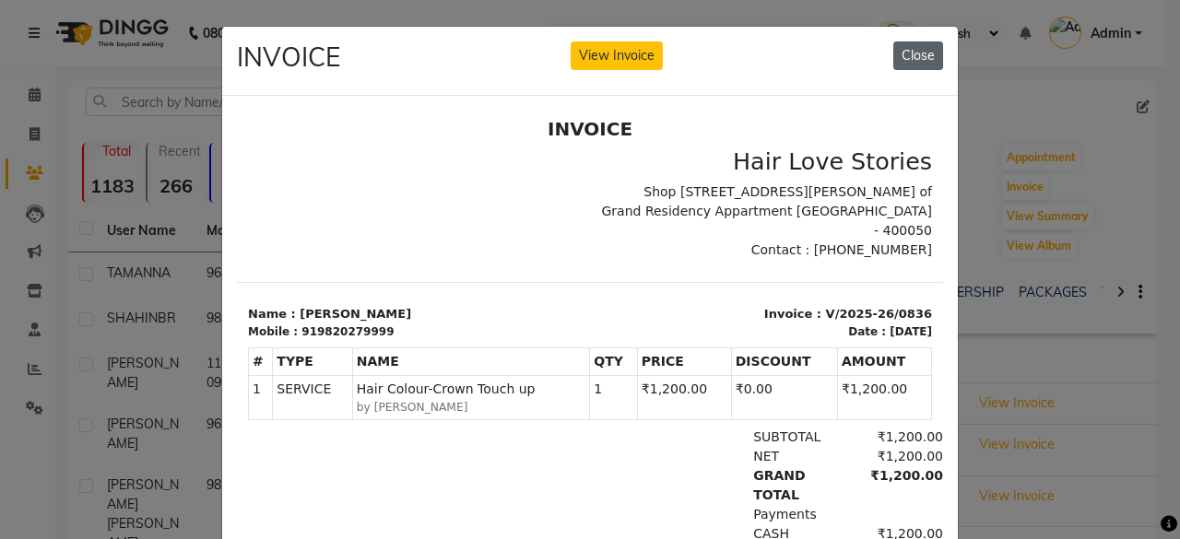
click at [913, 65] on button "Close" at bounding box center [919, 55] width 50 height 29
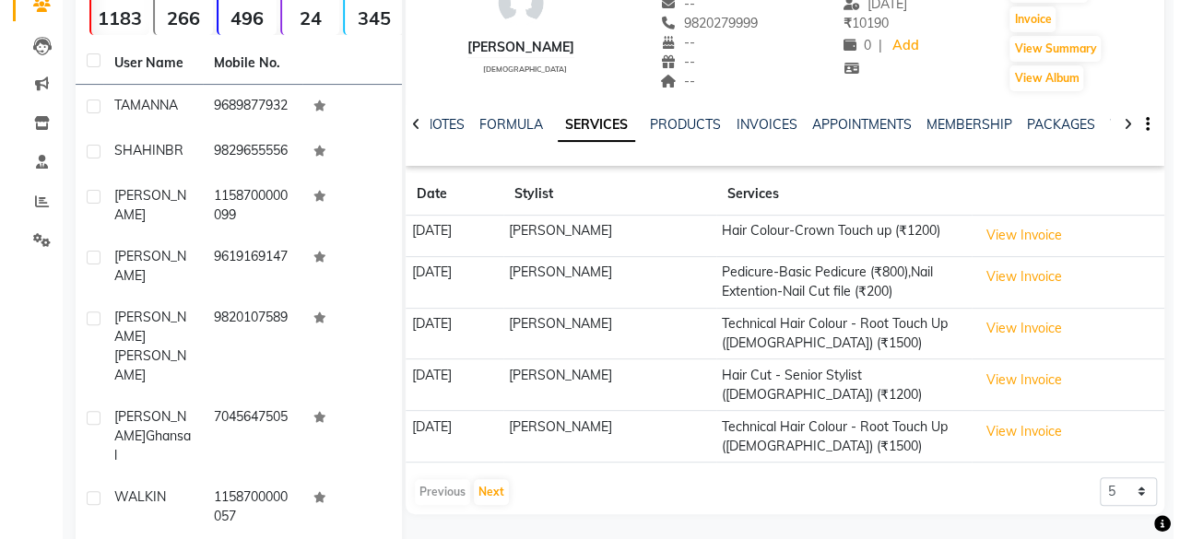
scroll to position [184, 0]
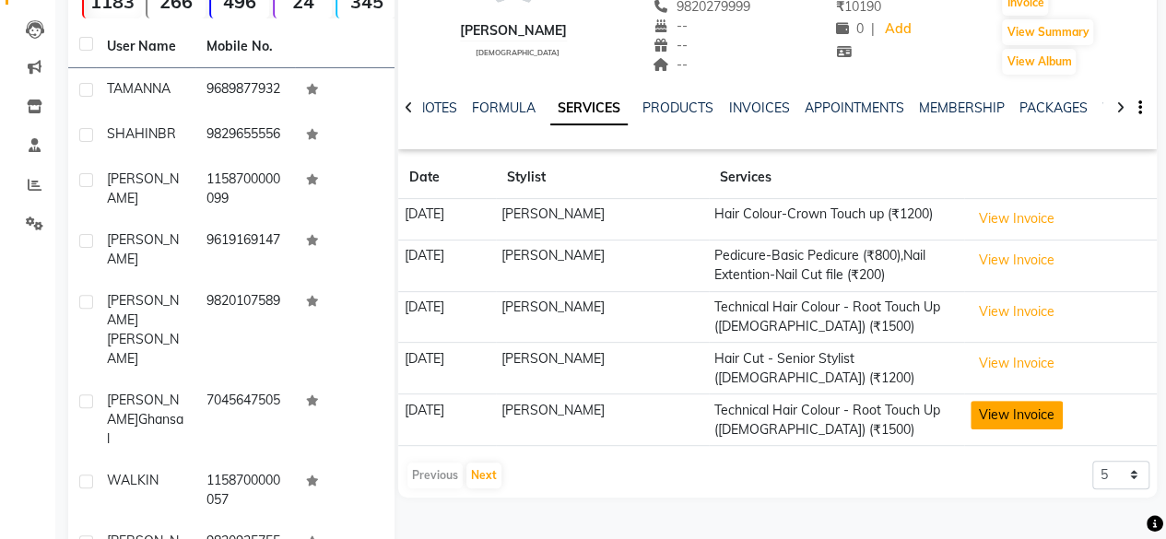
click at [993, 404] on button "View Invoice" at bounding box center [1017, 415] width 92 height 29
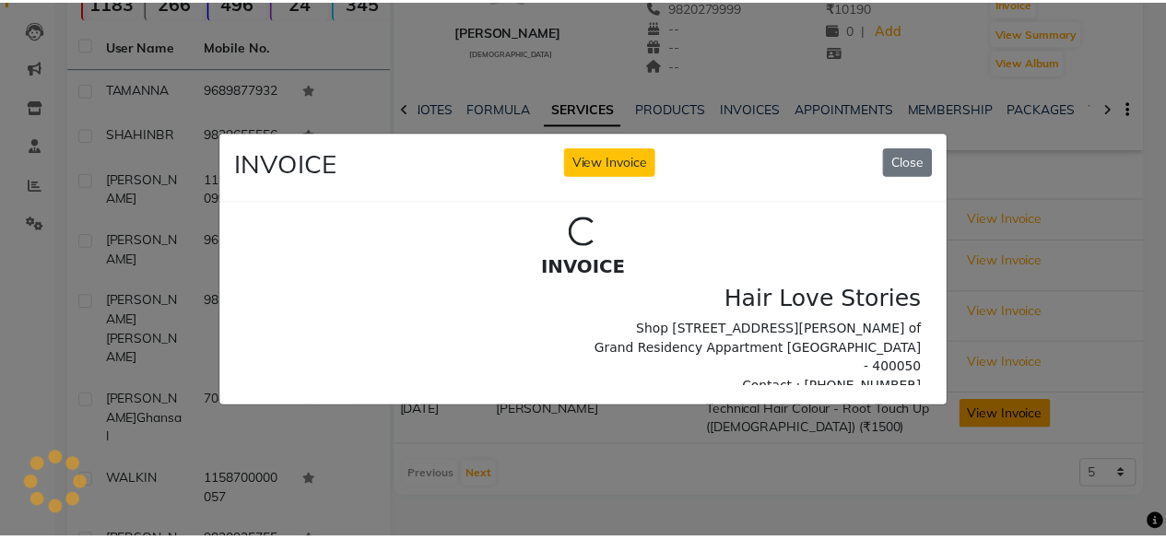
scroll to position [0, 0]
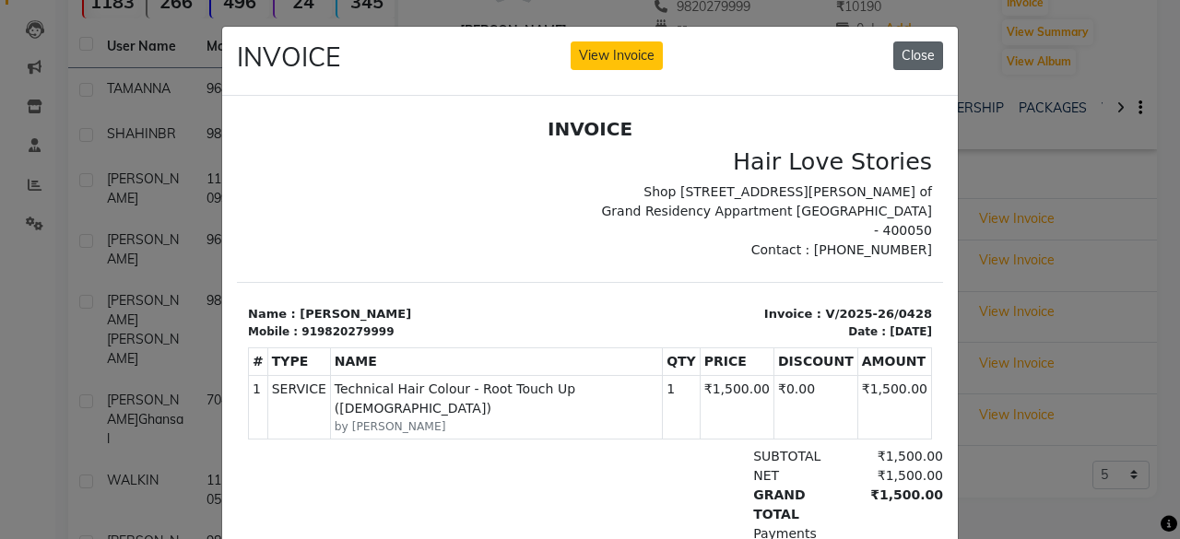
click at [916, 54] on button "Close" at bounding box center [919, 55] width 50 height 29
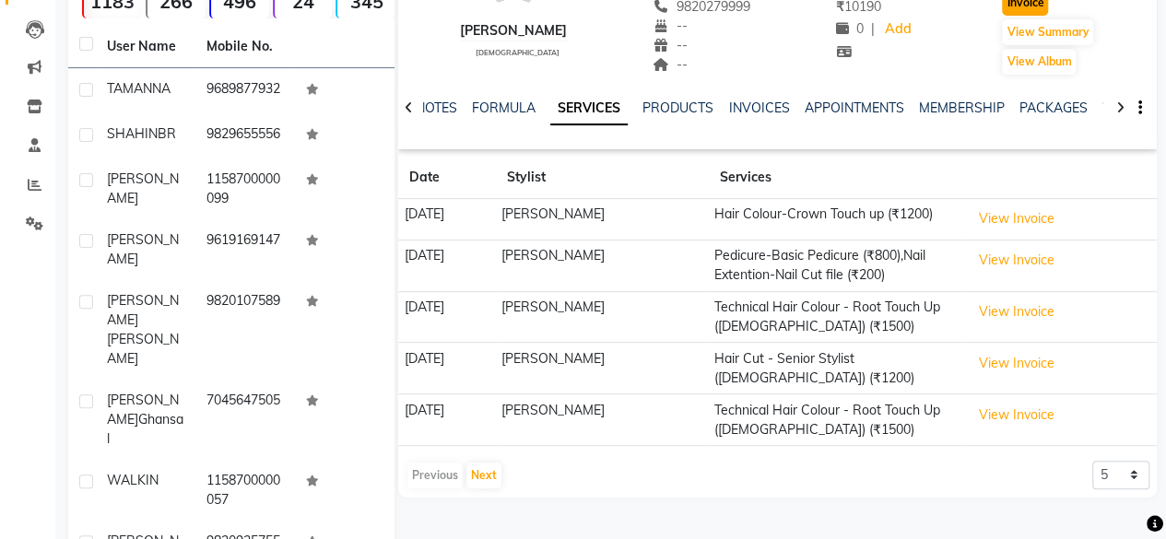
click at [1011, 5] on button "Invoice" at bounding box center [1025, 3] width 46 height 26
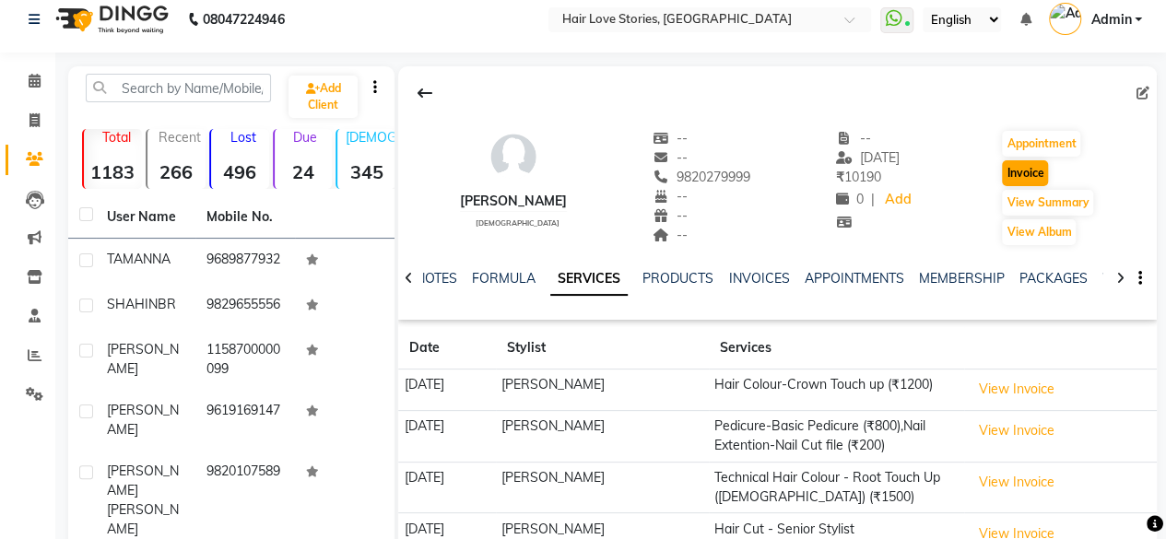
select select "service"
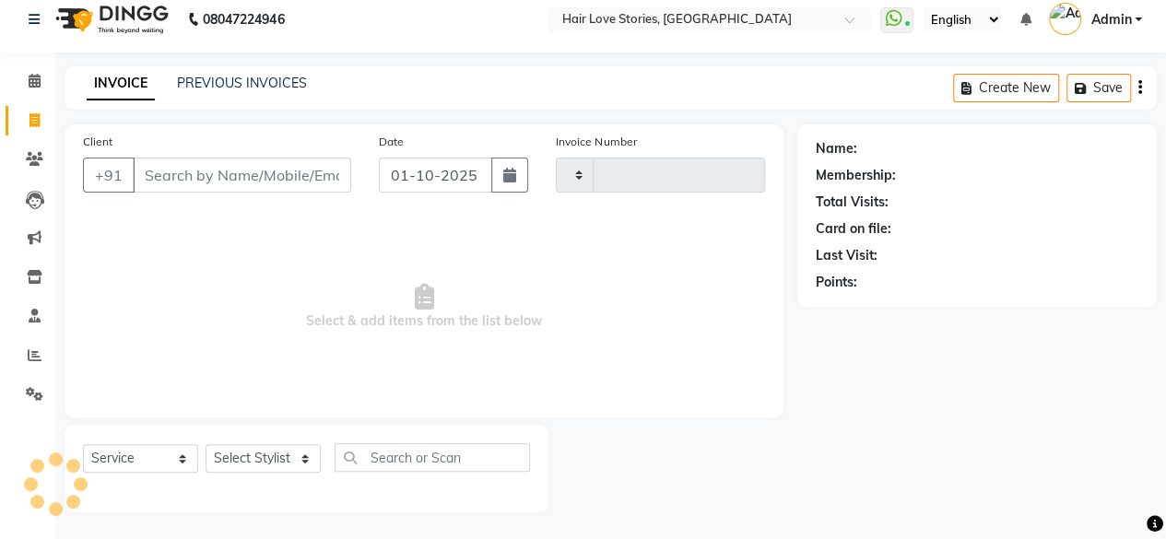
type input "1556"
select select "3886"
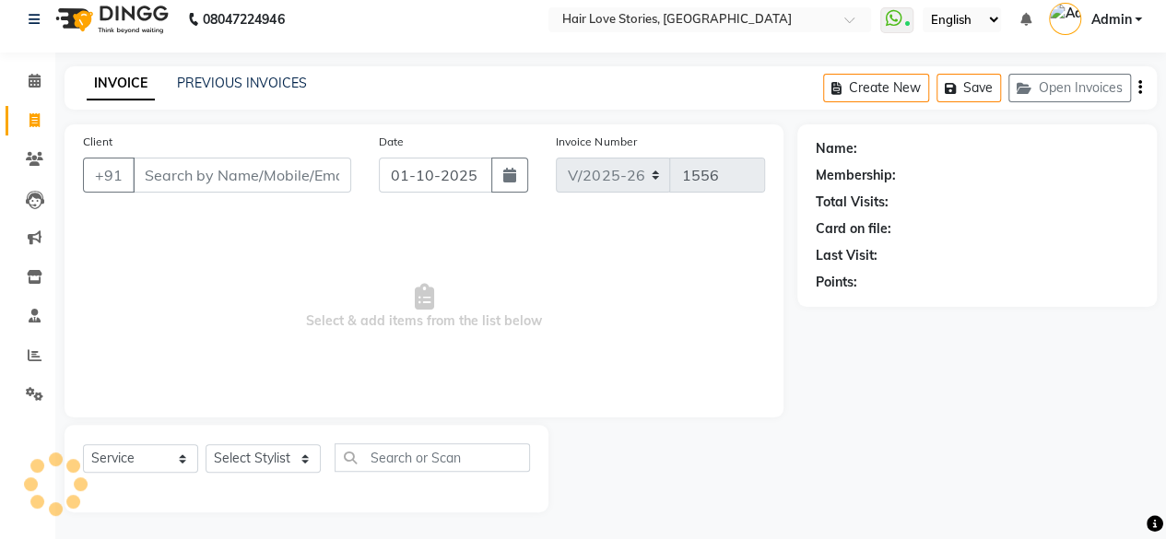
type input "9820279999"
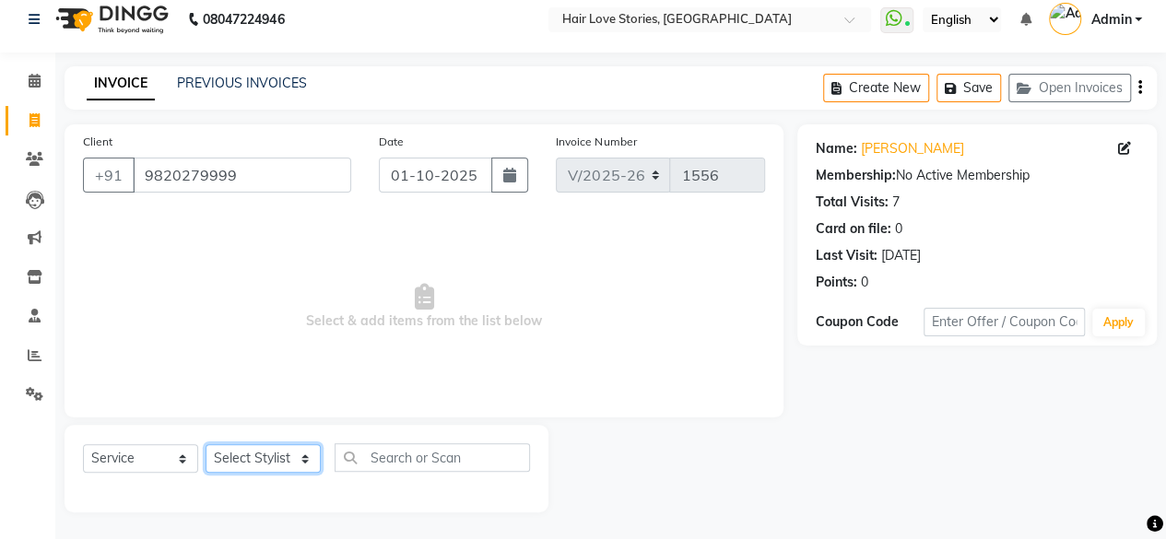
click at [291, 455] on select "Select Stylist [PERSON_NAME] FRONTDESK MANAGER [PERSON_NAME] MEENA MANE [PERSON…" at bounding box center [263, 458] width 115 height 29
select select "66845"
click at [206, 444] on select "Select Stylist [PERSON_NAME] FRONTDESK MANAGER [PERSON_NAME] MEENA MANE [PERSON…" at bounding box center [263, 458] width 115 height 29
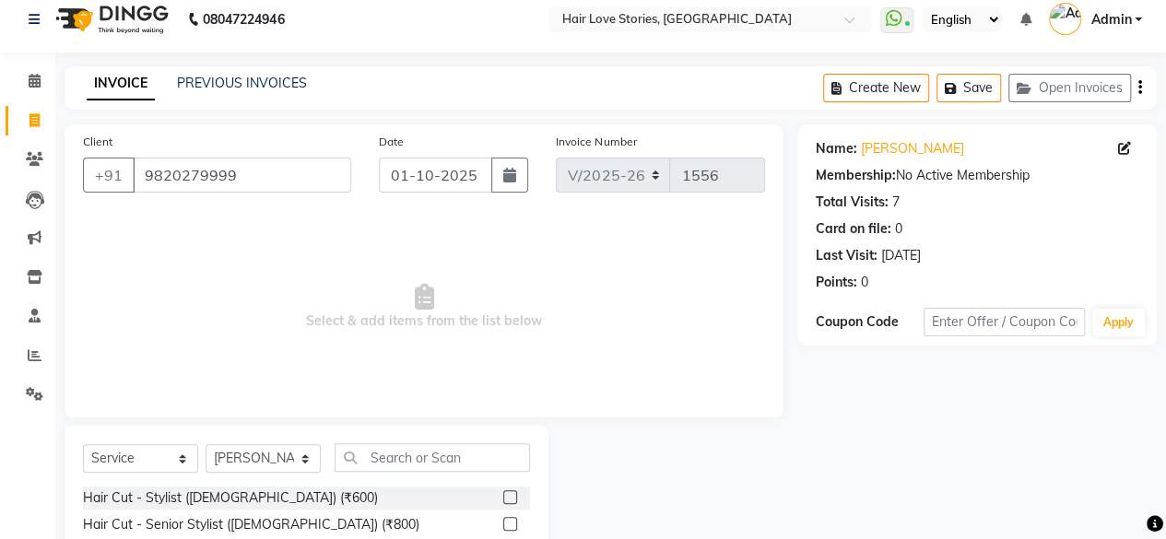
click at [364, 477] on div "Select Service Product Membership Package Voucher Prepaid Gift Card Select Styl…" at bounding box center [306, 465] width 447 height 43
click at [370, 468] on input "text" at bounding box center [432, 458] width 195 height 29
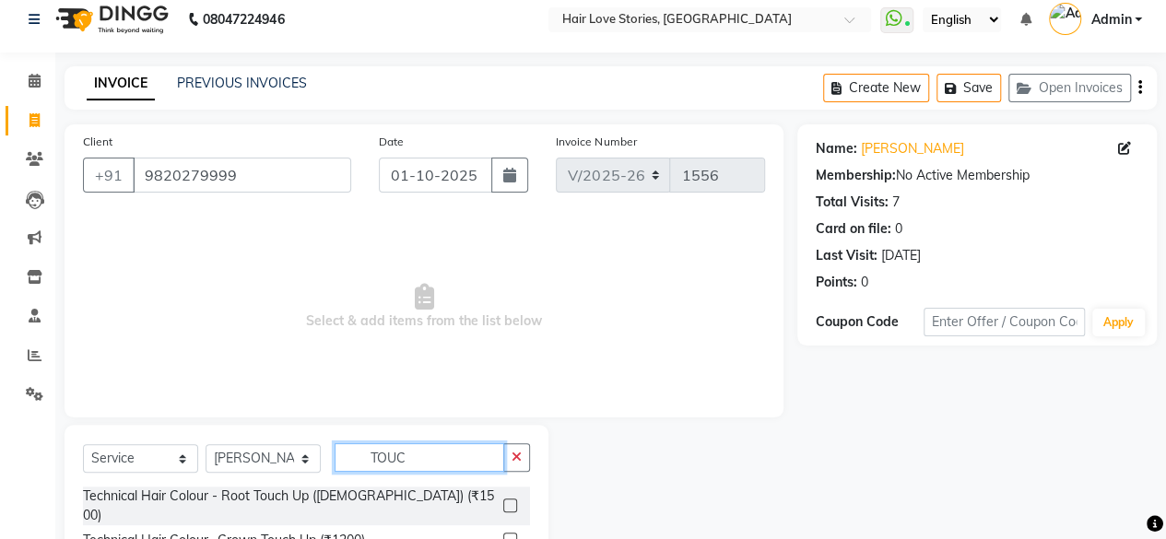
type input "TOUC"
click at [509, 499] on label at bounding box center [510, 506] width 14 height 14
click at [509, 501] on input "checkbox" at bounding box center [509, 507] width 12 height 12
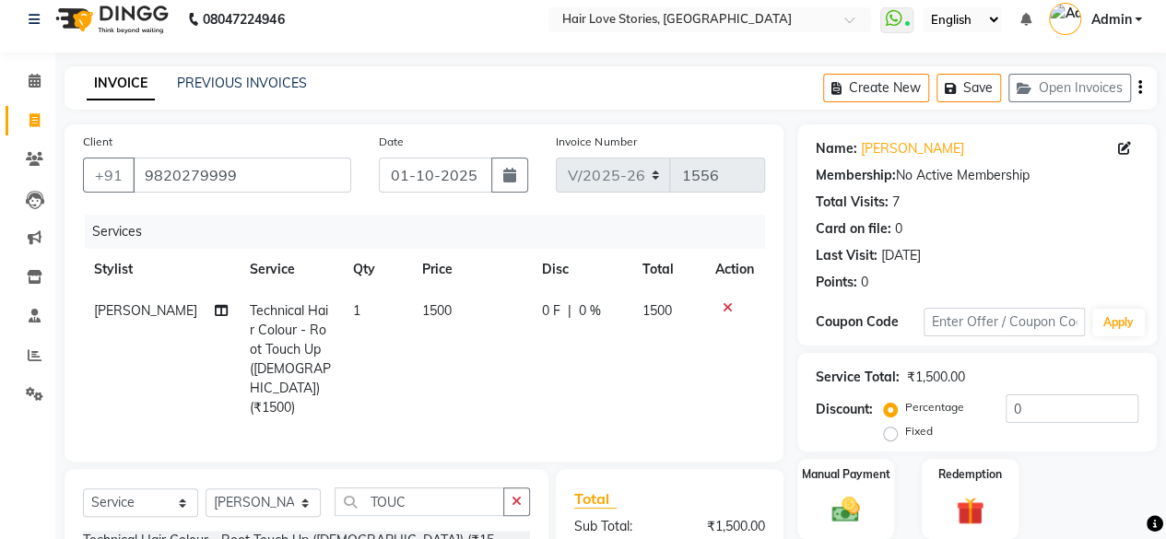
checkbox input "false"
click at [956, 78] on button "Save" at bounding box center [969, 88] width 65 height 29
click at [848, 491] on div "Manual Payment" at bounding box center [846, 499] width 101 height 84
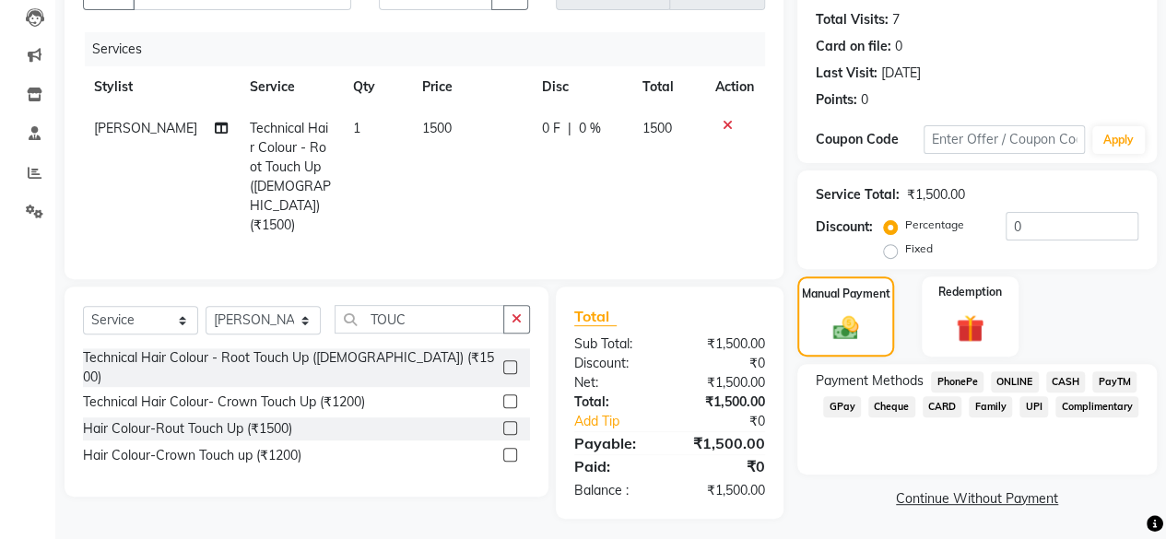
click at [1055, 379] on span "CASH" at bounding box center [1067, 382] width 40 height 21
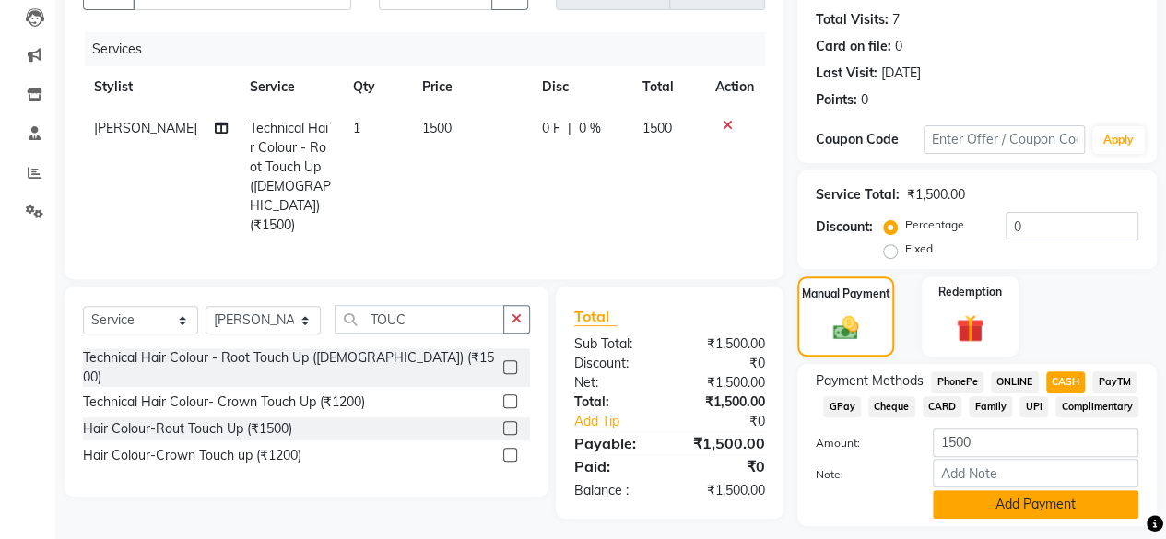
click at [985, 501] on button "Add Payment" at bounding box center [1036, 505] width 206 height 29
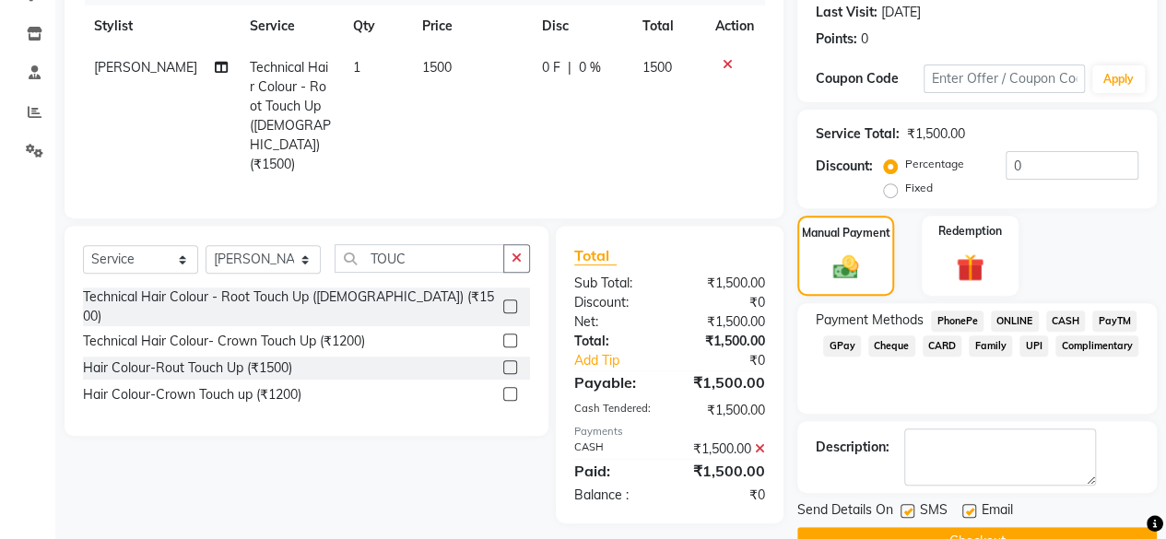
scroll to position [299, 0]
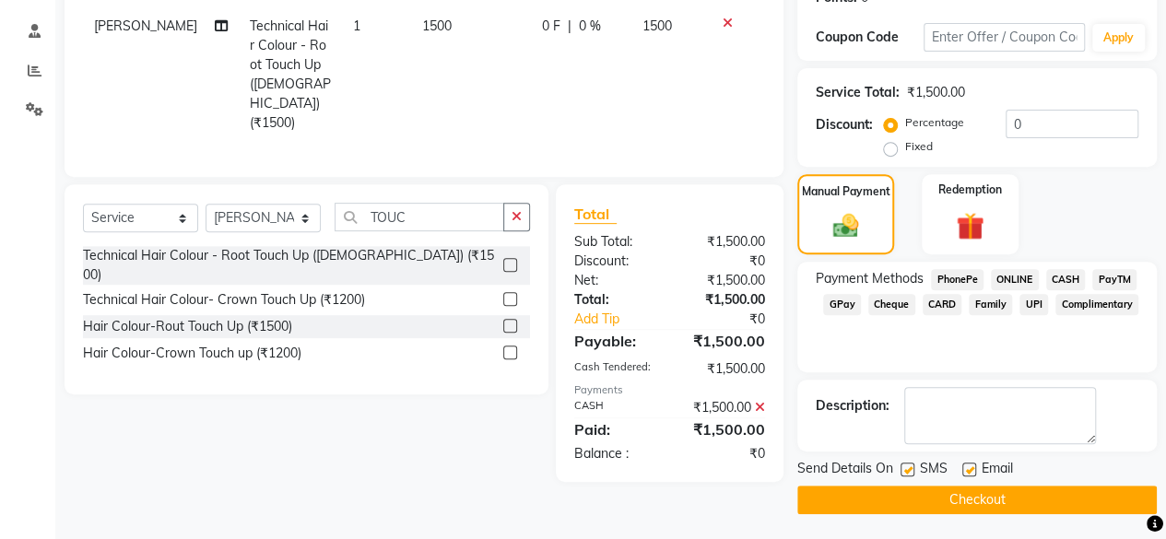
click at [907, 495] on button "Checkout" at bounding box center [978, 500] width 360 height 29
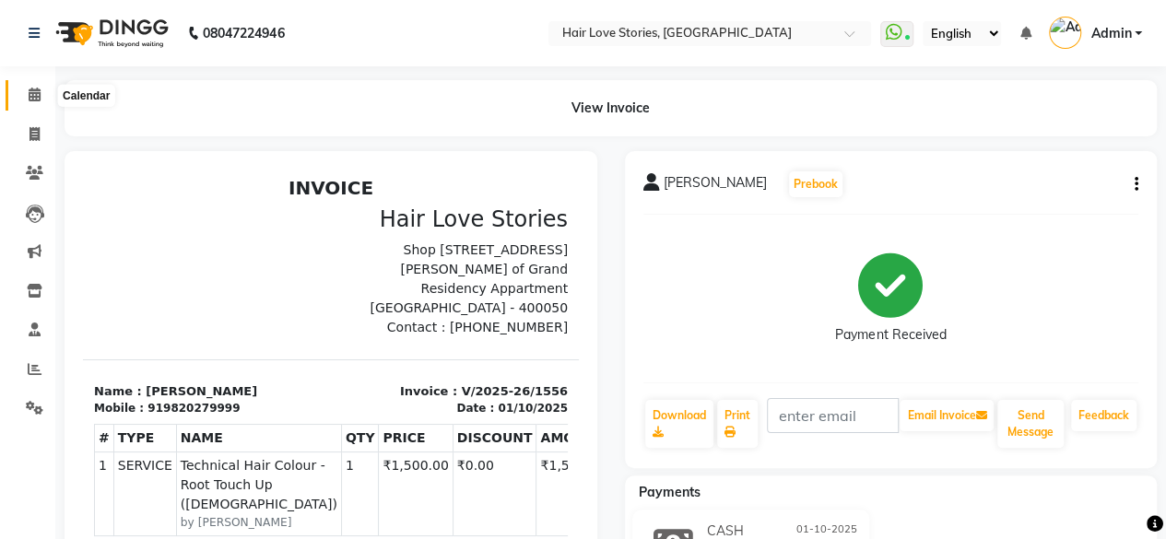
click at [26, 94] on span at bounding box center [34, 95] width 32 height 21
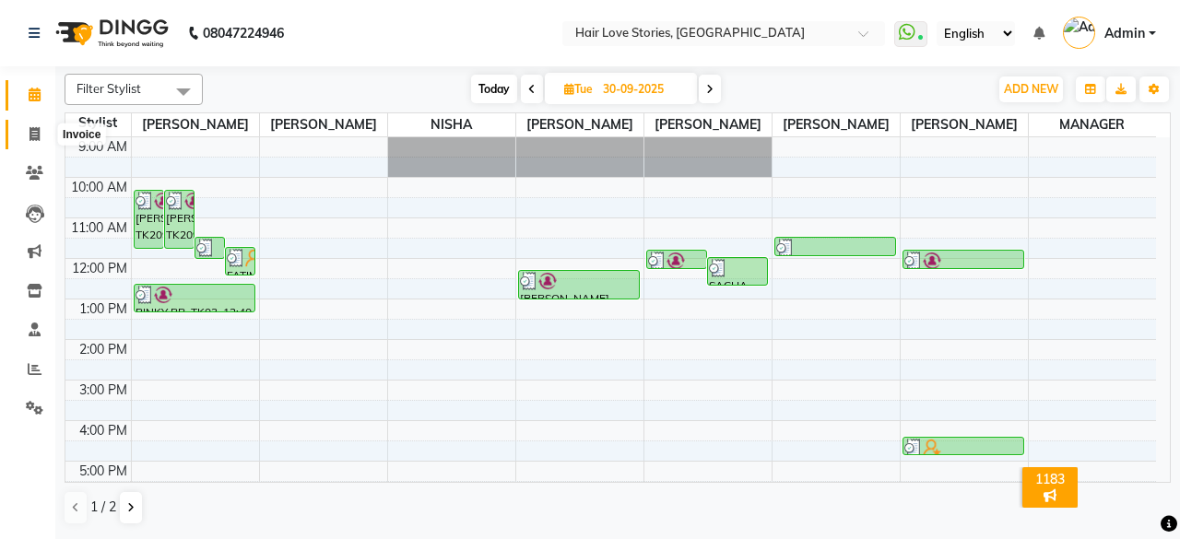
click at [39, 124] on span at bounding box center [34, 134] width 32 height 21
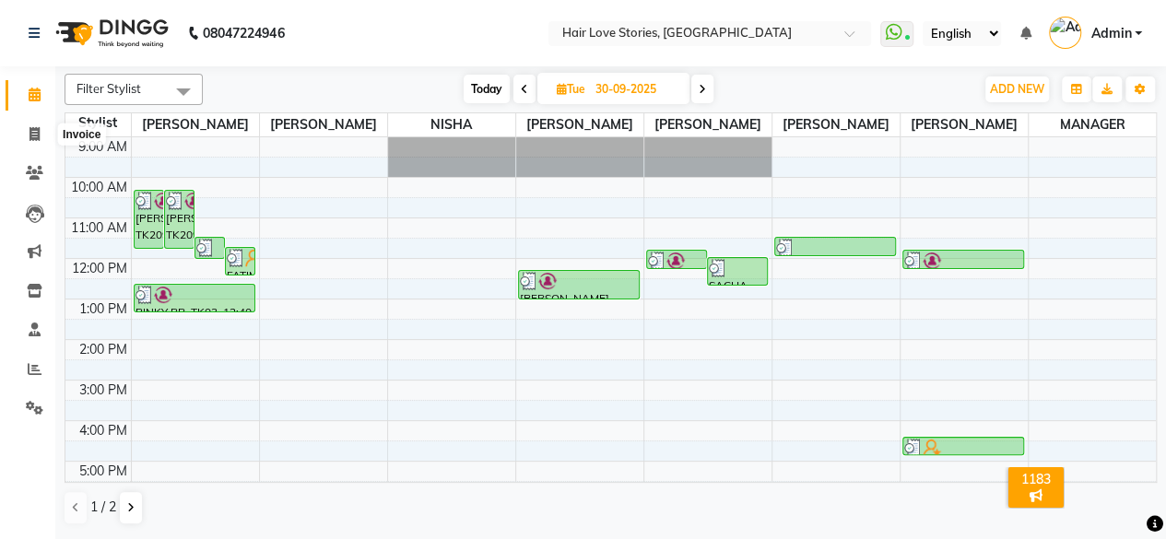
select select "3886"
select select "service"
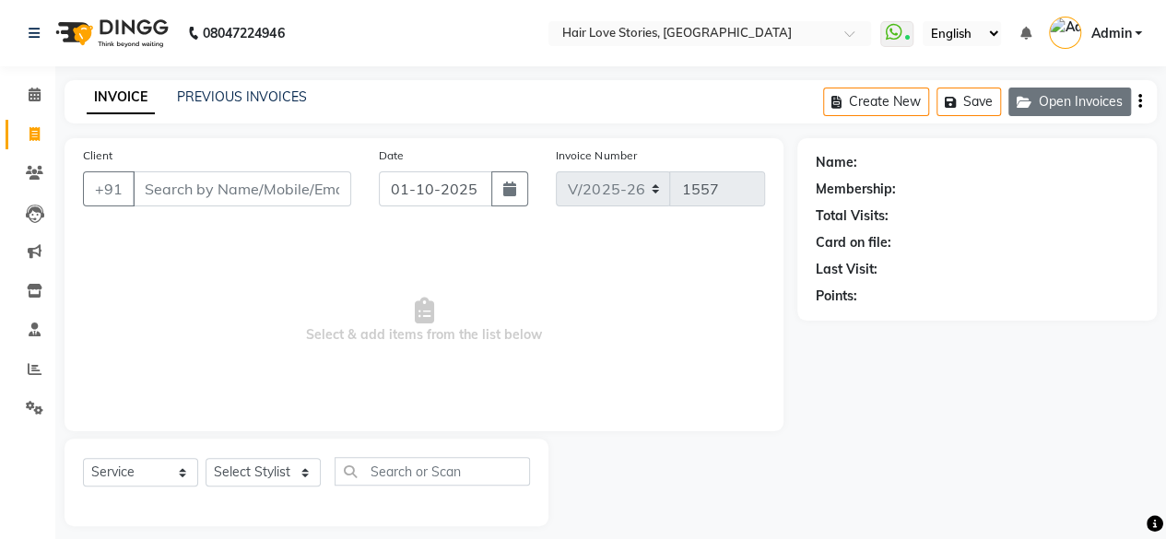
click at [1054, 99] on button "Open Invoices" at bounding box center [1070, 102] width 123 height 29
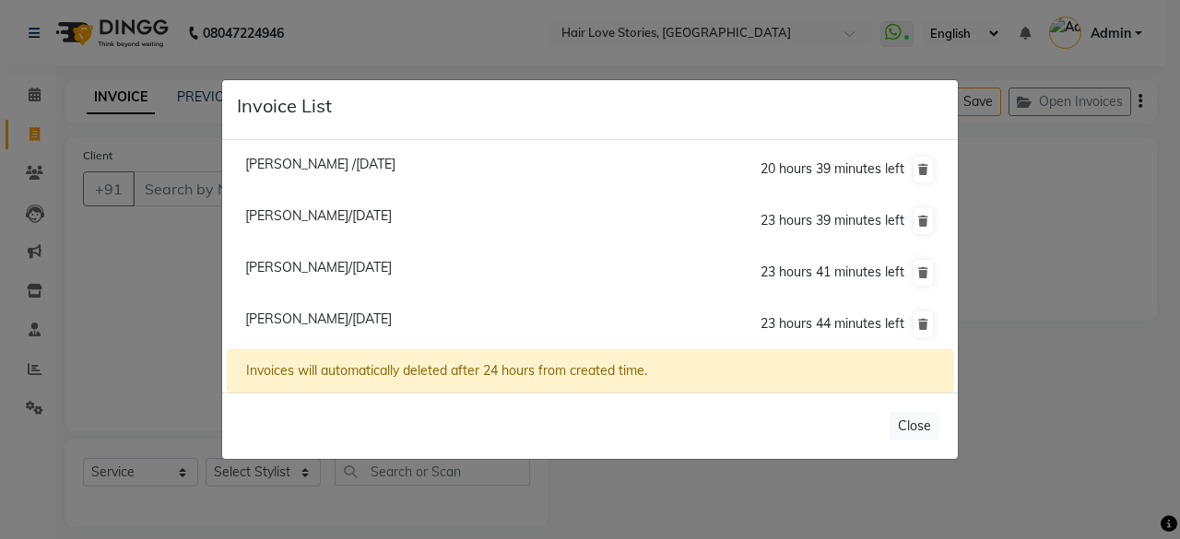
click at [273, 272] on span "[PERSON_NAME]/[DATE]" at bounding box center [318, 267] width 147 height 17
type input "9833327053"
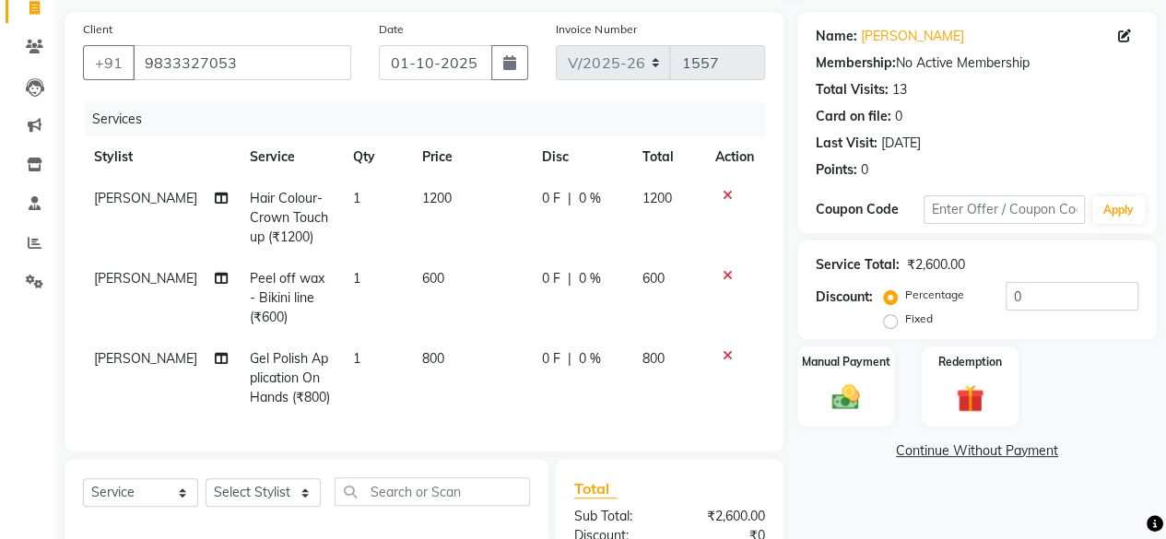
scroll to position [128, 0]
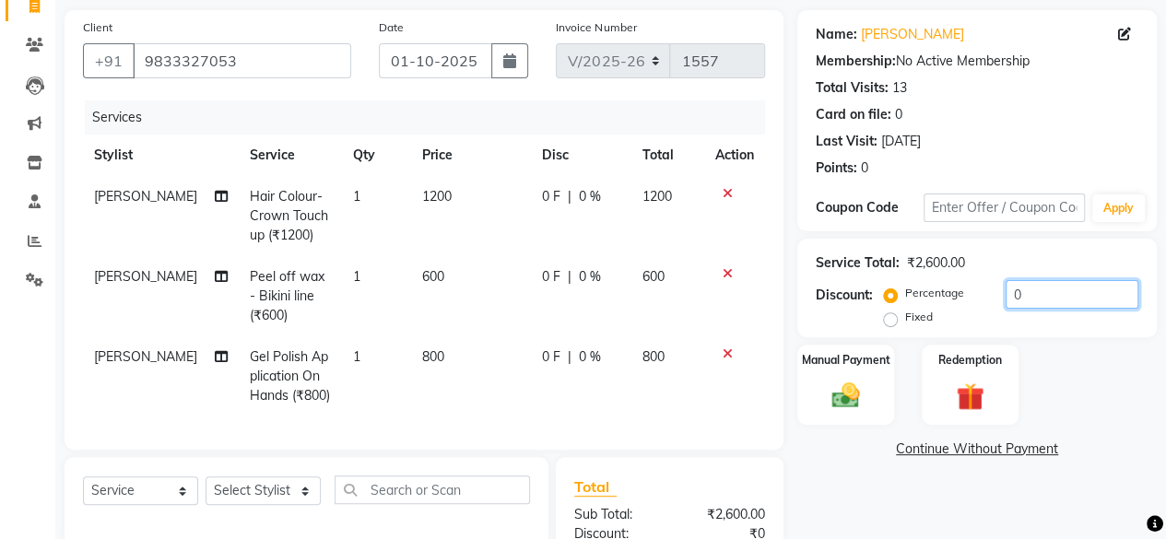
click at [1006, 297] on input "0" at bounding box center [1072, 294] width 133 height 29
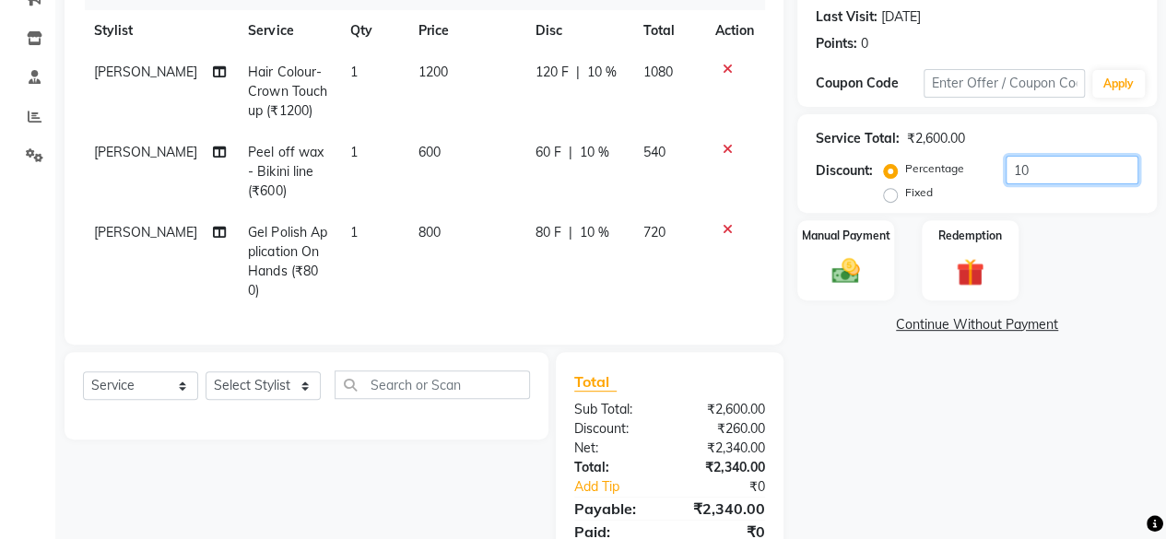
scroll to position [319, 0]
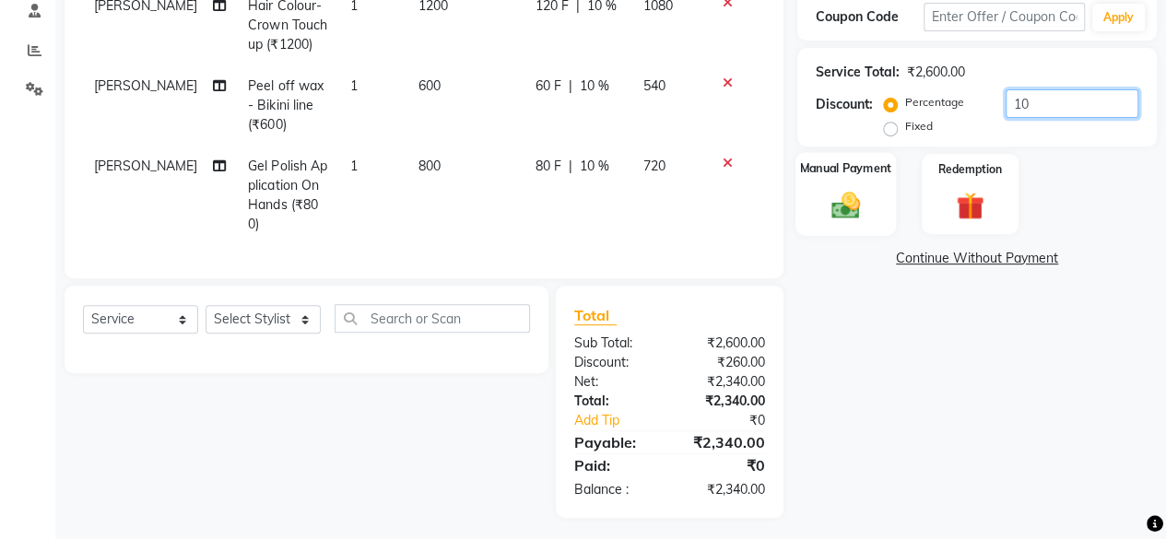
type input "10"
click at [842, 204] on img at bounding box center [846, 204] width 47 height 33
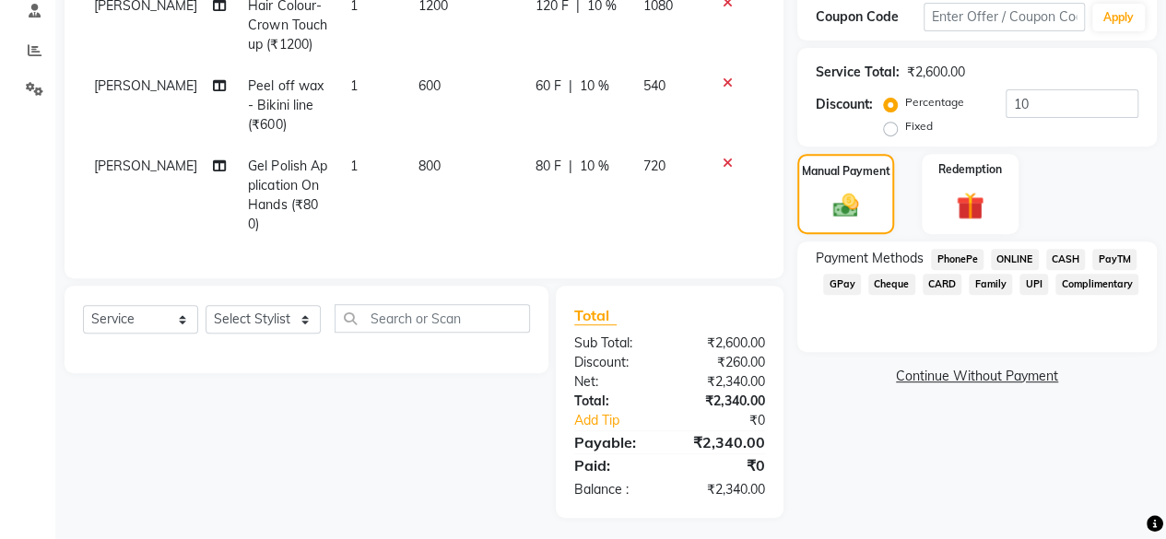
click at [926, 281] on span "CARD" at bounding box center [943, 284] width 40 height 21
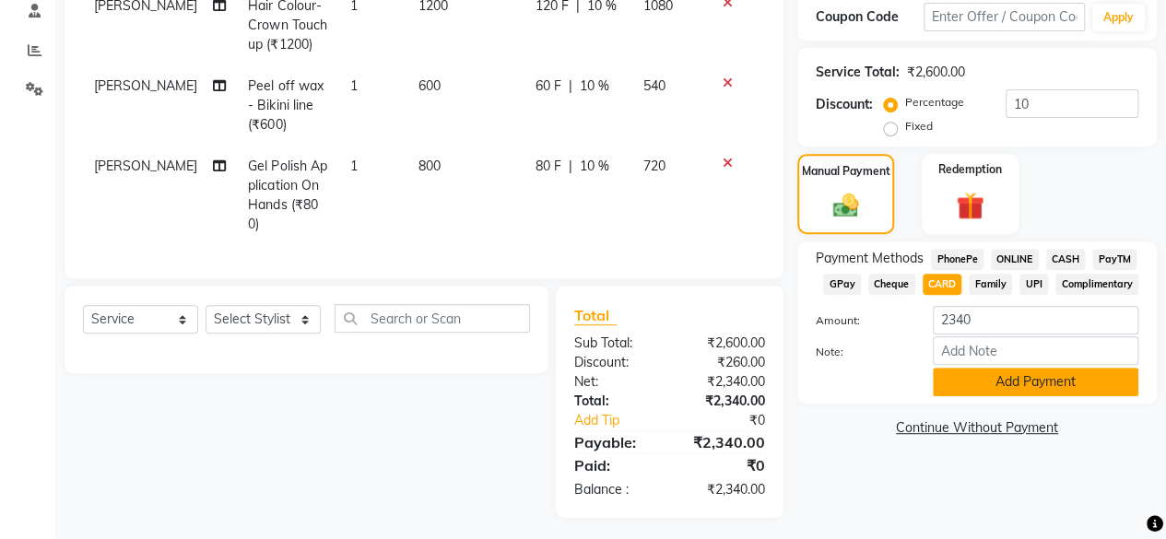
click at [974, 380] on button "Add Payment" at bounding box center [1036, 382] width 206 height 29
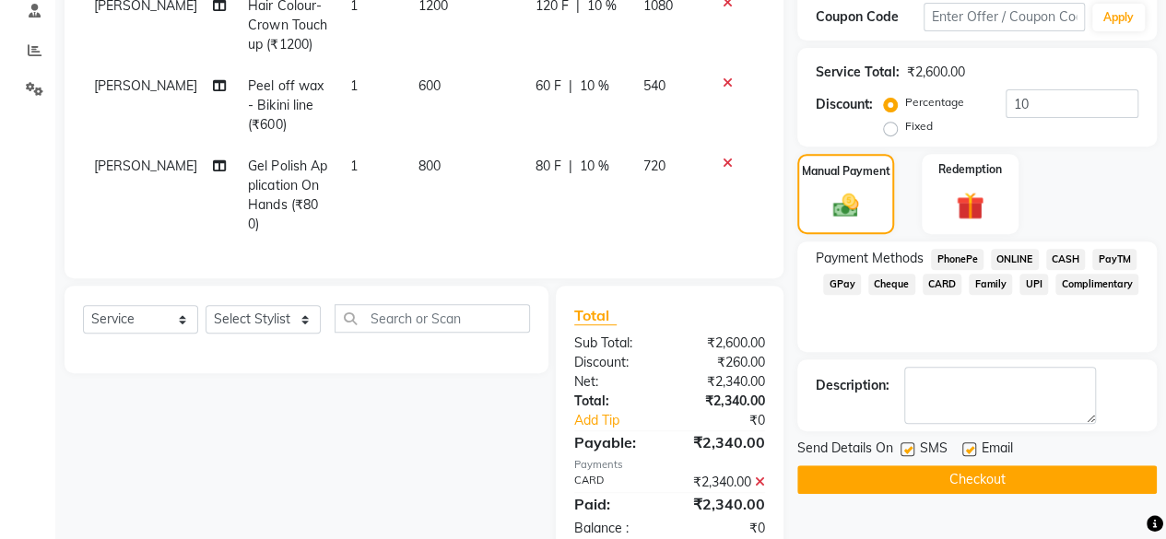
click at [918, 475] on button "Checkout" at bounding box center [978, 480] width 360 height 29
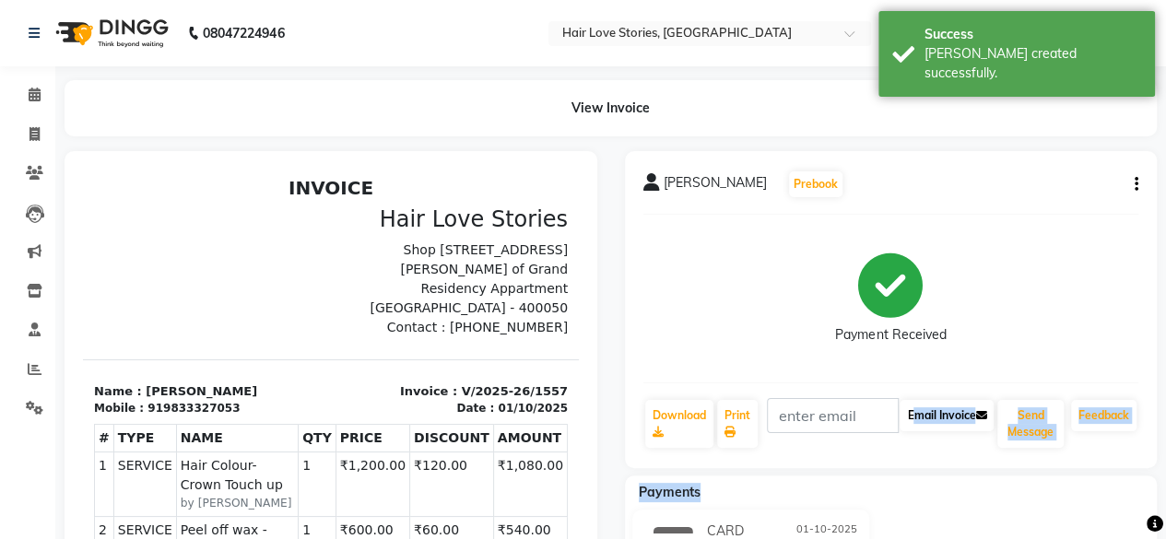
drag, startPoint x: 918, startPoint y: 475, endPoint x: 954, endPoint y: 403, distance: 80.8
click at [942, 416] on div "[PERSON_NAME] Prebook Payment Received Download Print Email Invoice Send Messag…" at bounding box center [891, 518] width 561 height 734
